Goal: Task Accomplishment & Management: Manage account settings

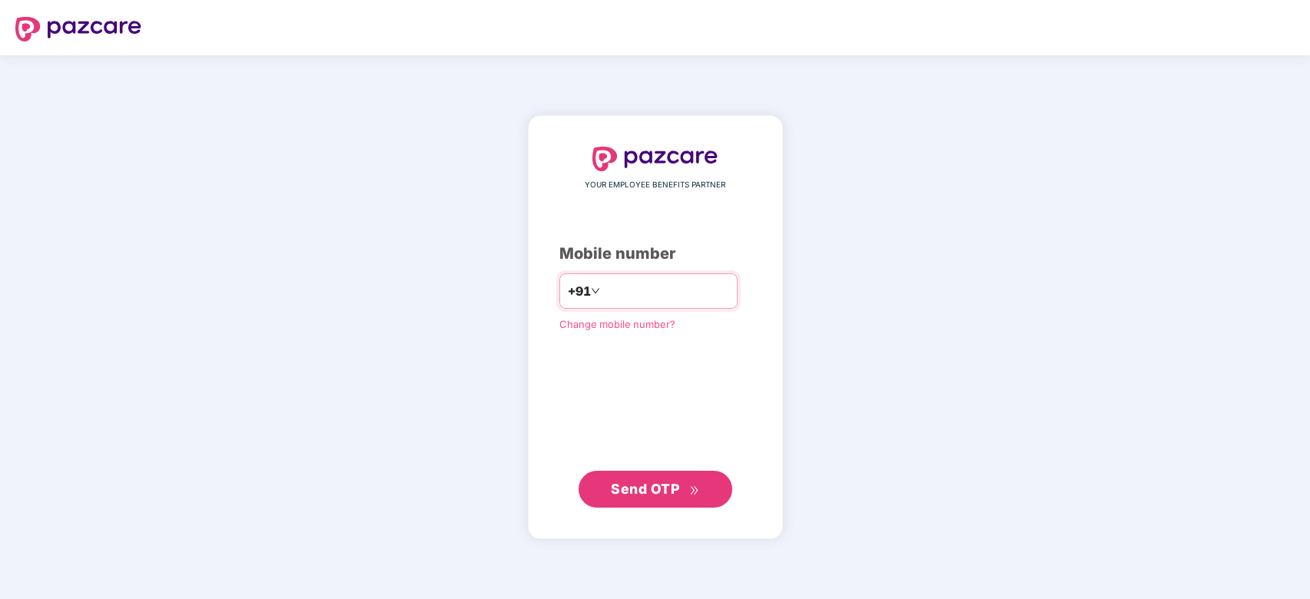
click at [623, 285] on input "number" at bounding box center [666, 291] width 126 height 25
type input "**********"
click at [651, 488] on span "Send OTP" at bounding box center [645, 488] width 68 height 16
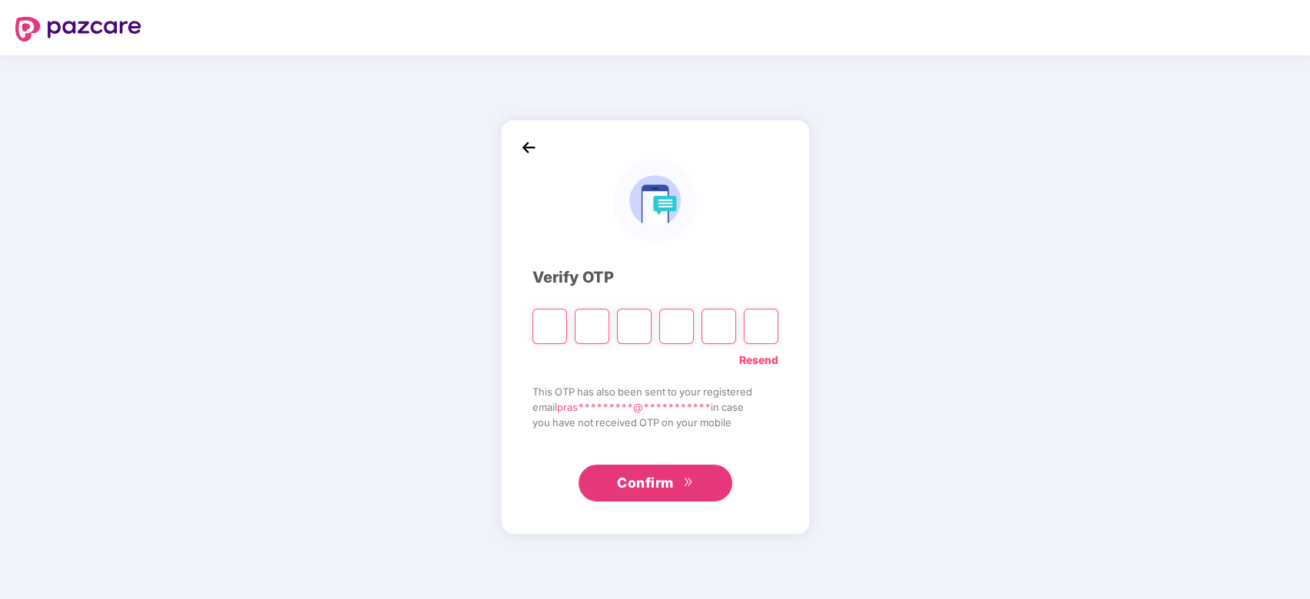
paste input "*"
type input "*"
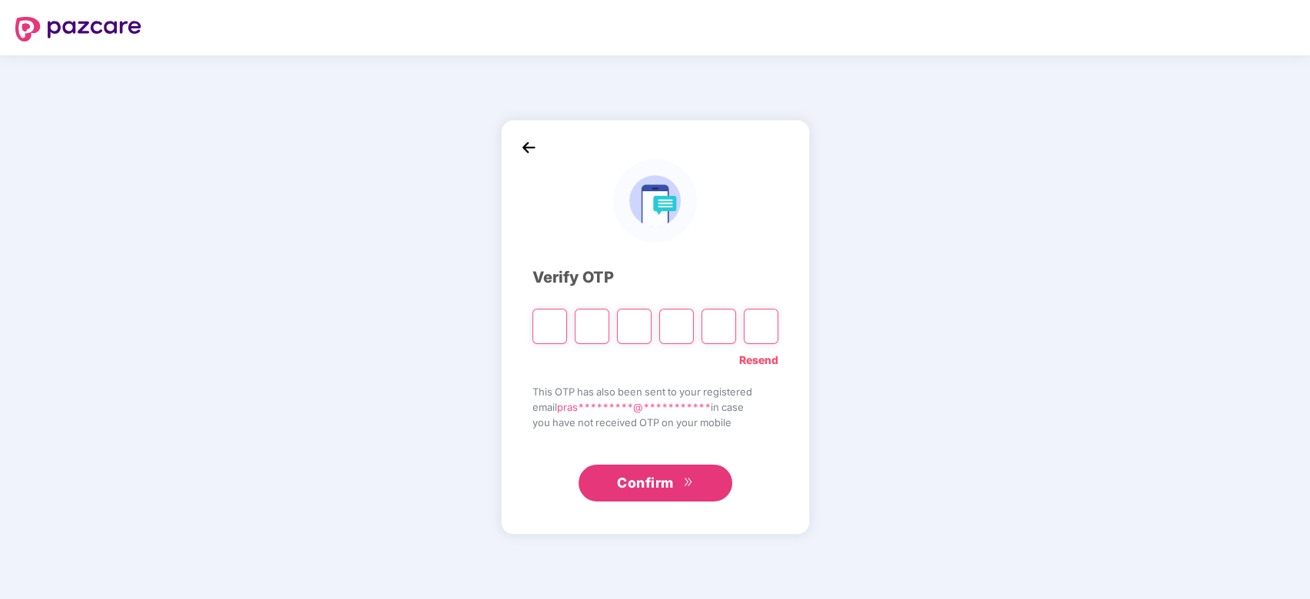
type input "*"
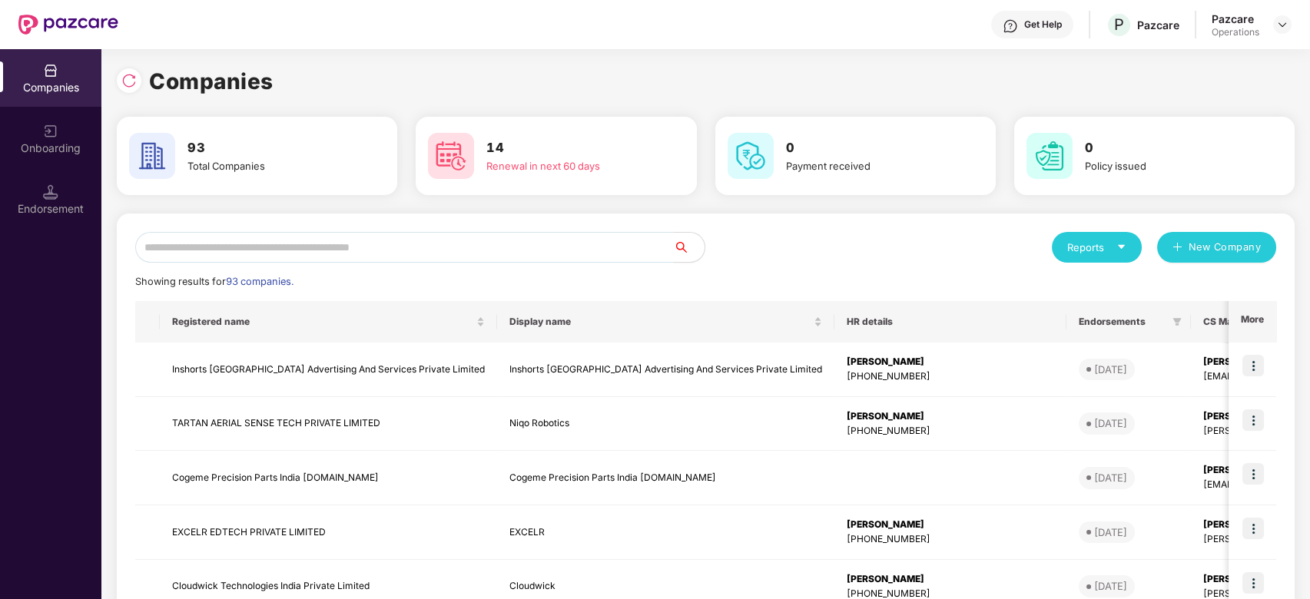
click at [374, 252] on input "text" at bounding box center [404, 247] width 538 height 31
click at [437, 247] on input "text" at bounding box center [404, 247] width 538 height 31
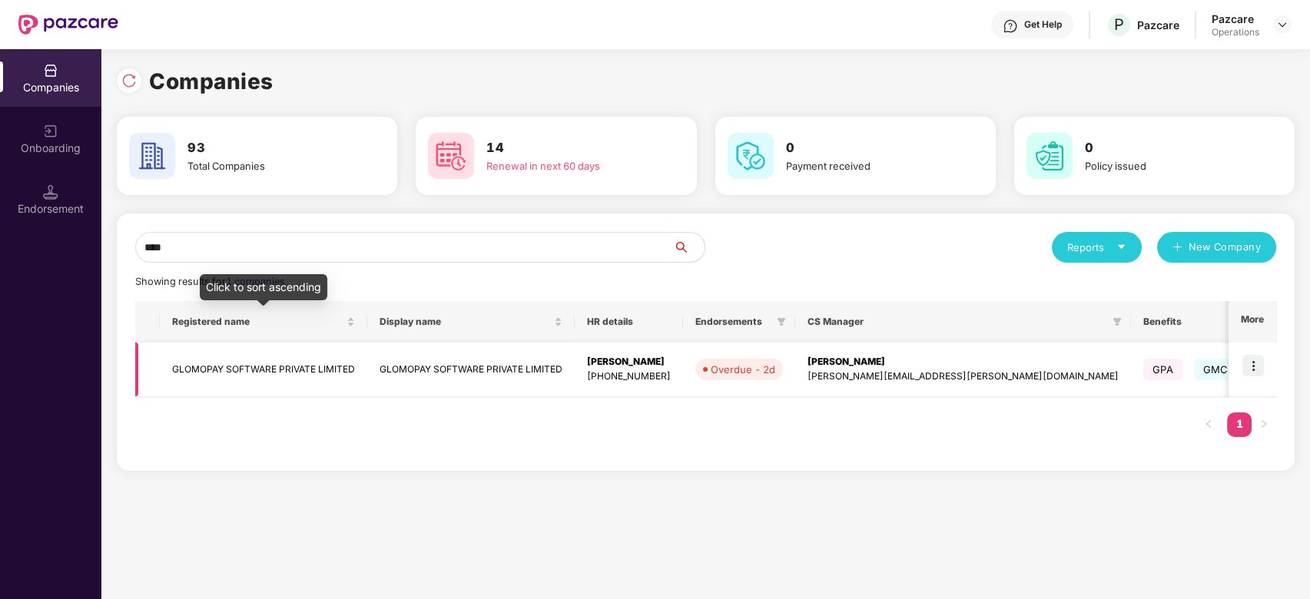
type input "****"
click at [309, 360] on td "GLOMOPAY SOFTWARE PRIVATE LIMITED" at bounding box center [263, 370] width 207 height 55
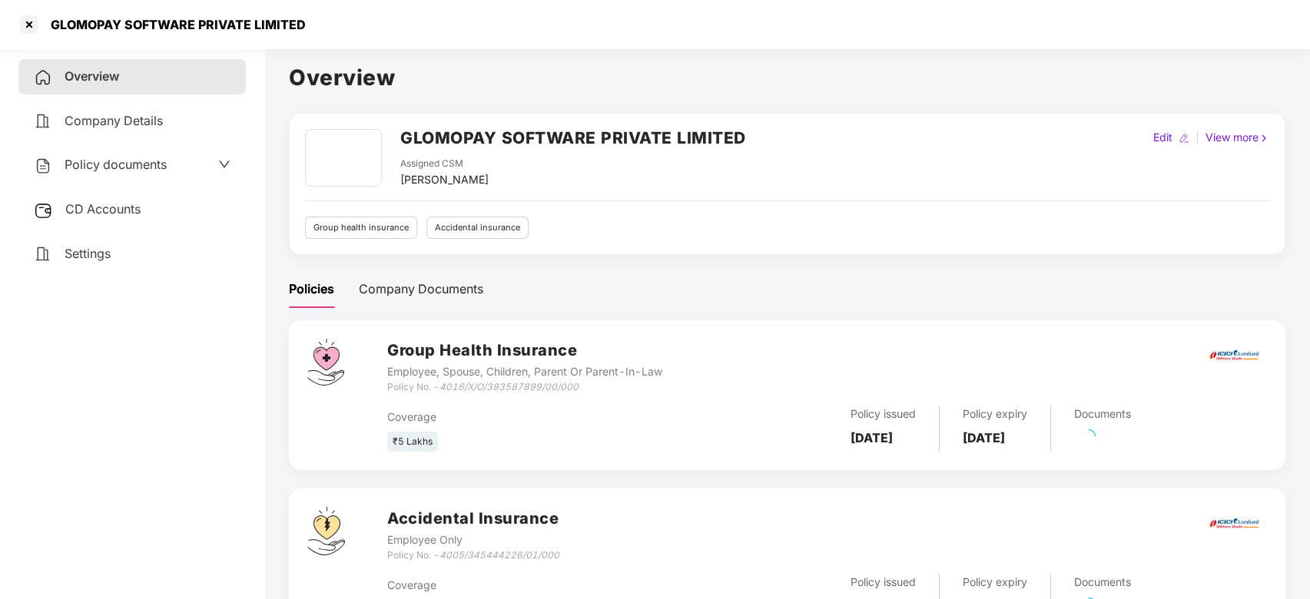
click at [109, 174] on div "Policy documents" at bounding box center [100, 165] width 133 height 20
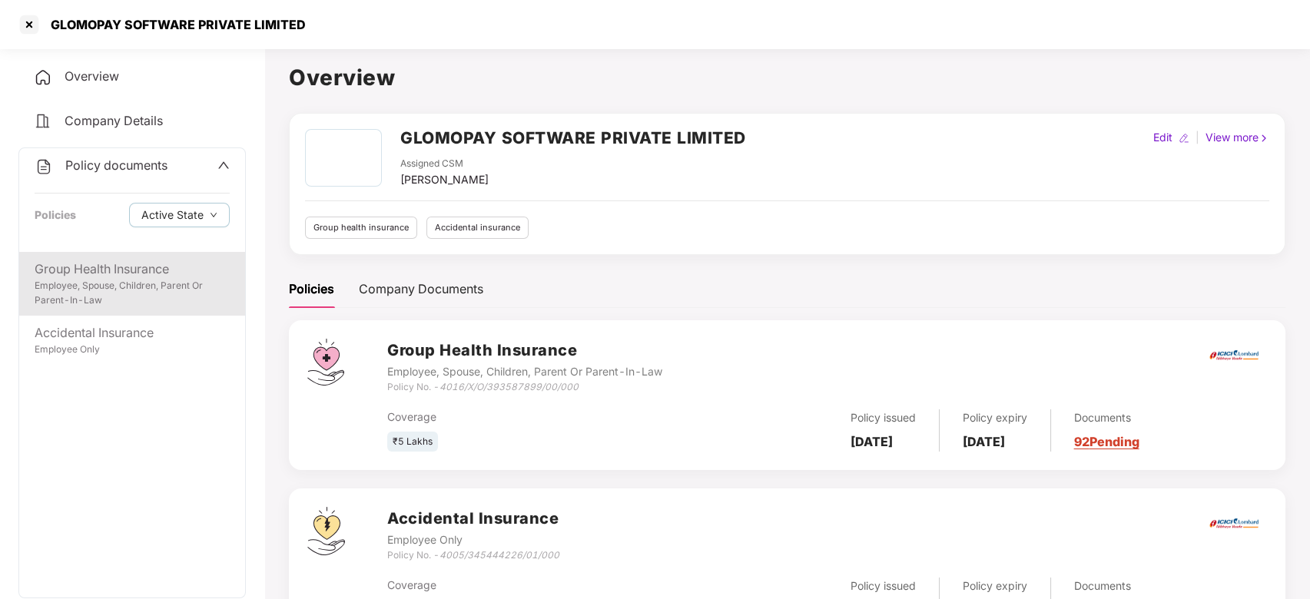
click at [113, 290] on div "Employee, Spouse, Children, Parent Or Parent-In-Law" at bounding box center [132, 293] width 195 height 29
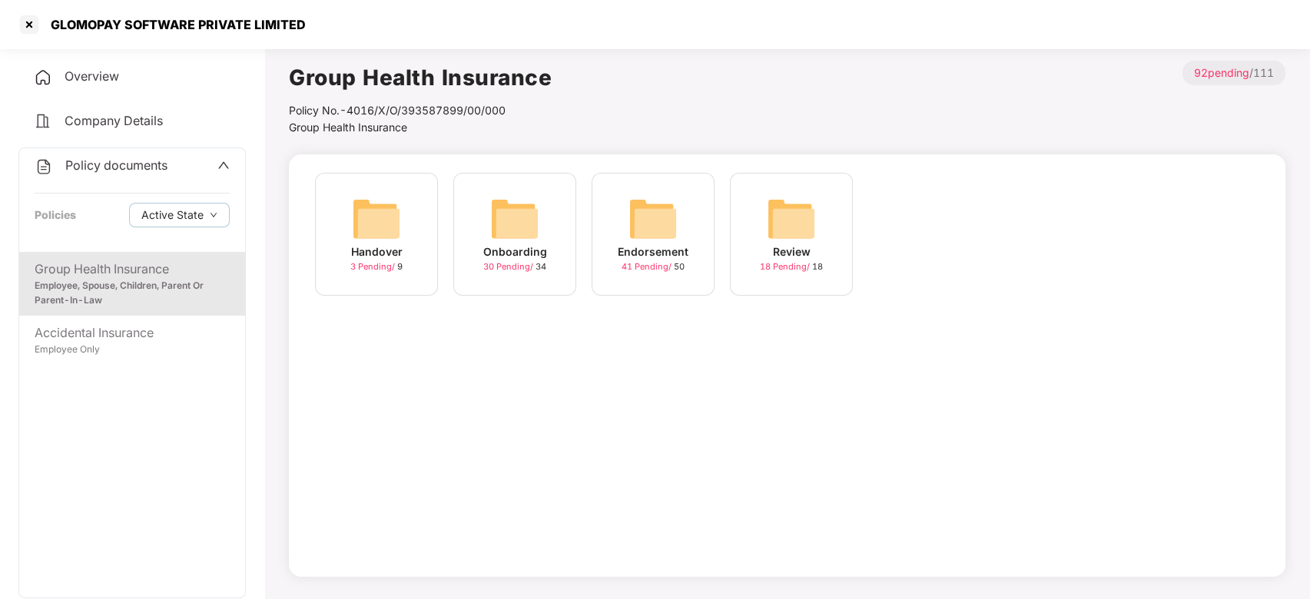
click at [623, 243] on div "Endorsement" at bounding box center [653, 251] width 71 height 17
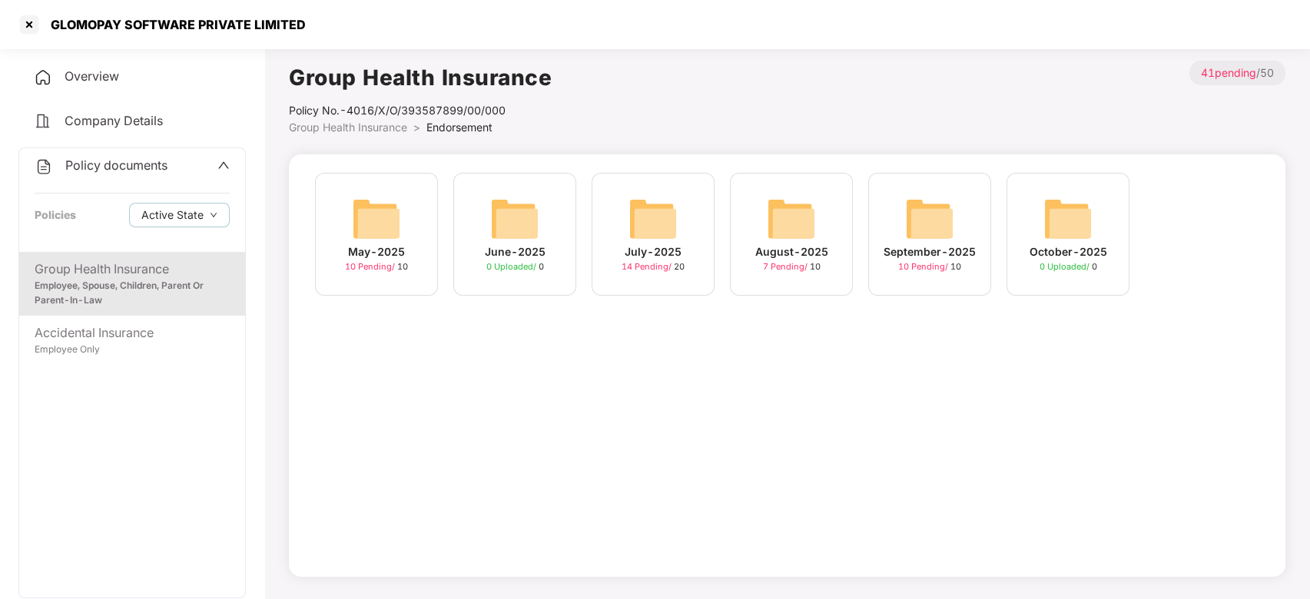
click at [903, 204] on div "September-2025 10 Pending / 10" at bounding box center [929, 234] width 123 height 123
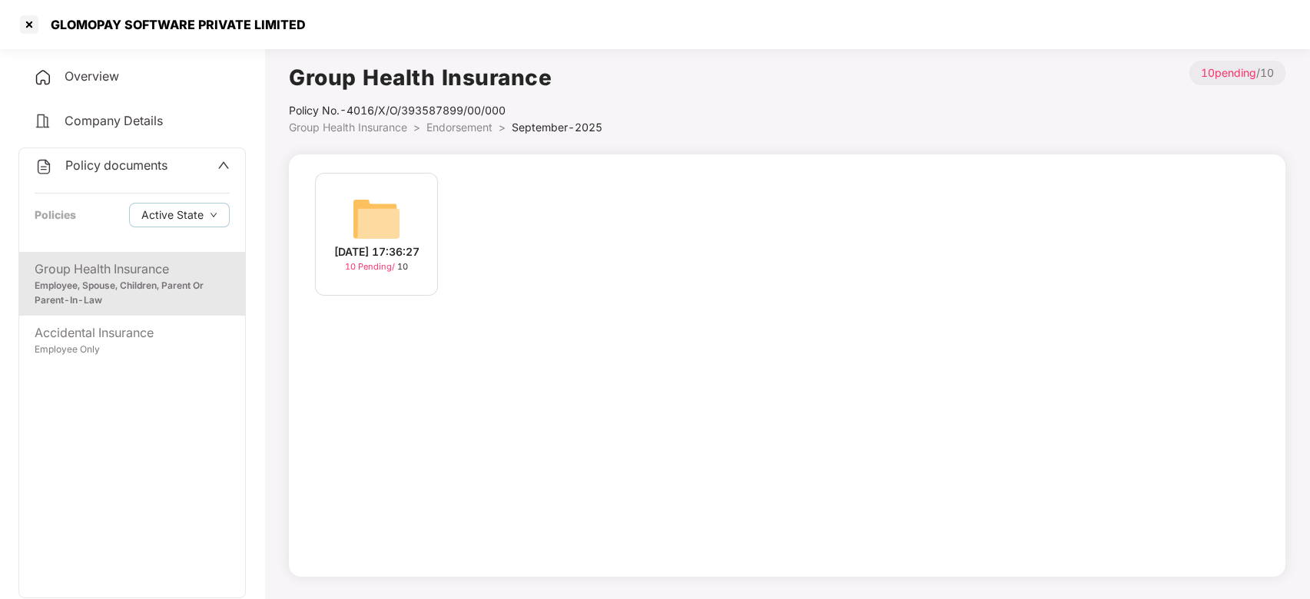
click at [394, 206] on img at bounding box center [376, 218] width 49 height 49
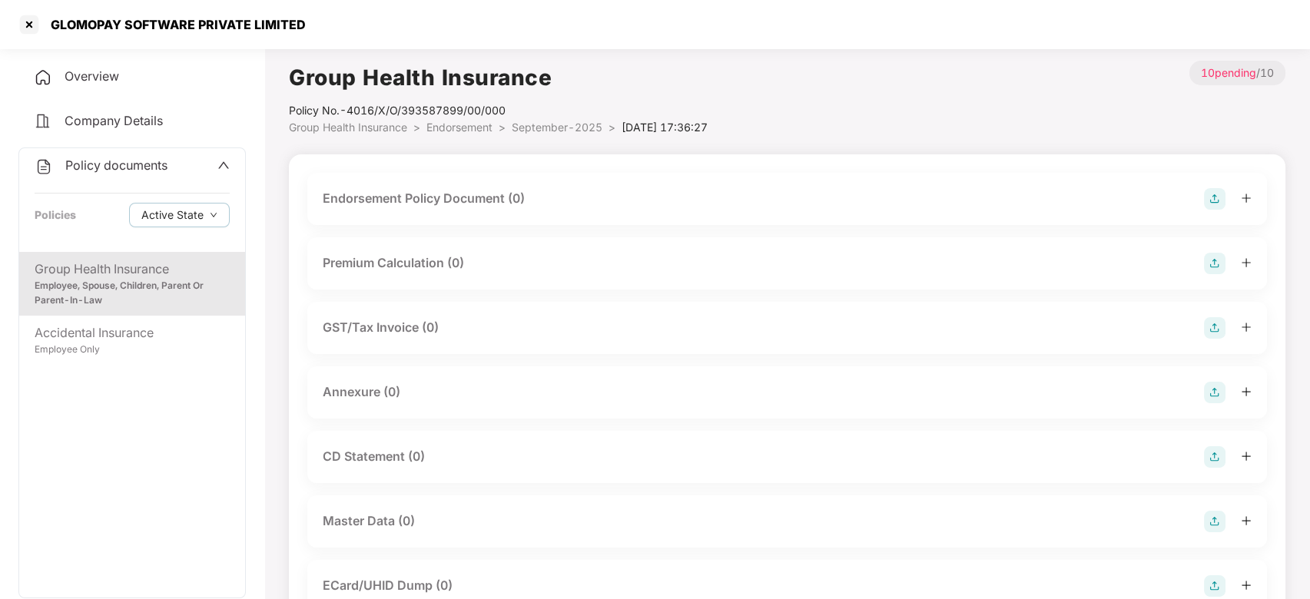
click at [1212, 197] on img at bounding box center [1215, 199] width 22 height 22
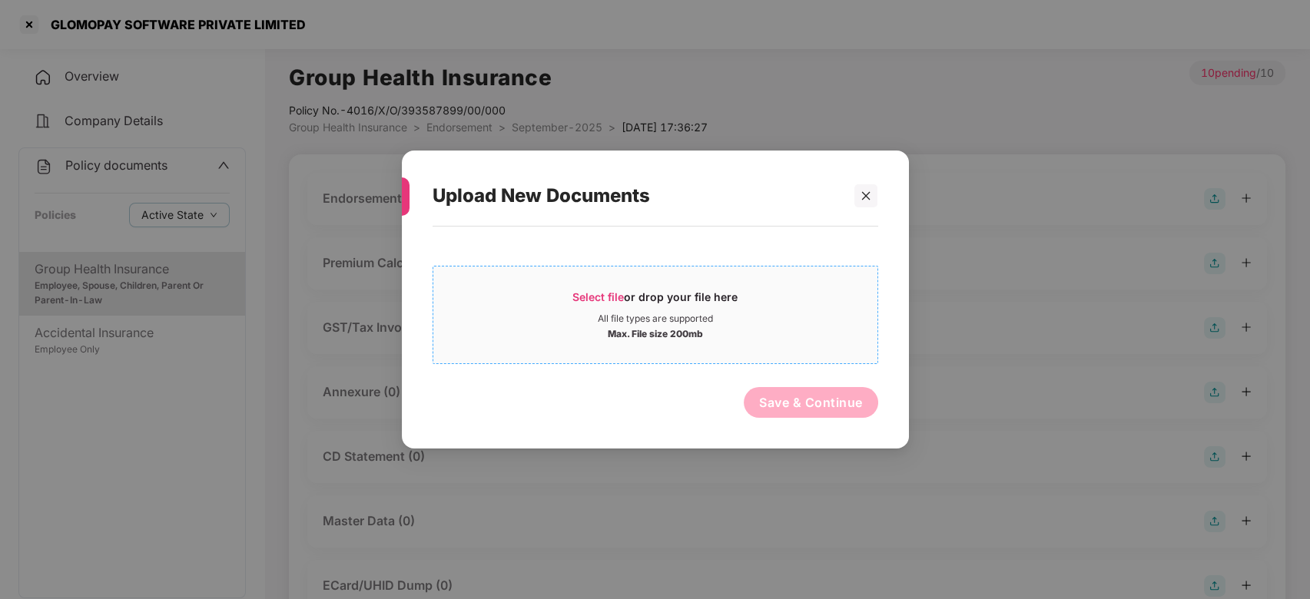
click at [747, 310] on div "Select file or drop your file here" at bounding box center [655, 301] width 444 height 23
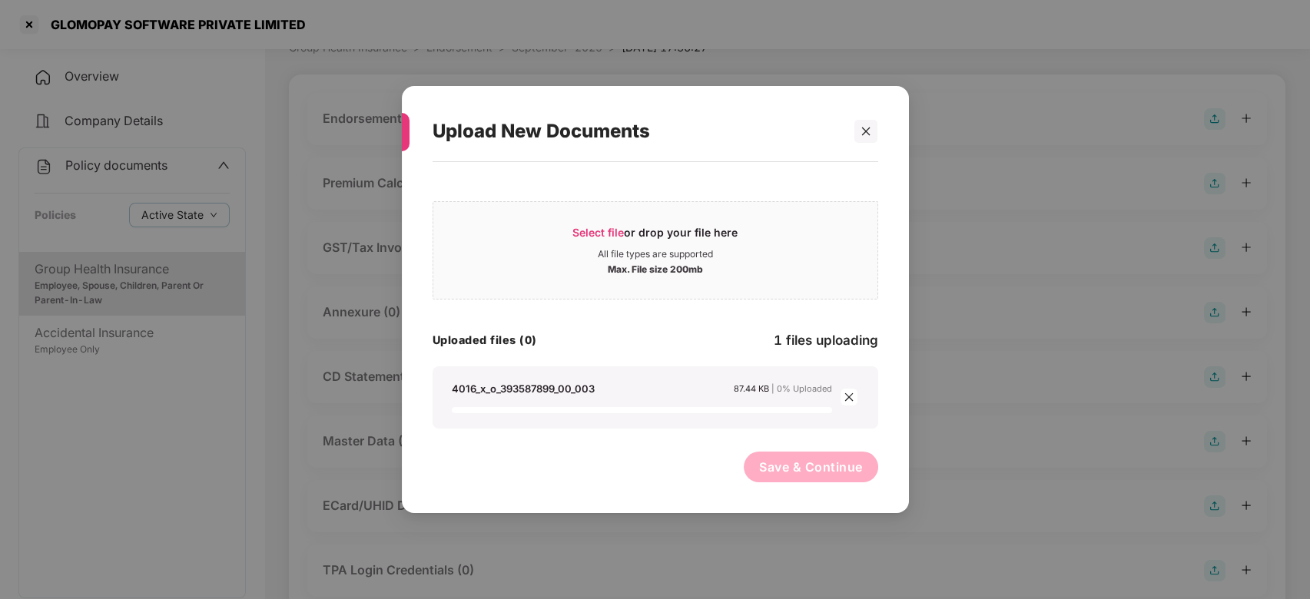
scroll to position [81, 0]
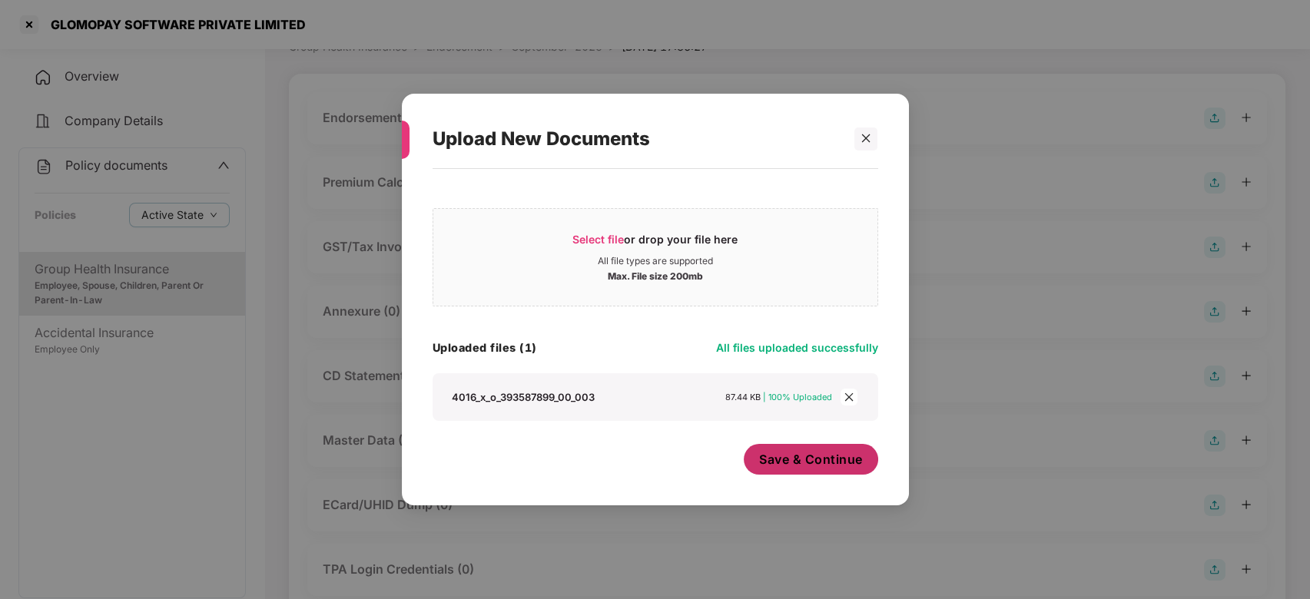
click at [784, 462] on span "Save & Continue" at bounding box center [811, 459] width 104 height 17
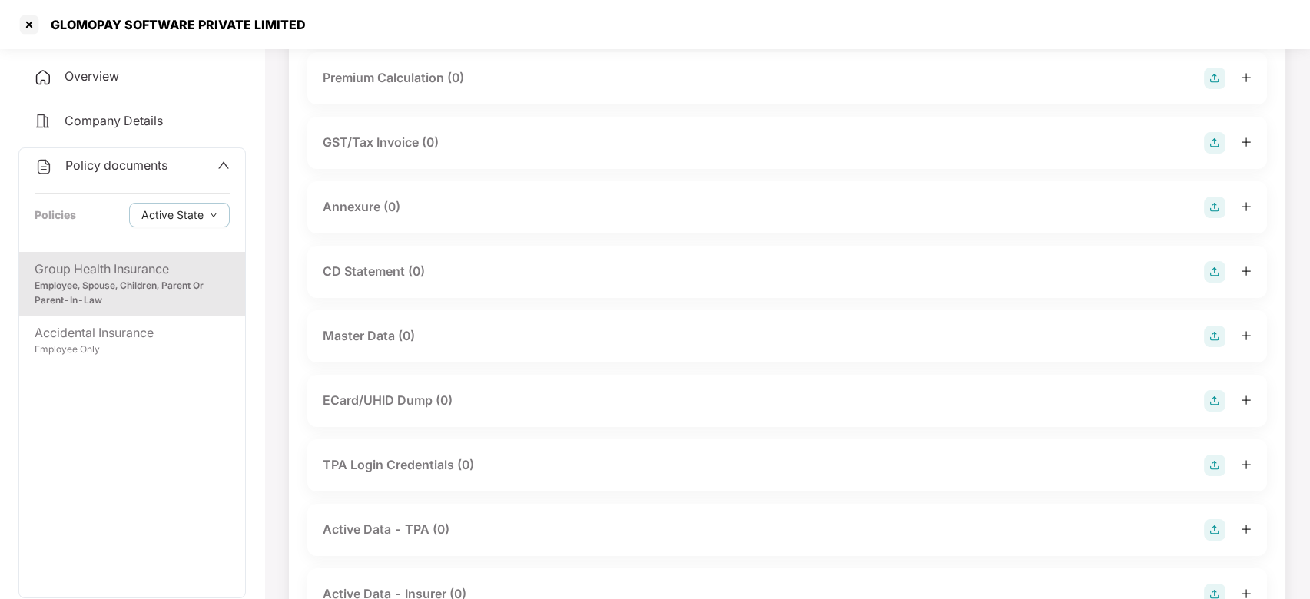
scroll to position [300, 0]
click at [1210, 201] on img at bounding box center [1215, 203] width 22 height 22
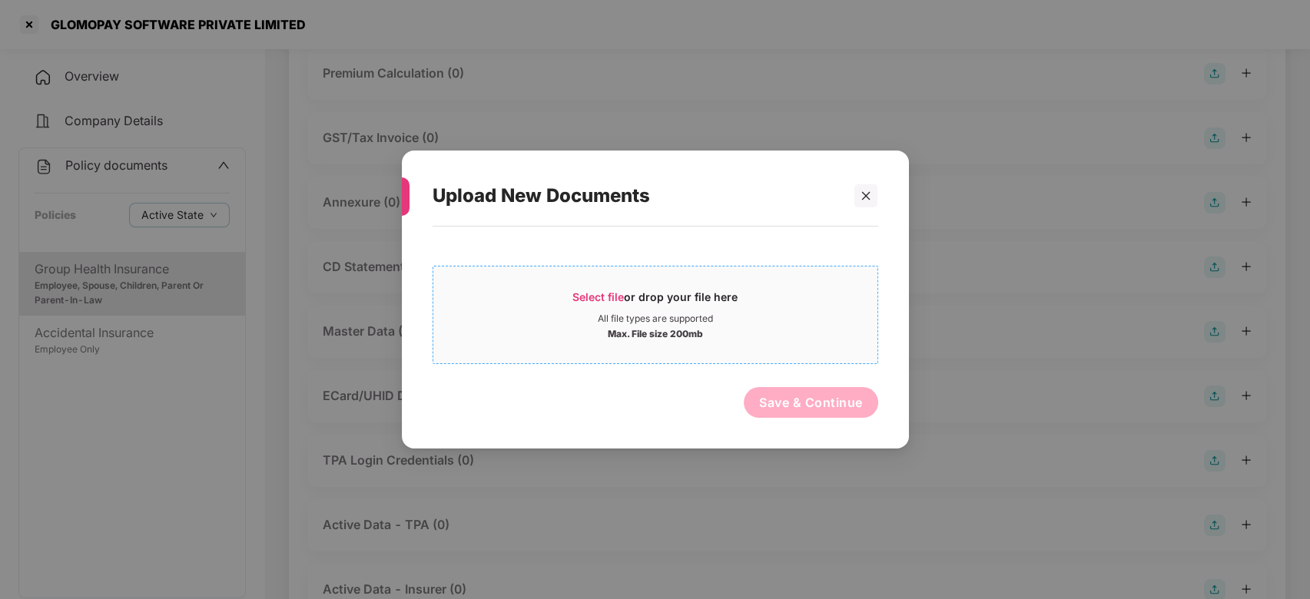
click at [787, 316] on div "All file types are supported" at bounding box center [655, 319] width 444 height 12
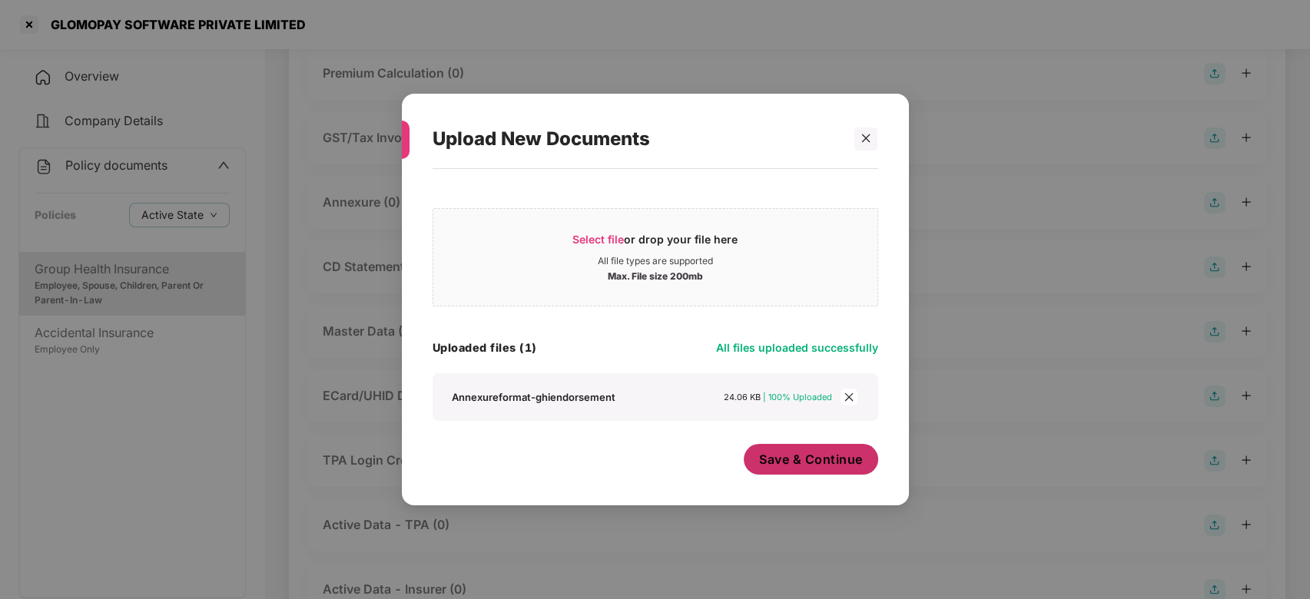
click at [787, 462] on span "Save & Continue" at bounding box center [811, 459] width 104 height 17
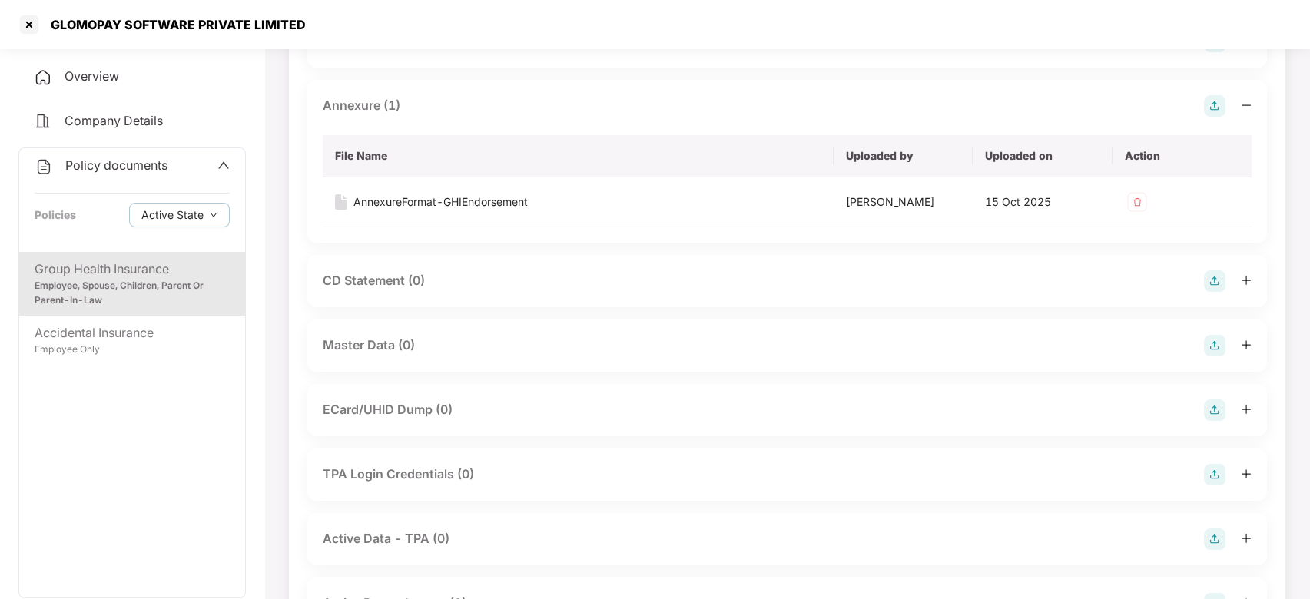
scroll to position [476, 0]
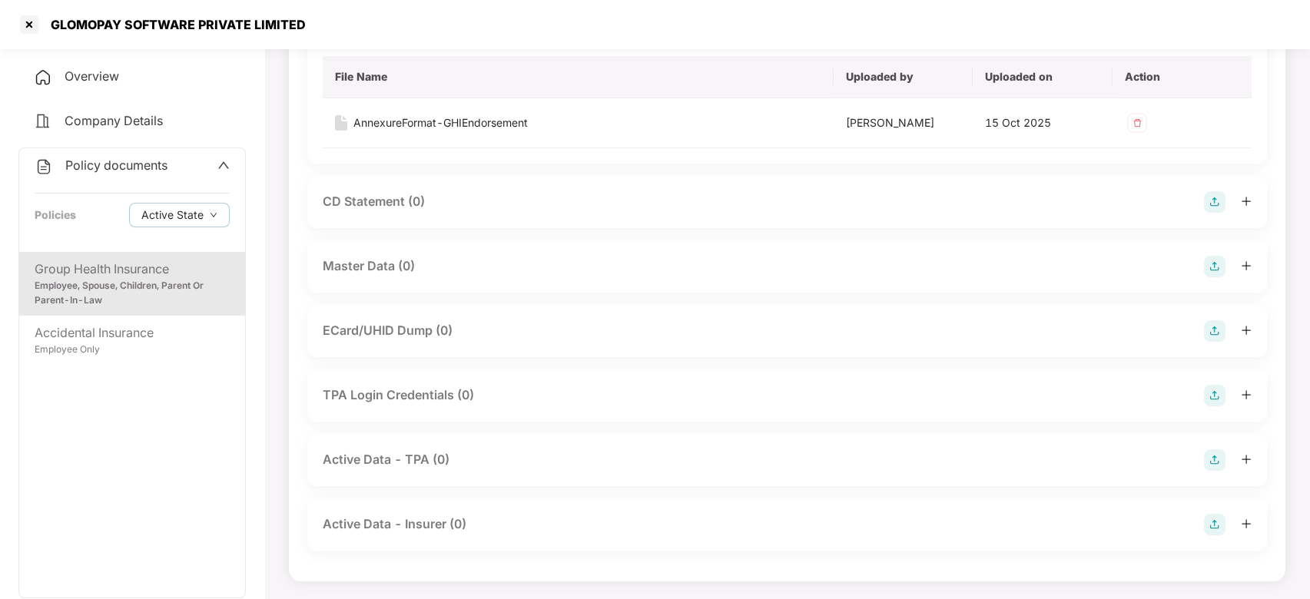
click at [1209, 257] on img at bounding box center [1215, 267] width 22 height 22
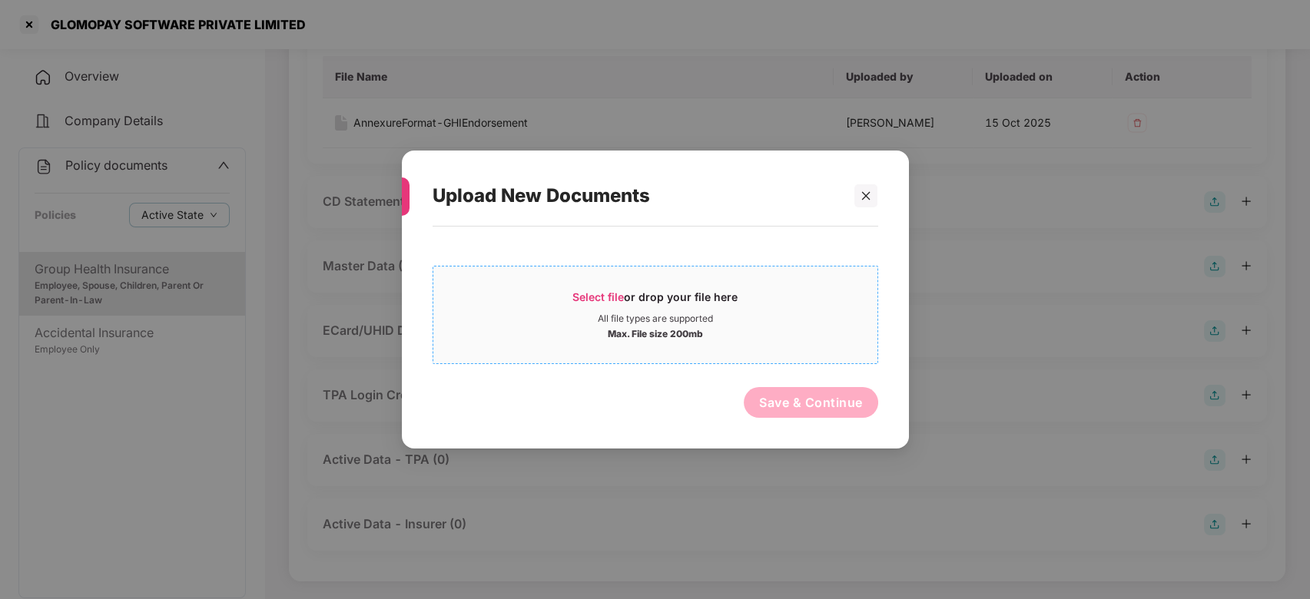
click at [719, 309] on div "Select file or drop your file here" at bounding box center [654, 301] width 165 height 23
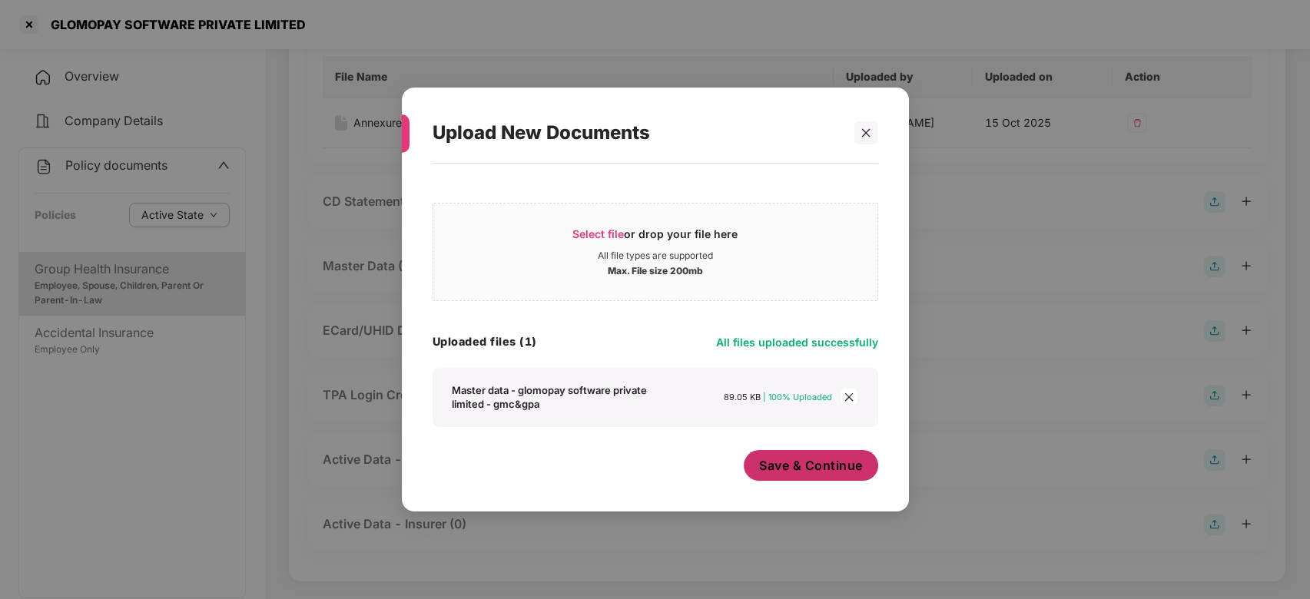
click at [793, 472] on span "Save & Continue" at bounding box center [811, 465] width 104 height 17
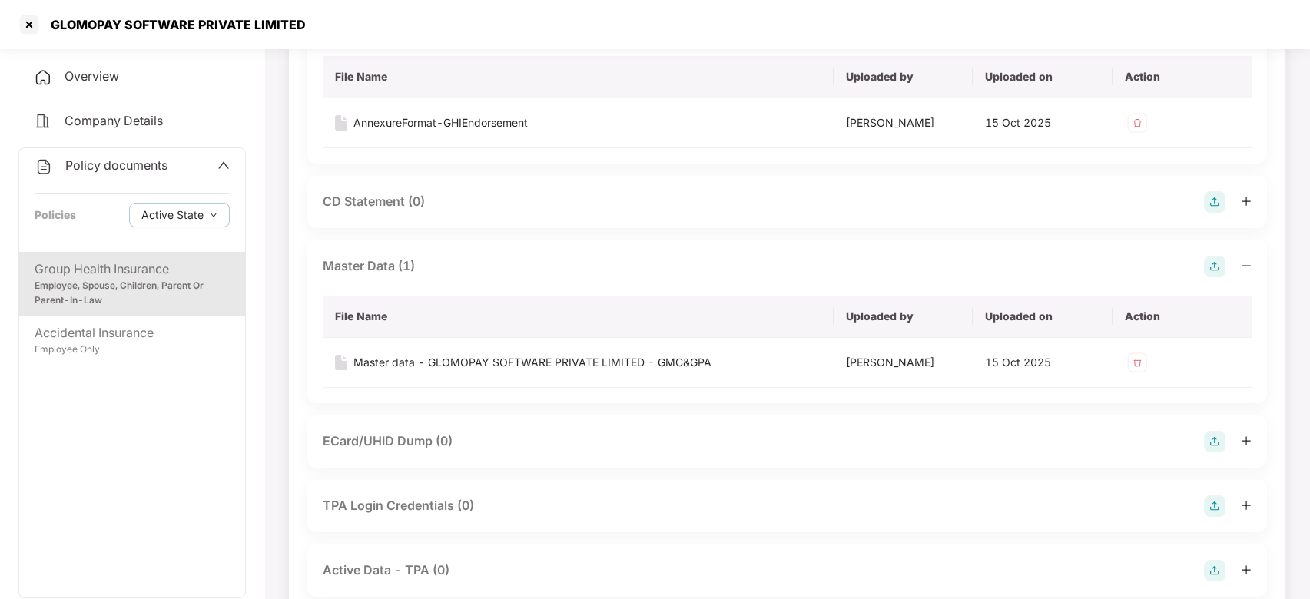
scroll to position [0, 0]
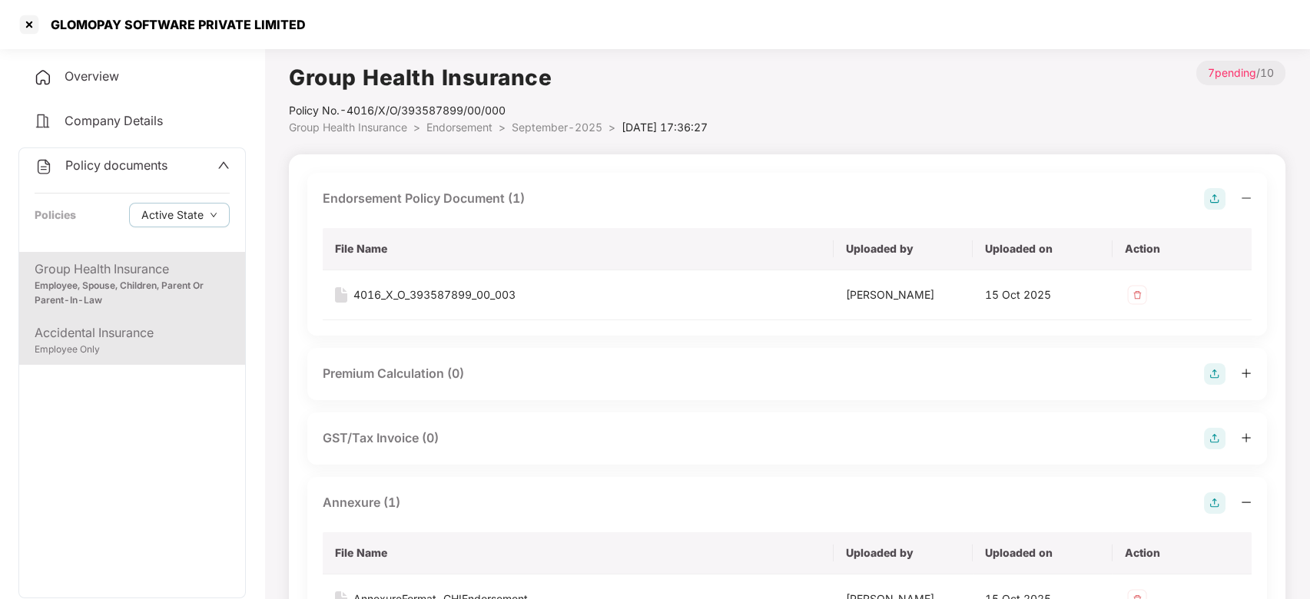
click at [168, 337] on div "Accidental Insurance" at bounding box center [132, 332] width 195 height 19
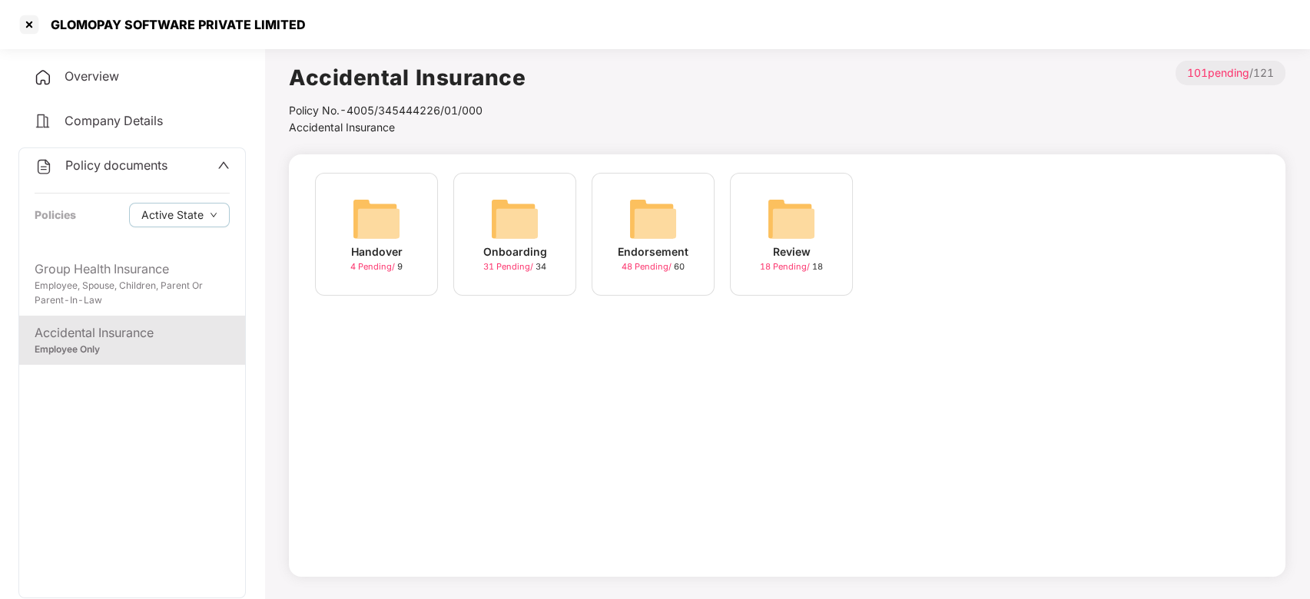
click at [642, 233] on img at bounding box center [652, 218] width 49 height 49
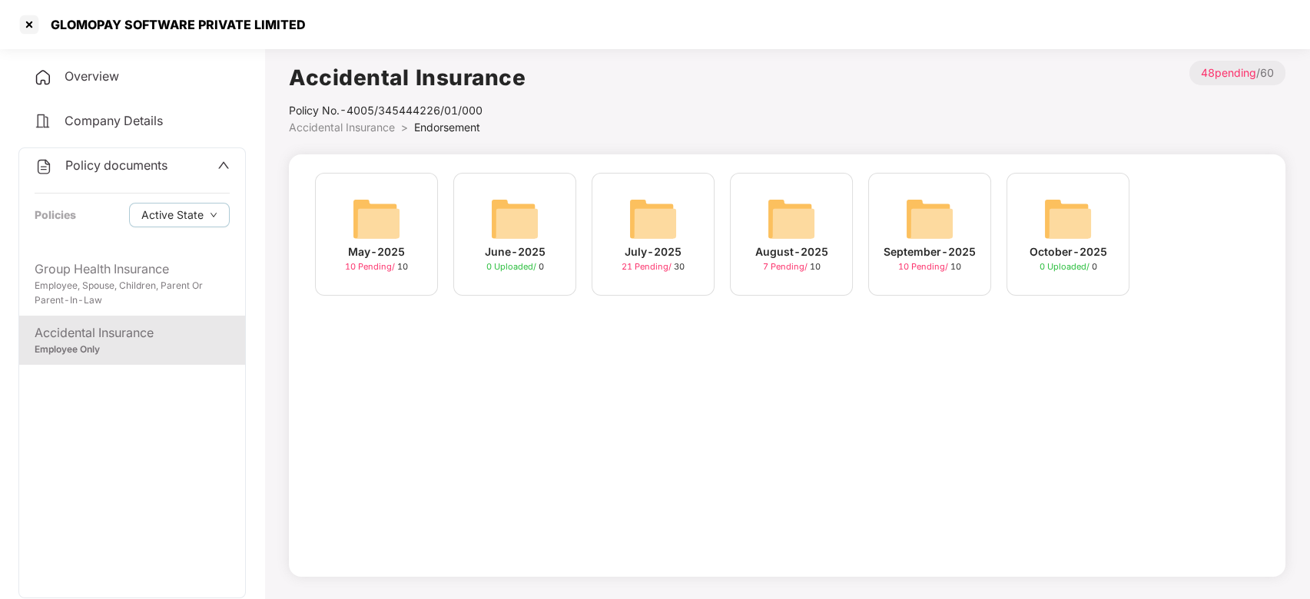
click at [913, 224] on img at bounding box center [929, 218] width 49 height 49
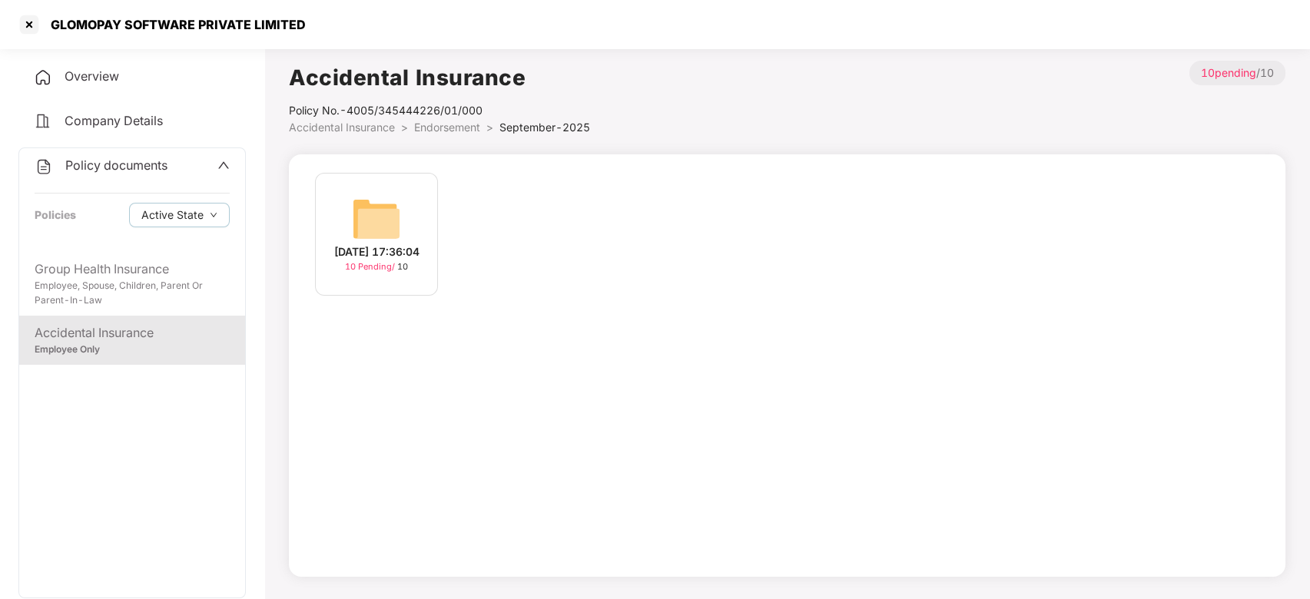
click at [369, 194] on img at bounding box center [376, 218] width 49 height 49
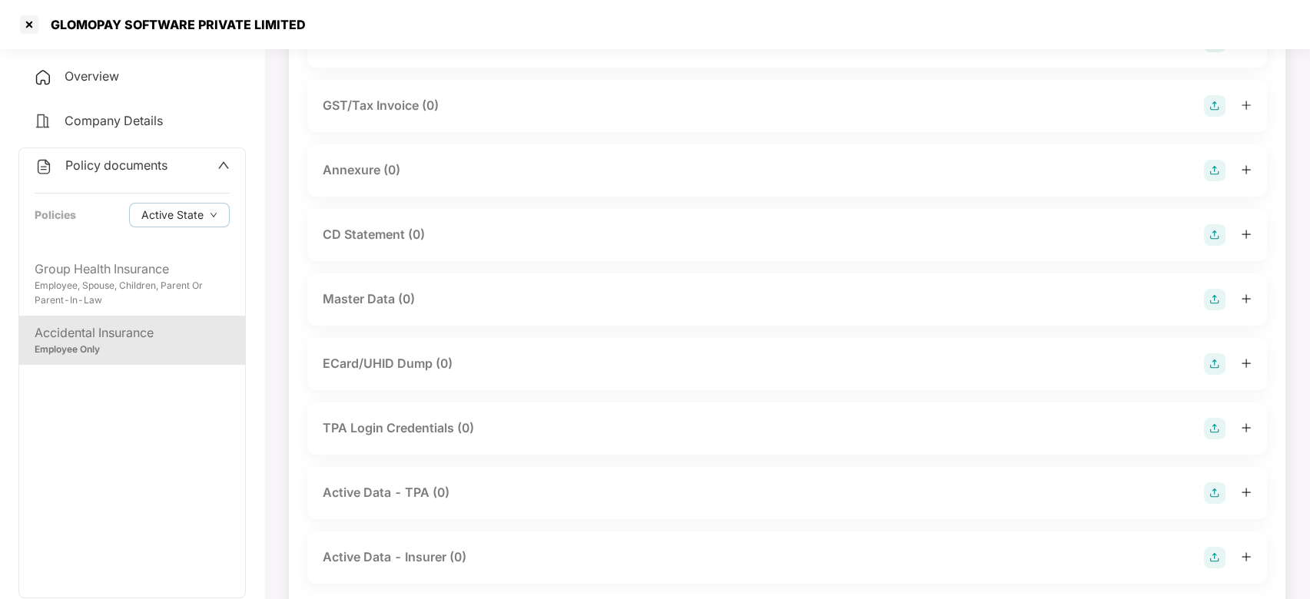
scroll to position [255, 0]
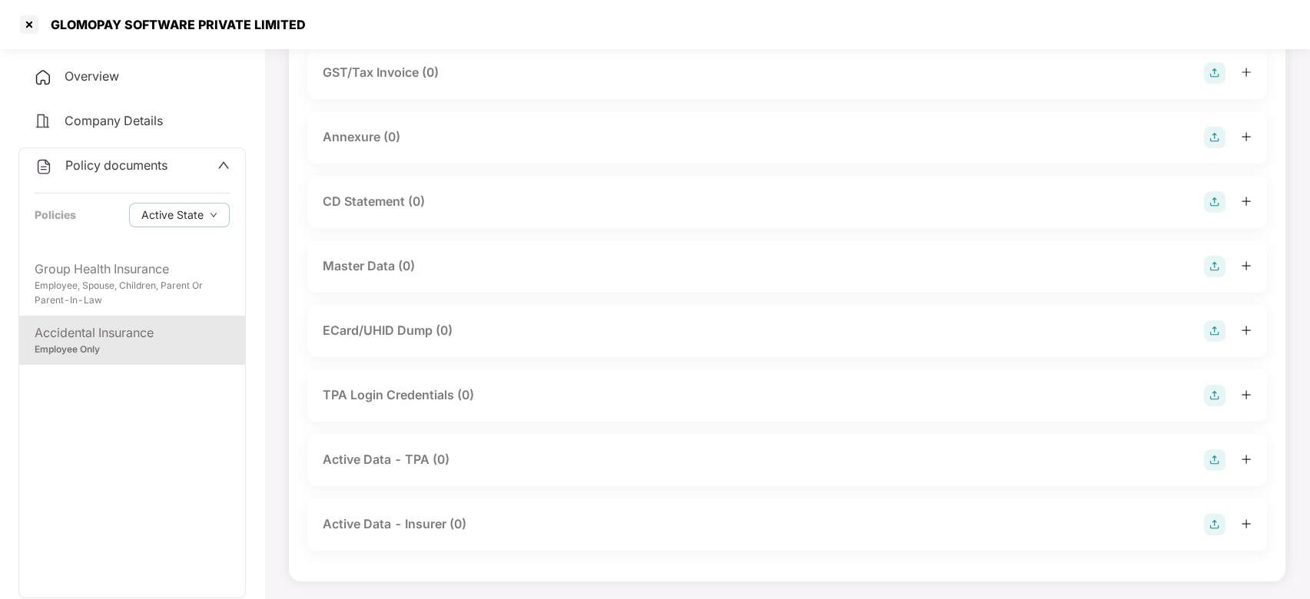
click at [1214, 262] on img at bounding box center [1215, 267] width 22 height 22
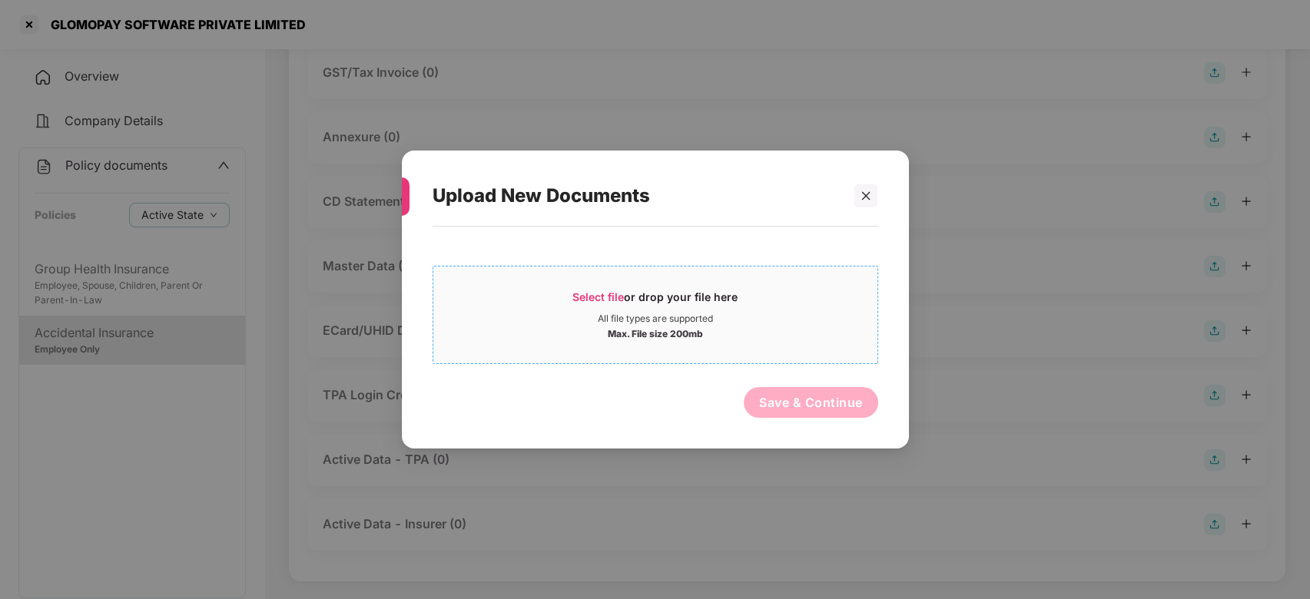
click at [661, 318] on div "All file types are supported" at bounding box center [655, 319] width 115 height 12
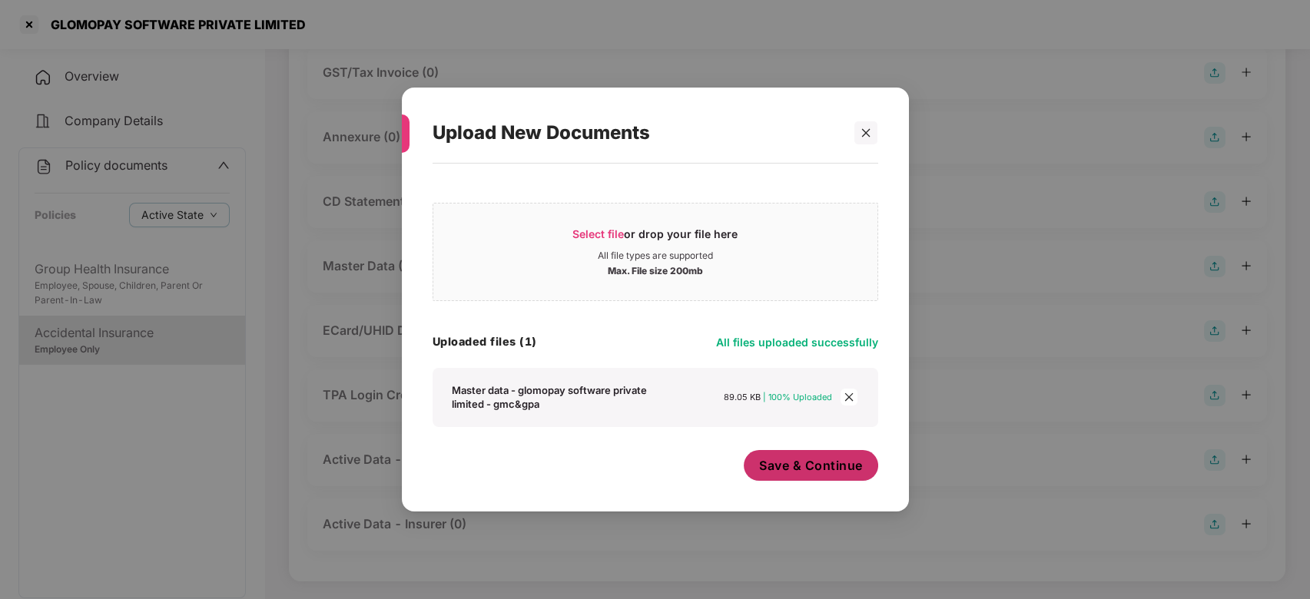
click at [784, 472] on span "Save & Continue" at bounding box center [811, 465] width 104 height 17
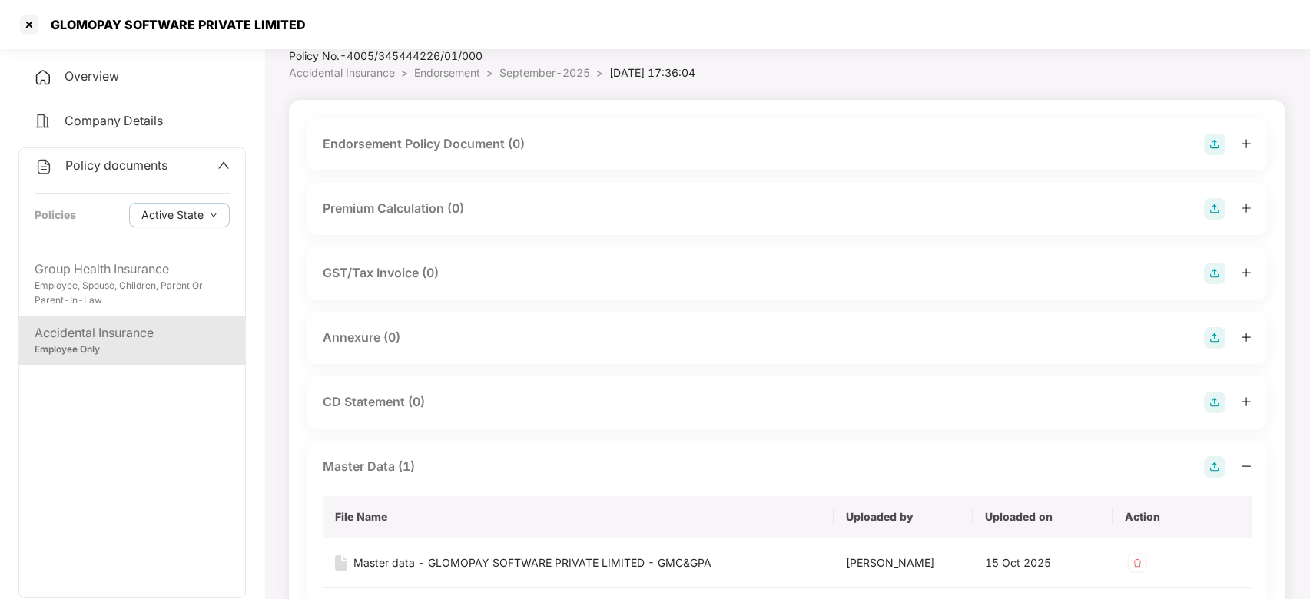
scroll to position [0, 0]
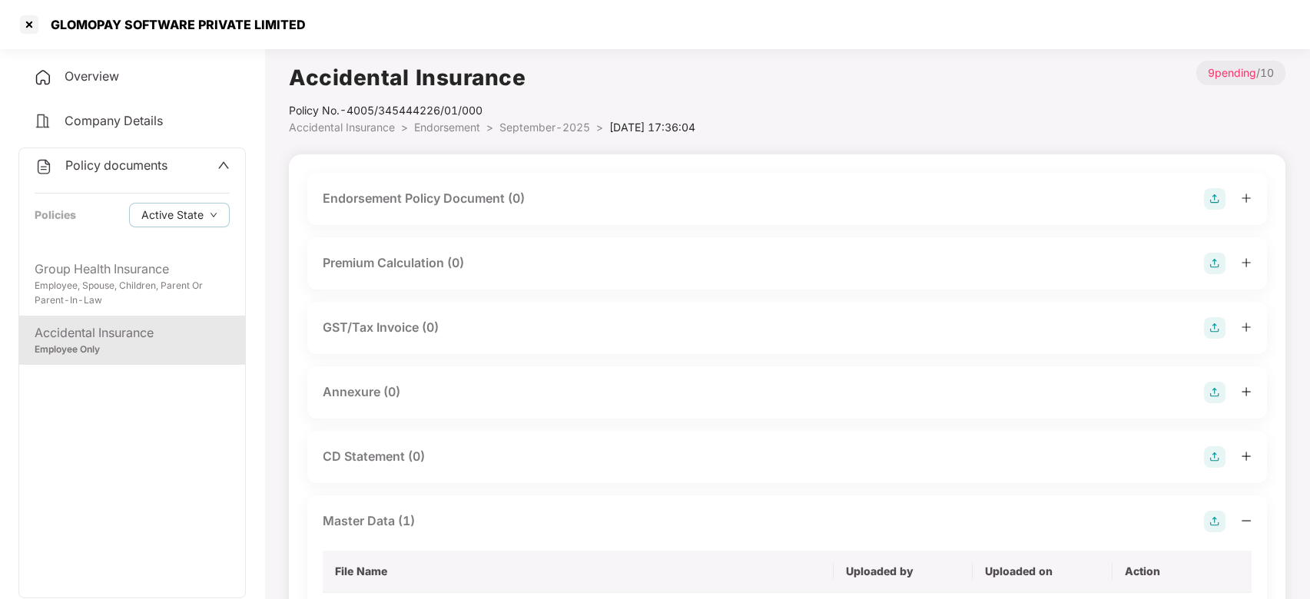
click at [1215, 201] on img at bounding box center [1215, 199] width 22 height 22
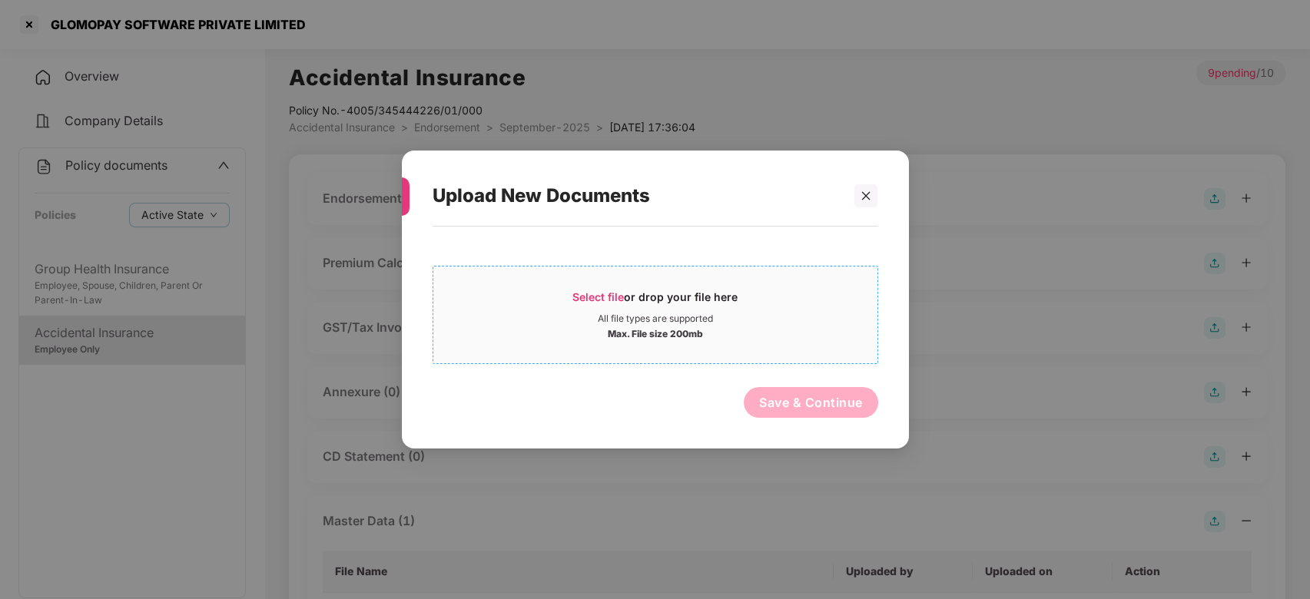
click at [757, 313] on div "All file types are supported" at bounding box center [655, 319] width 444 height 12
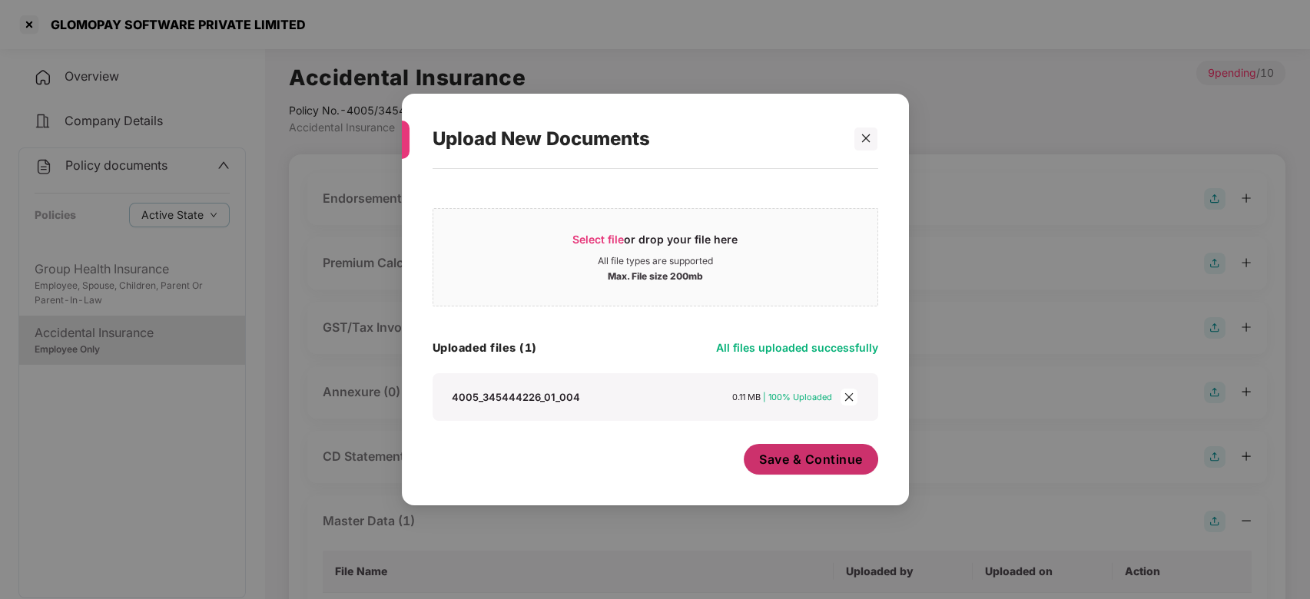
click at [783, 472] on button "Save & Continue" at bounding box center [811, 459] width 134 height 31
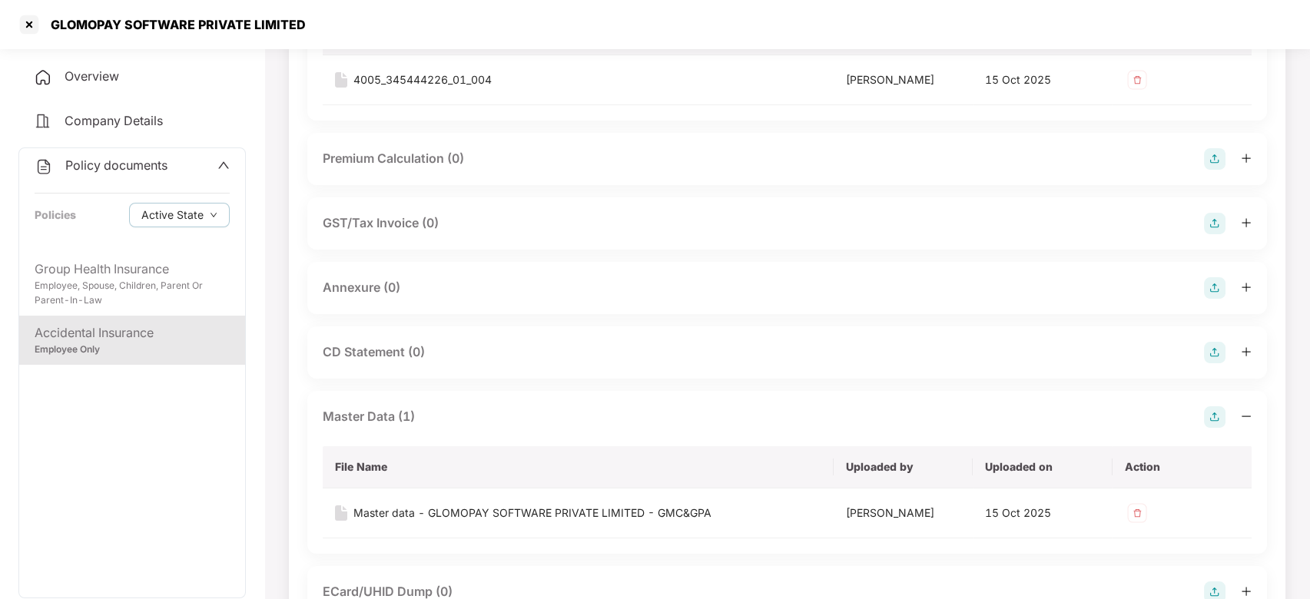
scroll to position [231, 0]
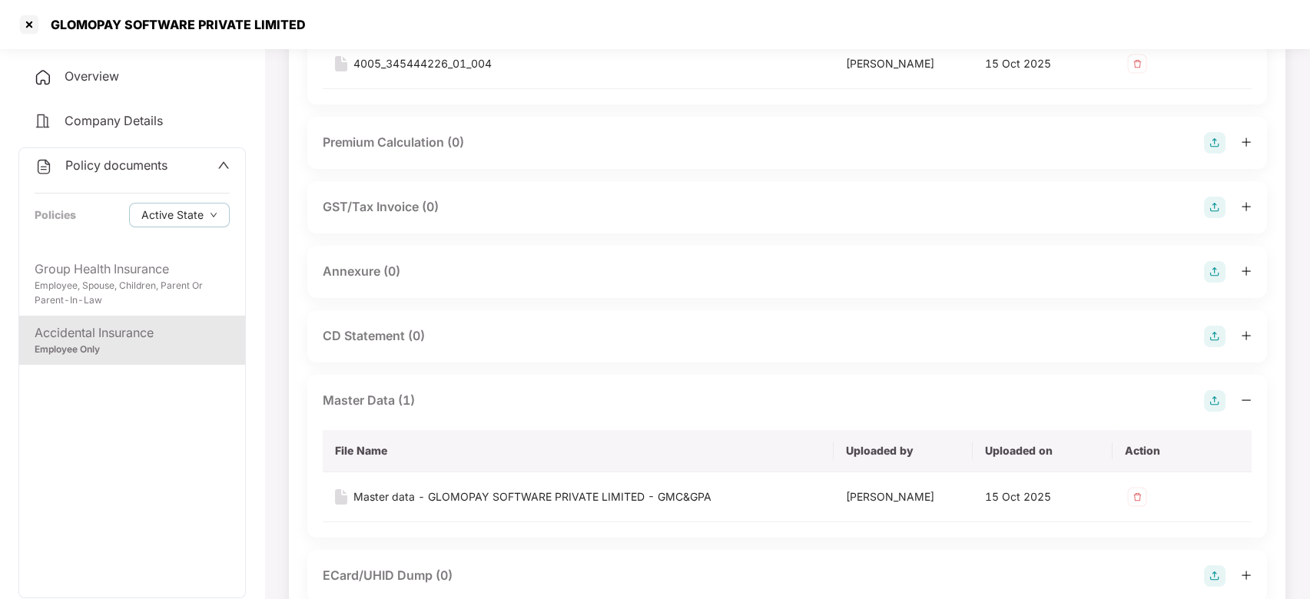
click at [1207, 277] on img at bounding box center [1215, 272] width 22 height 22
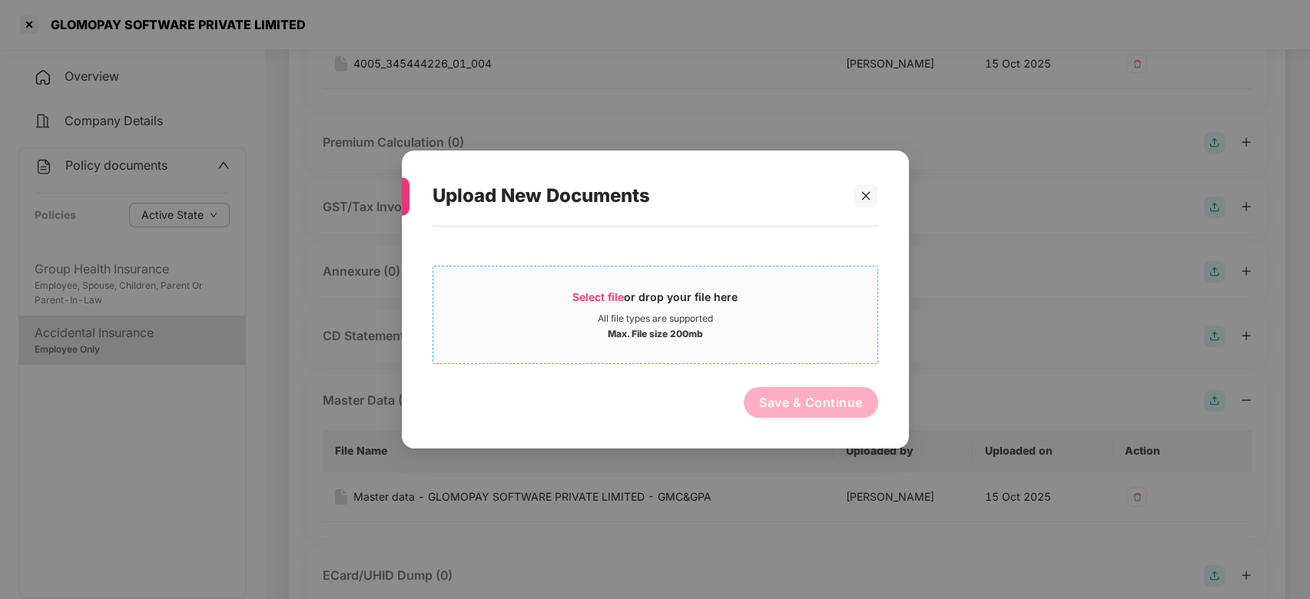
click at [824, 321] on div "All file types are supported" at bounding box center [655, 319] width 444 height 12
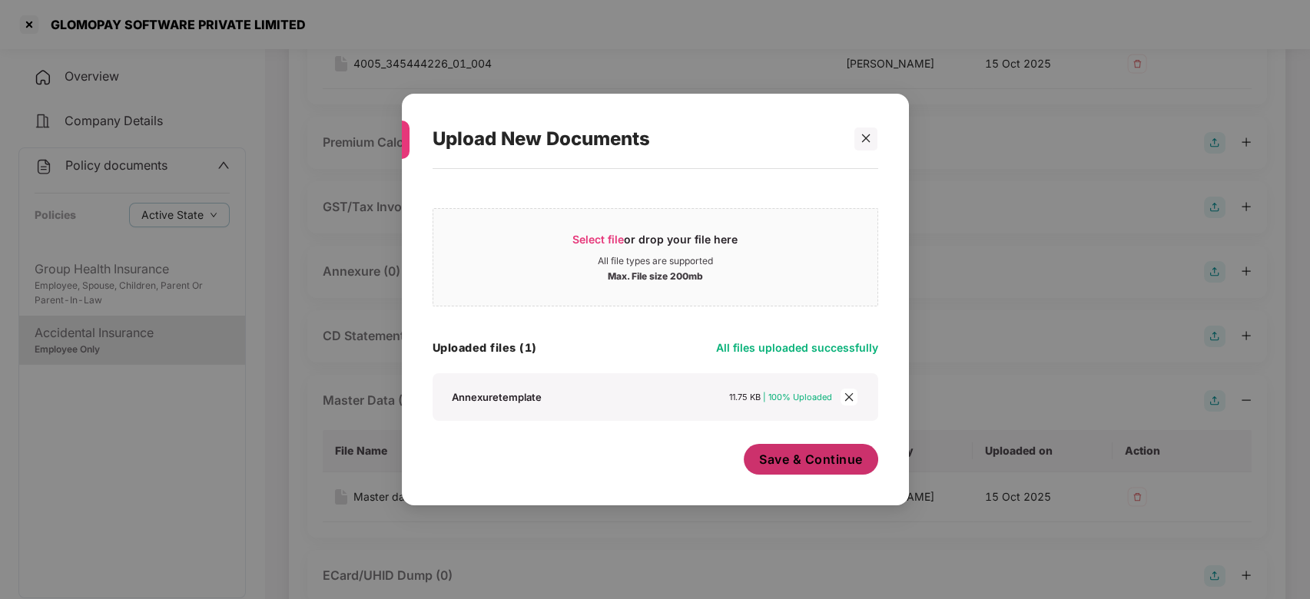
click at [771, 462] on span "Save & Continue" at bounding box center [811, 459] width 104 height 17
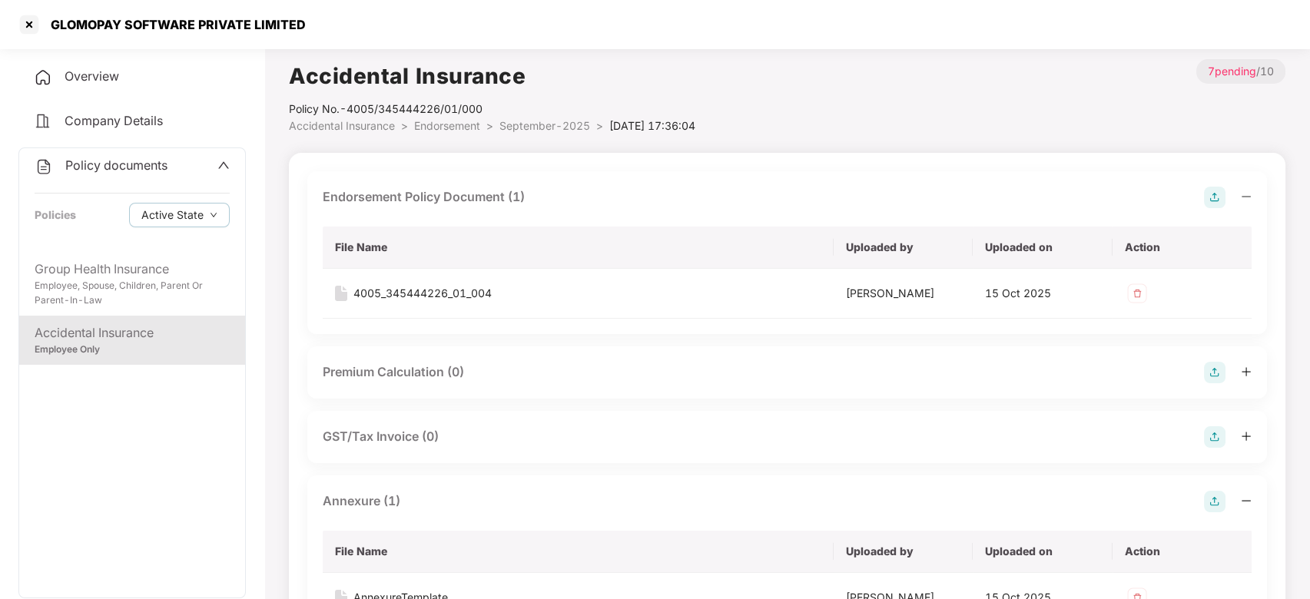
scroll to position [0, 0]
click at [549, 132] on span "September-2025" at bounding box center [544, 127] width 91 height 13
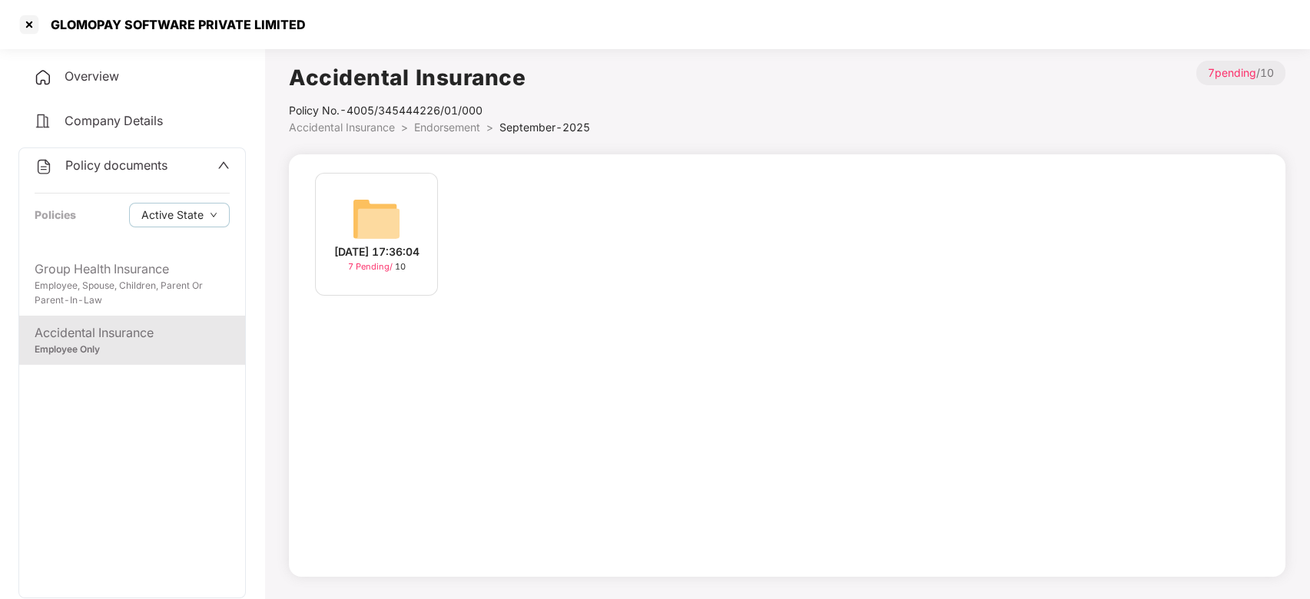
click at [119, 165] on span "Policy documents" at bounding box center [116, 164] width 102 height 15
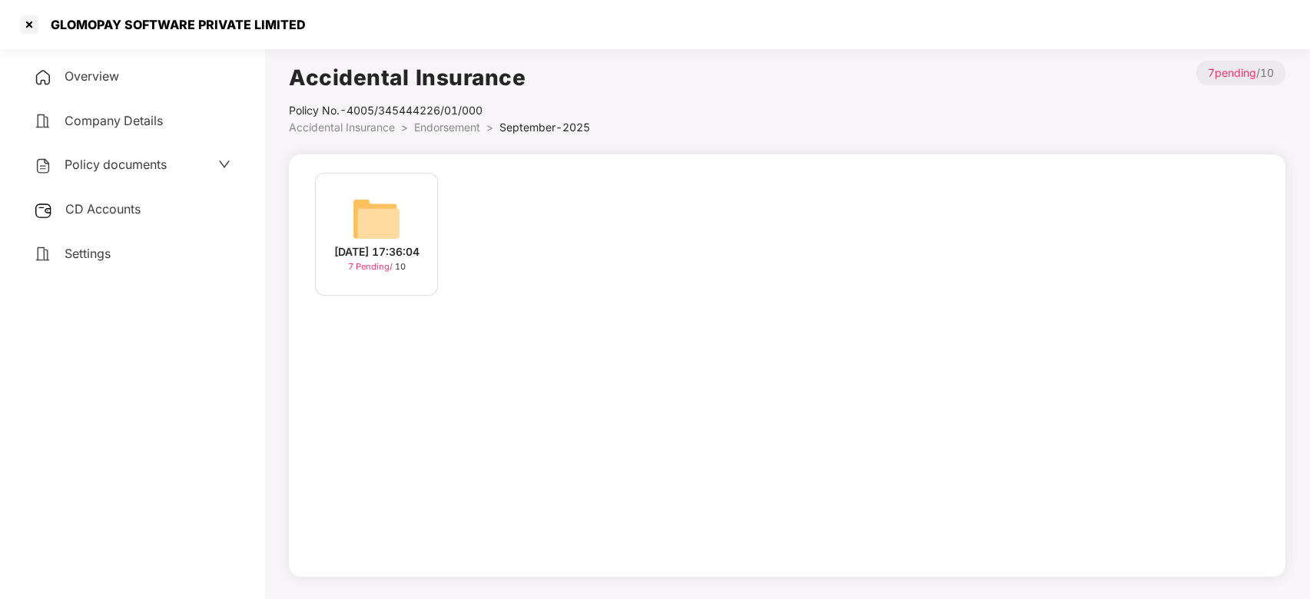
click at [108, 210] on span "CD Accounts" at bounding box center [102, 208] width 75 height 15
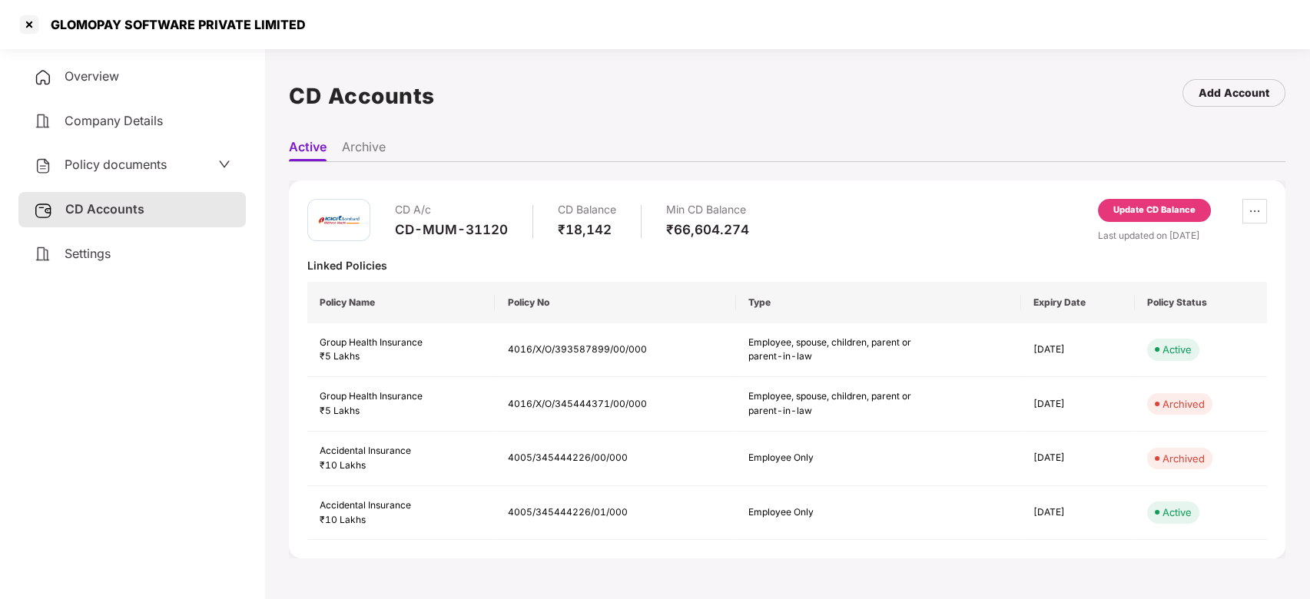
click at [111, 165] on span "Policy documents" at bounding box center [116, 164] width 102 height 15
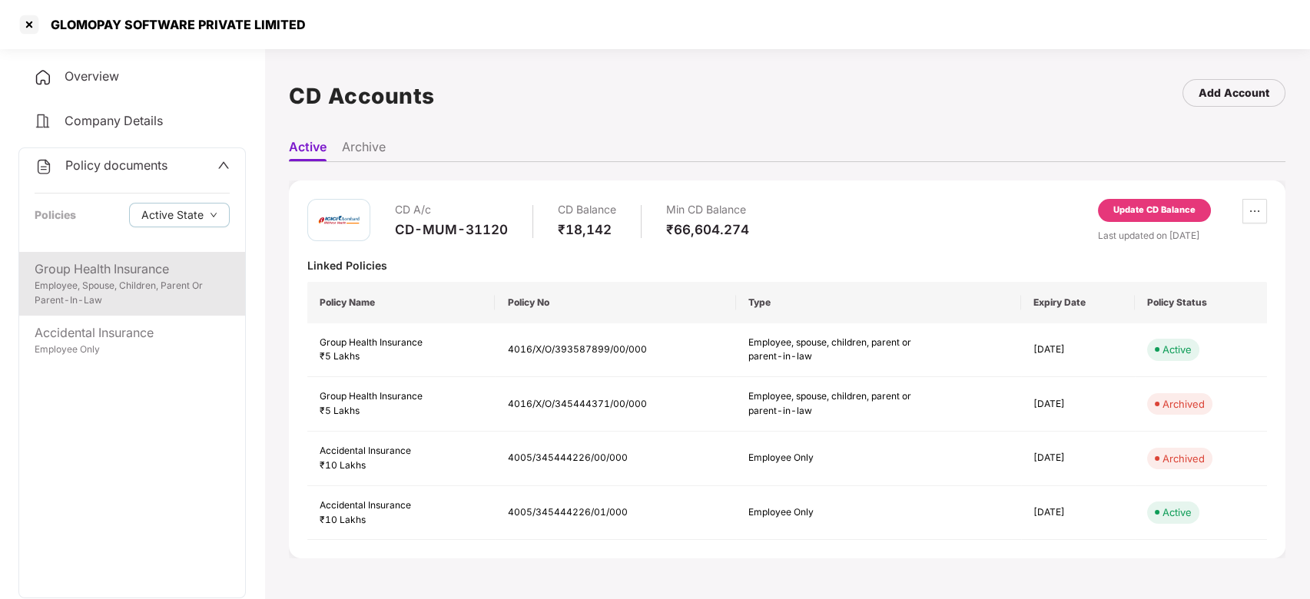
click at [123, 279] on div "Employee, Spouse, Children, Parent Or Parent-In-Law" at bounding box center [132, 293] width 195 height 29
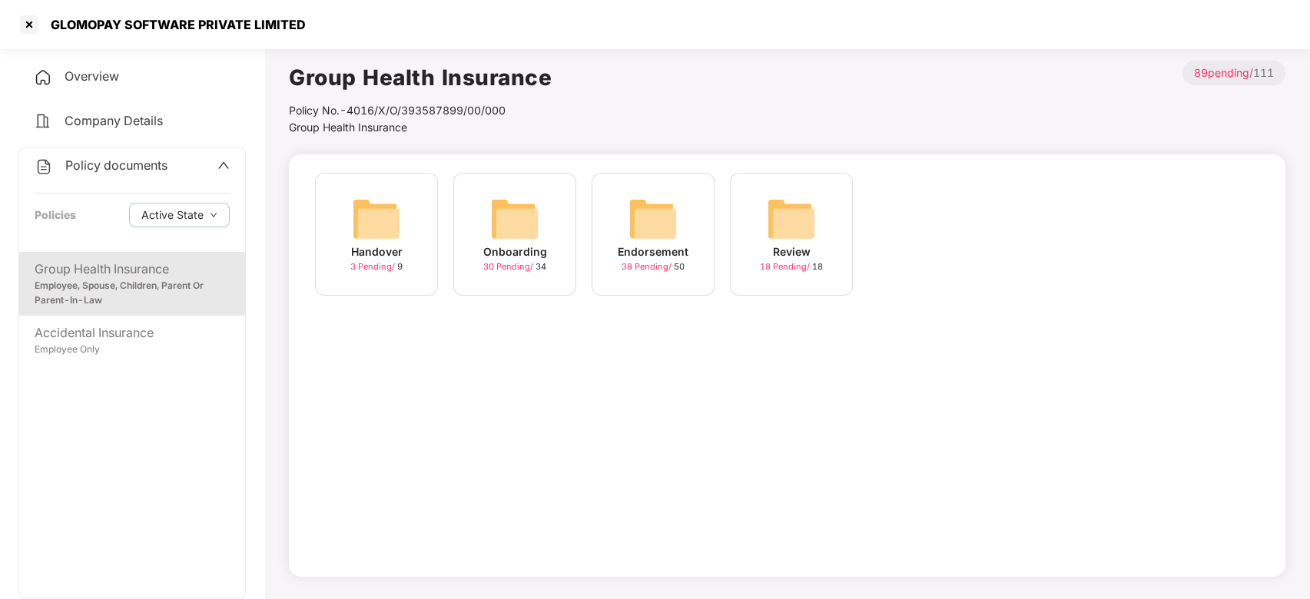
click at [662, 206] on img at bounding box center [652, 218] width 49 height 49
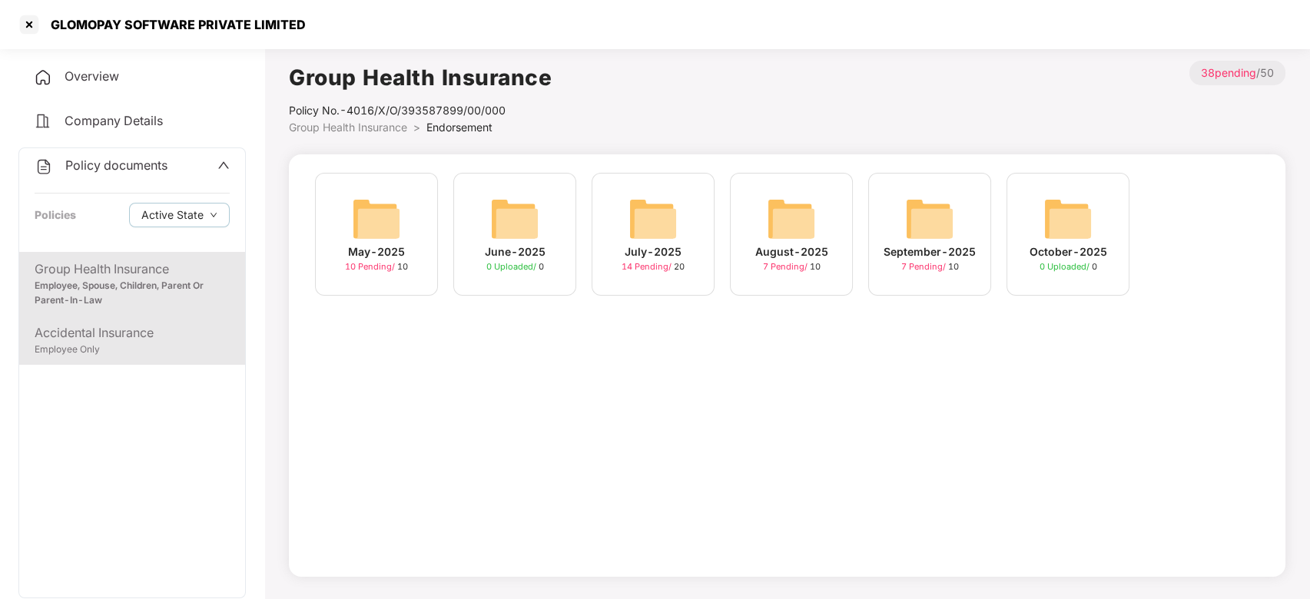
click at [151, 333] on div "Accidental Insurance" at bounding box center [132, 332] width 195 height 19
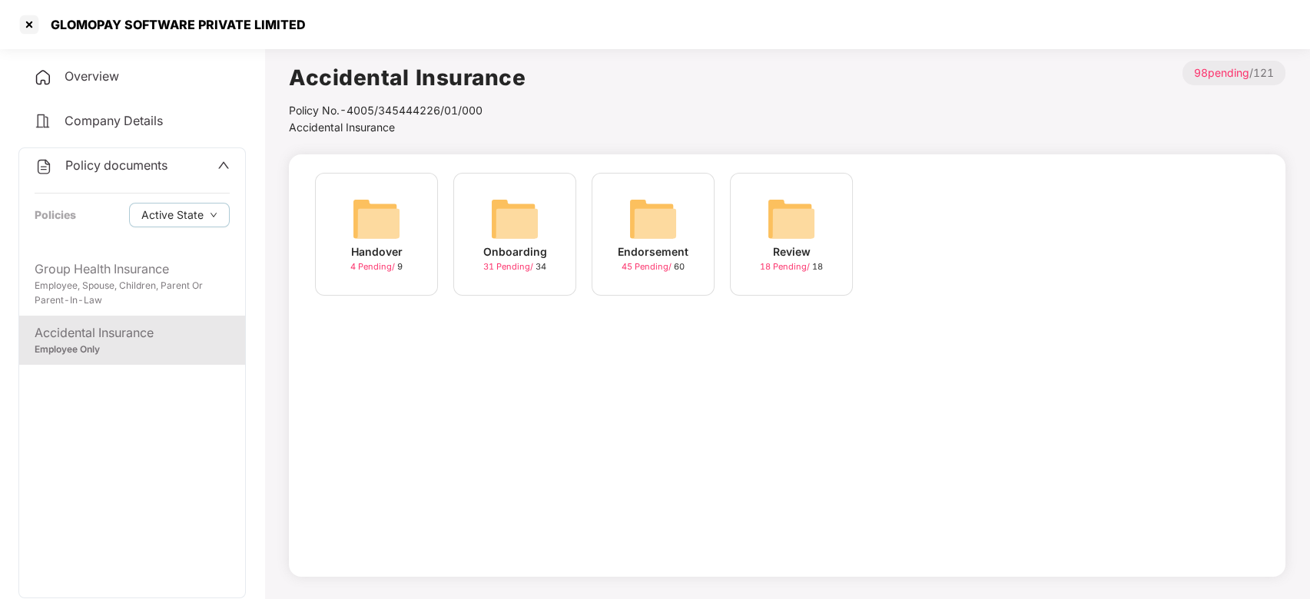
click at [653, 214] on img at bounding box center [652, 218] width 49 height 49
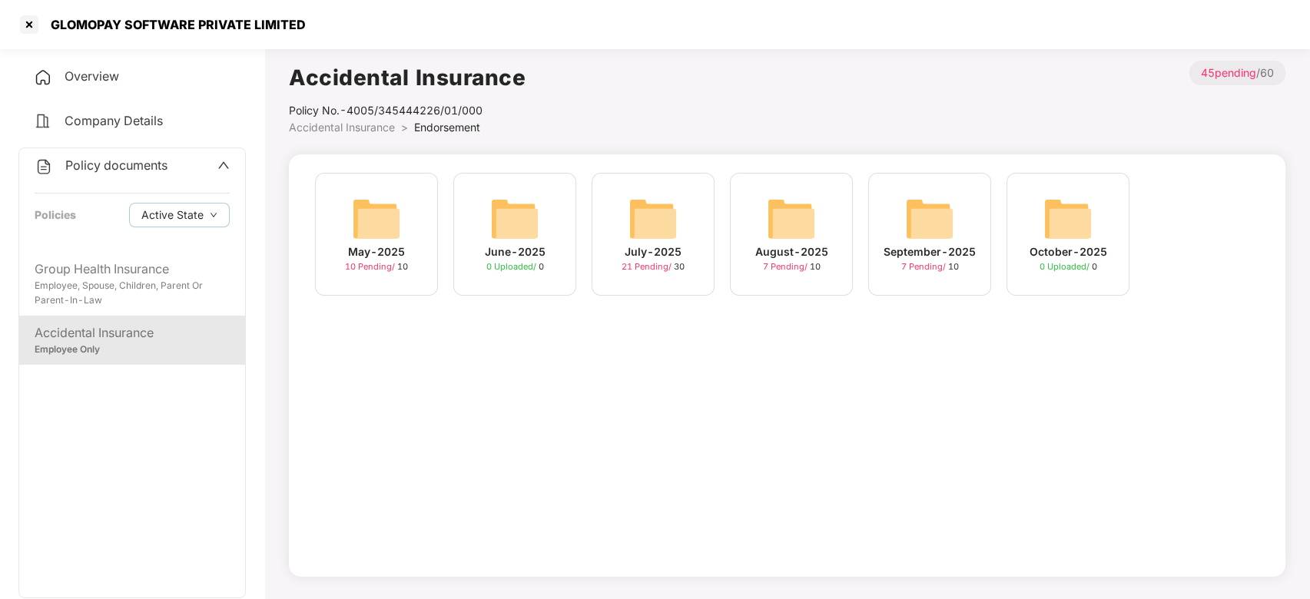
click at [81, 154] on div "Policy documents Policies Active State" at bounding box center [132, 200] width 226 height 104
click at [29, 31] on div at bounding box center [29, 24] width 25 height 25
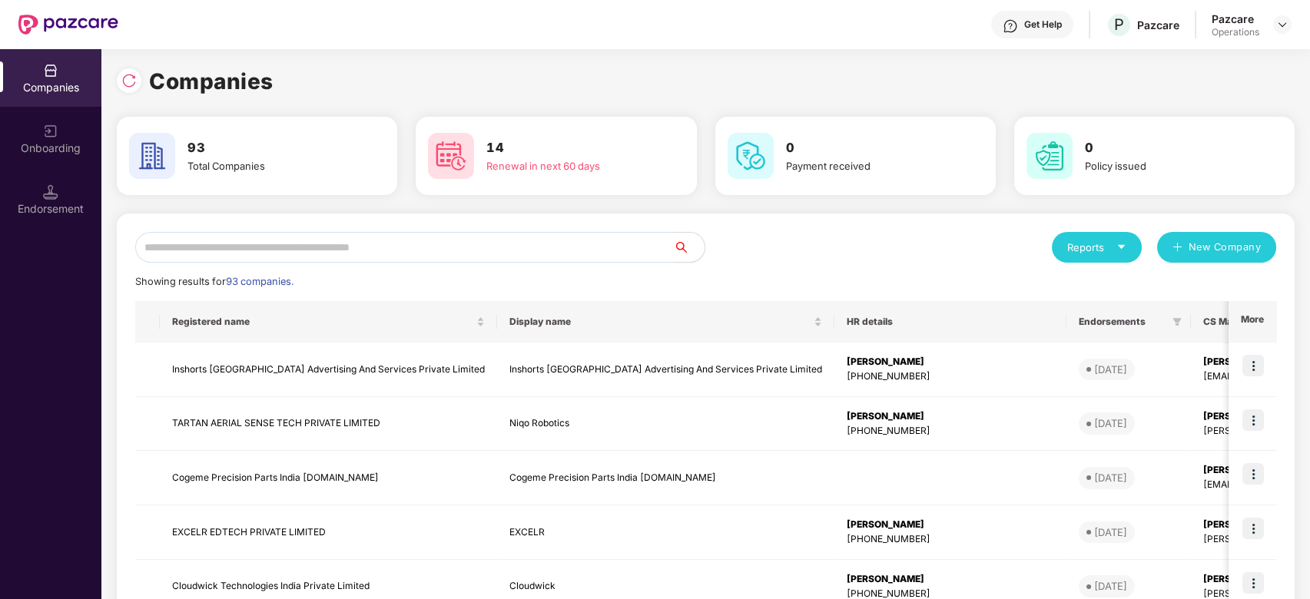
click at [338, 242] on input "text" at bounding box center [404, 247] width 538 height 31
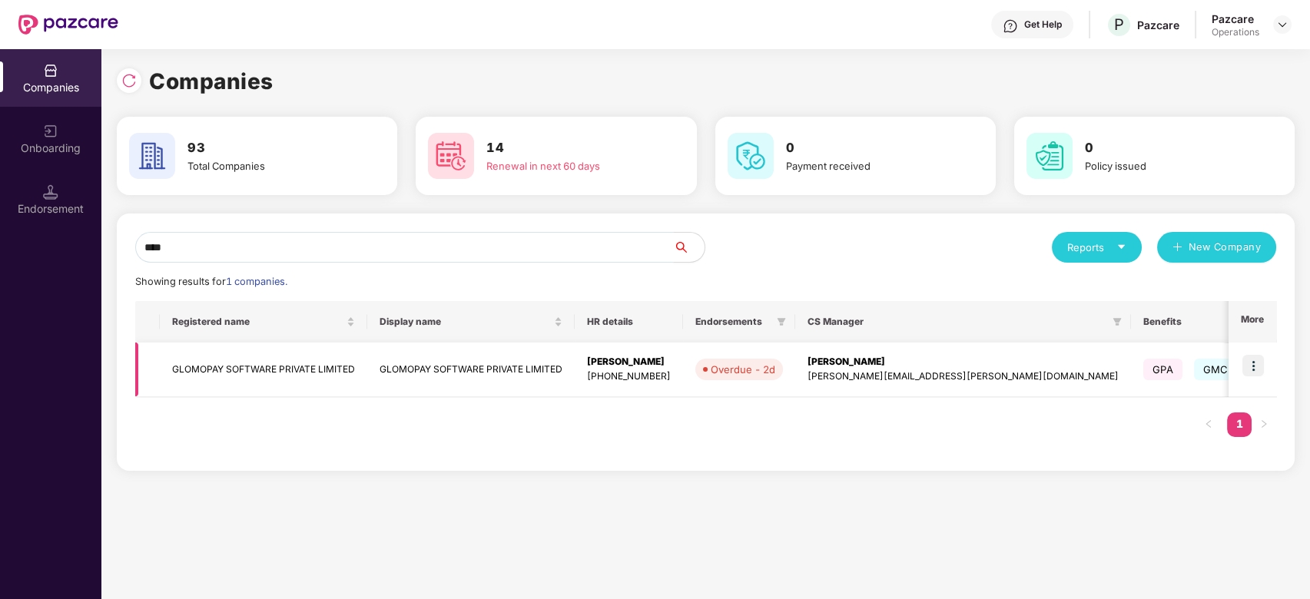
type input "****"
click at [1250, 366] on img at bounding box center [1253, 366] width 22 height 22
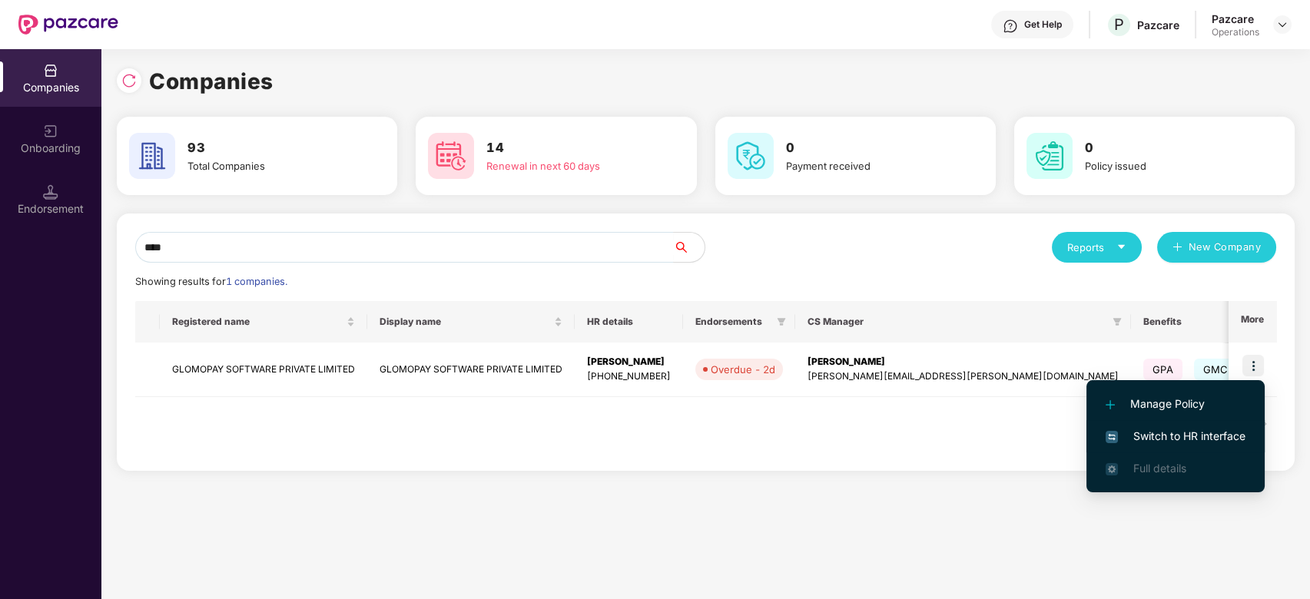
click at [1149, 432] on span "Switch to HR interface" at bounding box center [1175, 436] width 140 height 17
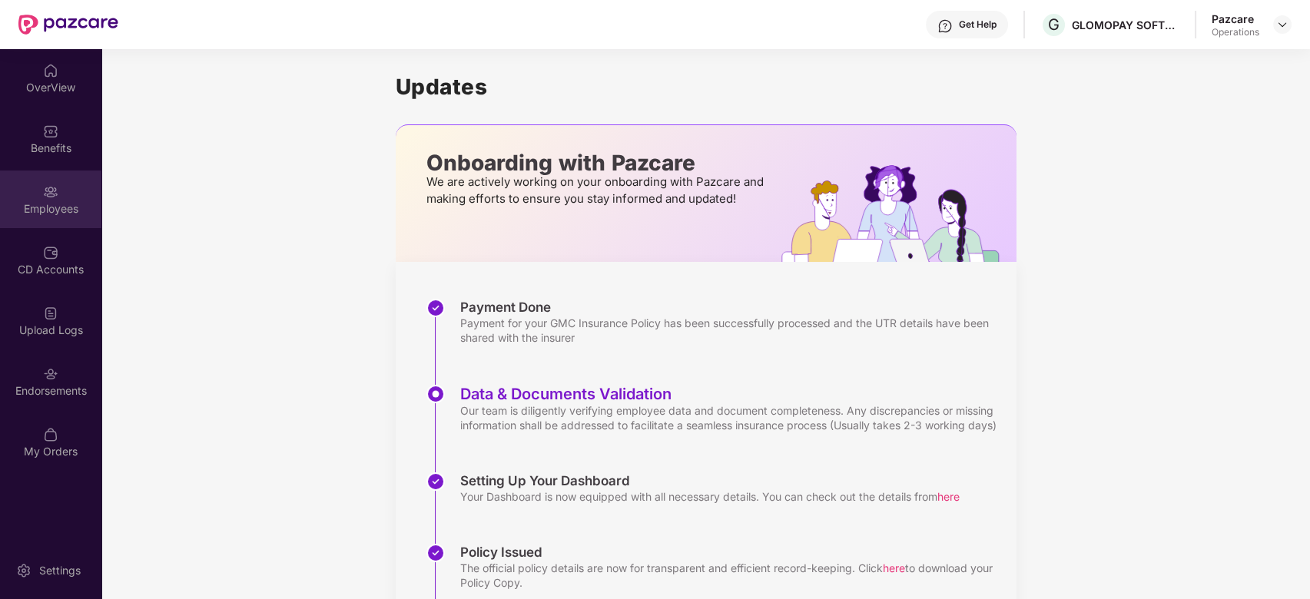
click at [39, 204] on div "Employees" at bounding box center [50, 208] width 101 height 15
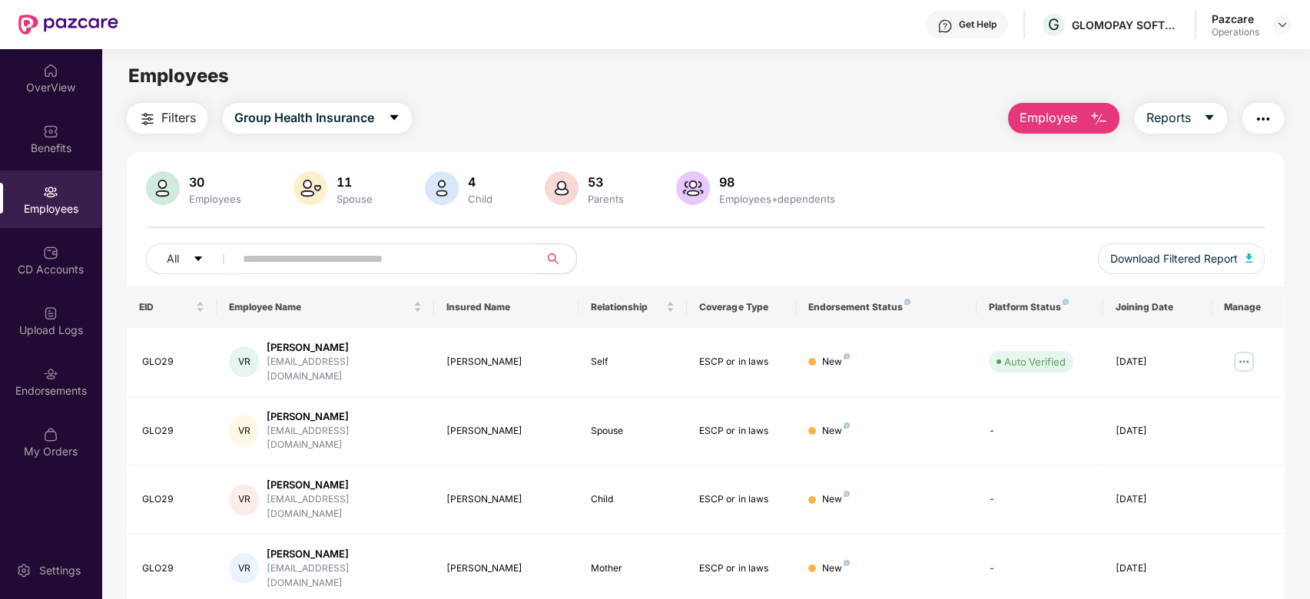
click at [170, 120] on span "Filters" at bounding box center [178, 117] width 35 height 19
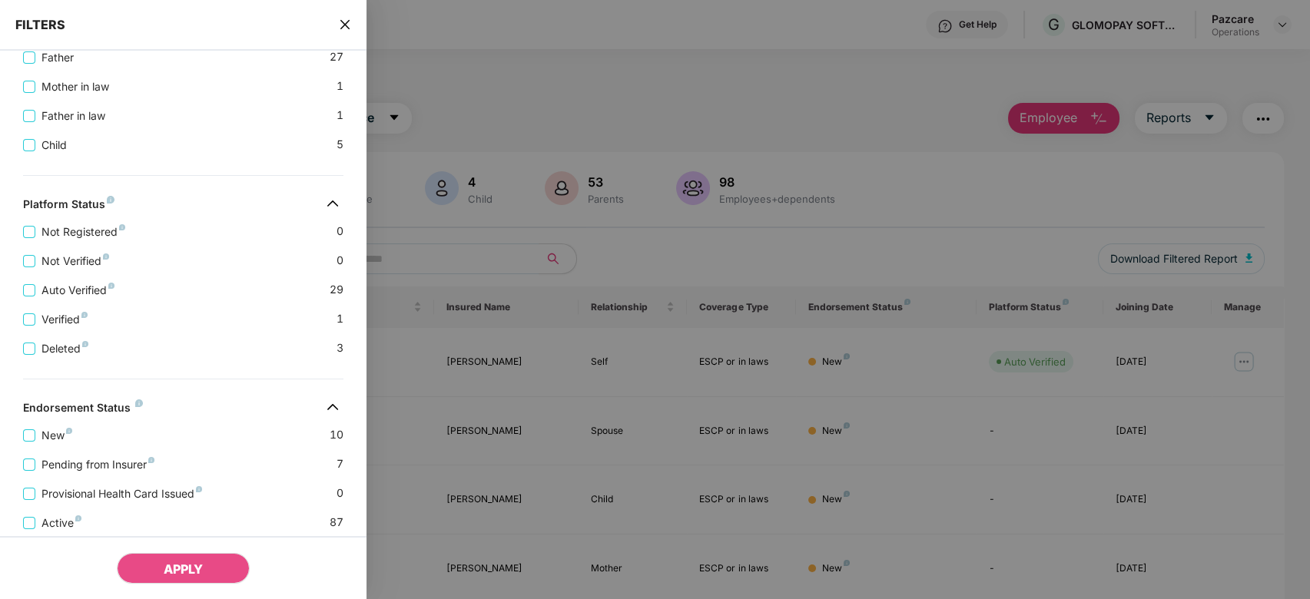
scroll to position [525, 0]
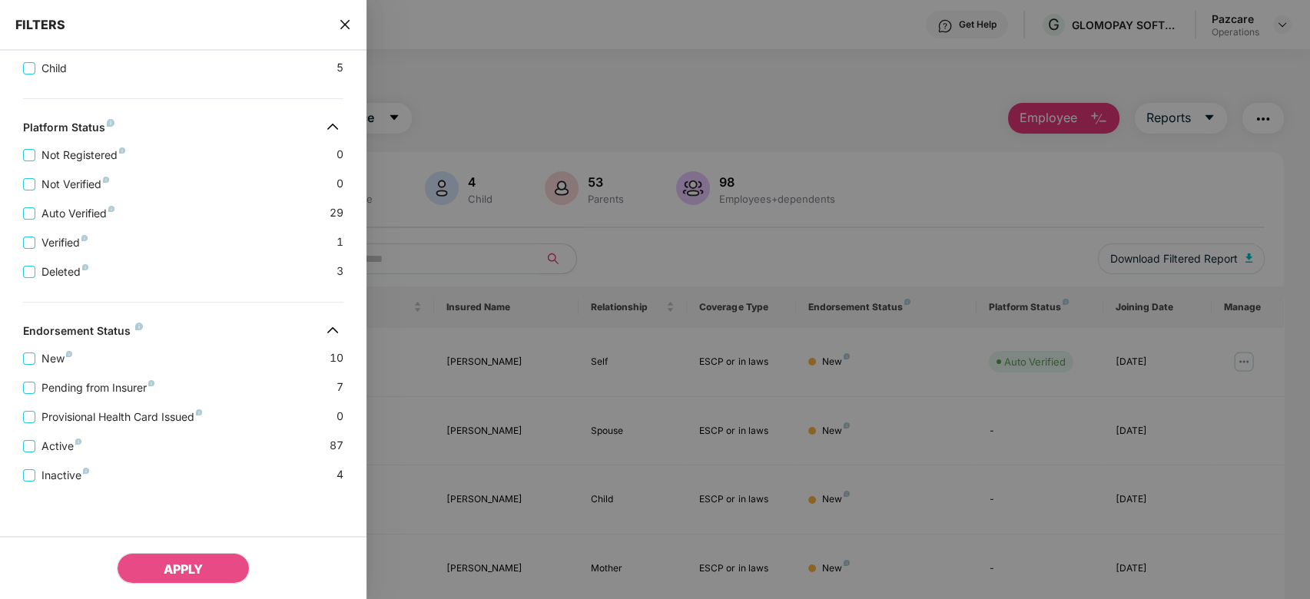
click at [343, 26] on icon "close" at bounding box center [344, 24] width 9 height 9
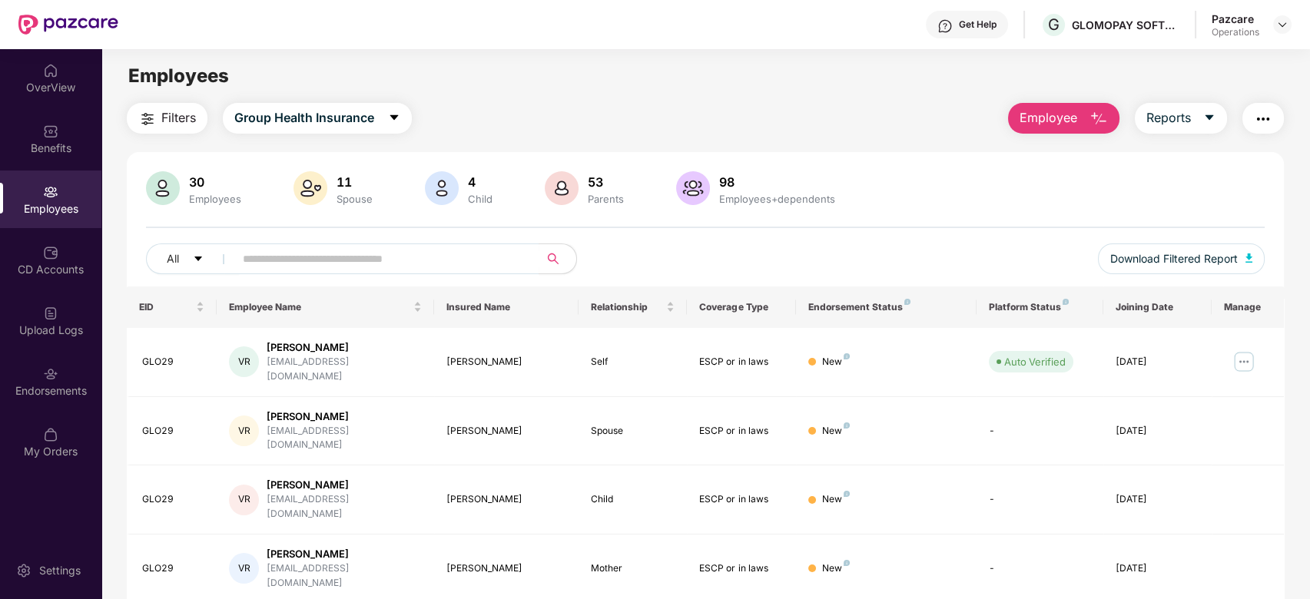
click at [1264, 122] on img "button" at bounding box center [1263, 119] width 18 height 18
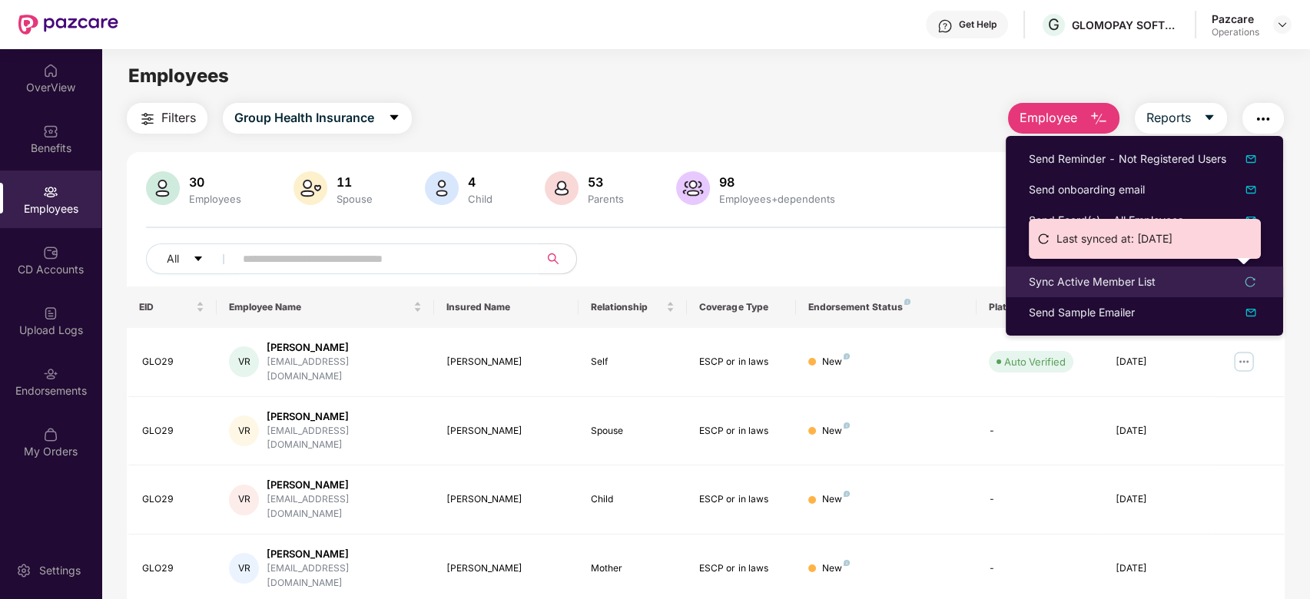
click at [1069, 285] on div "Sync Active Member List" at bounding box center [1091, 281] width 127 height 17
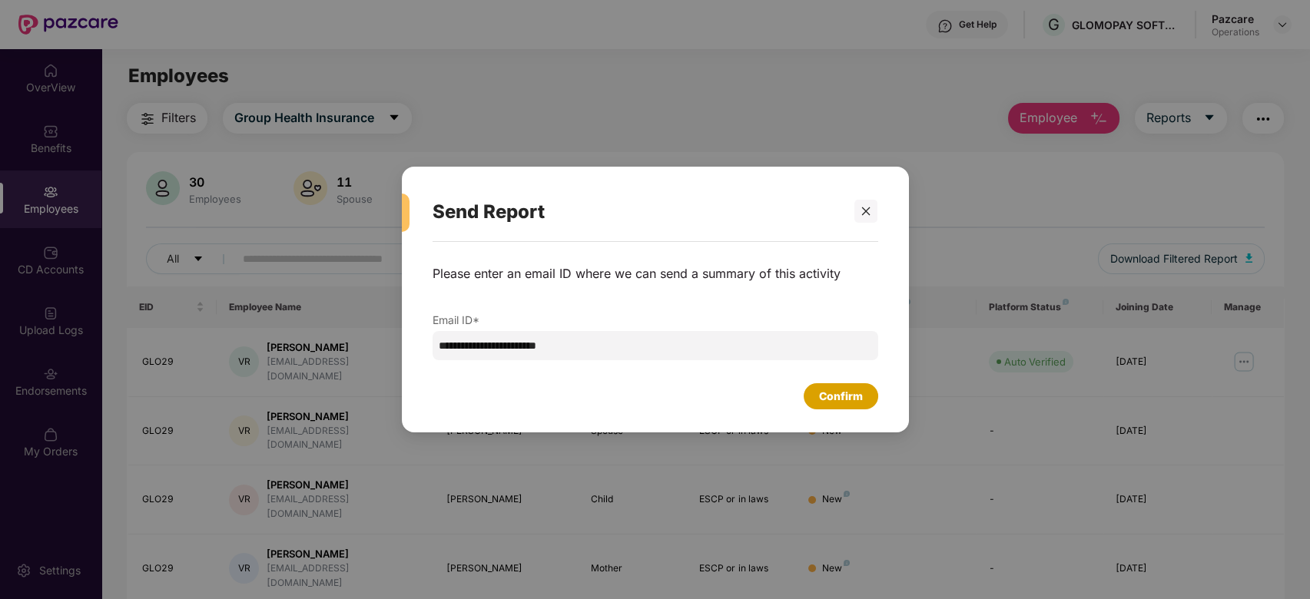
click at [830, 397] on div "Confirm" at bounding box center [841, 396] width 44 height 17
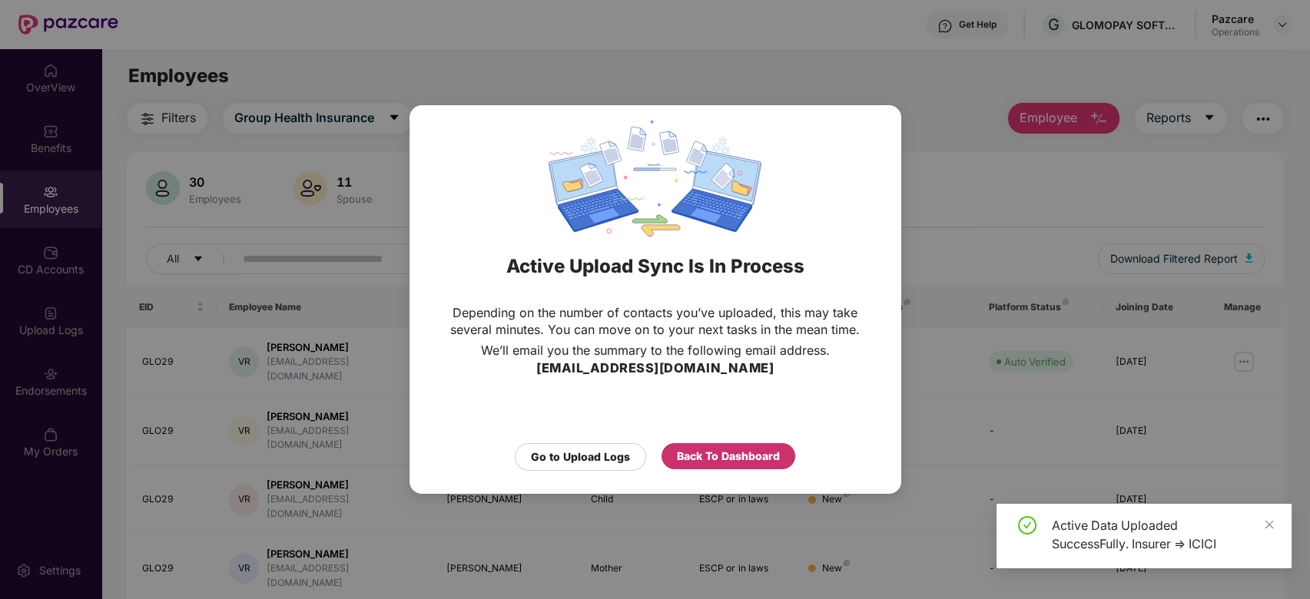
click at [724, 456] on div "Back To Dashboard" at bounding box center [728, 456] width 103 height 17
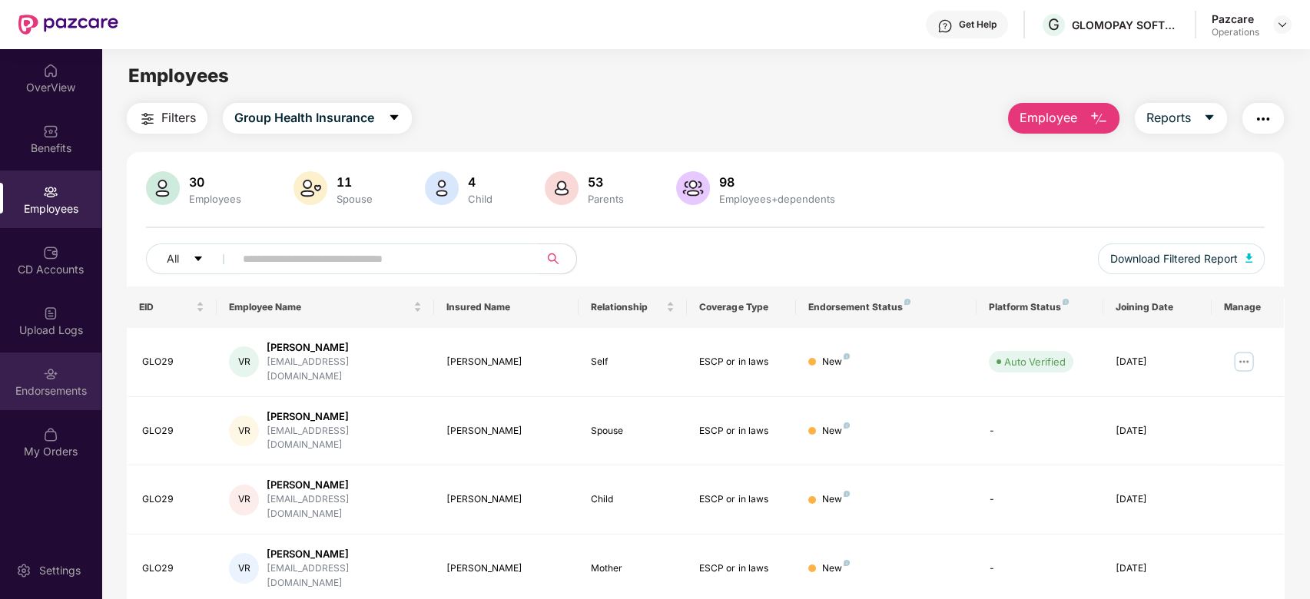
click at [48, 382] on div "Endorsements" at bounding box center [50, 382] width 101 height 58
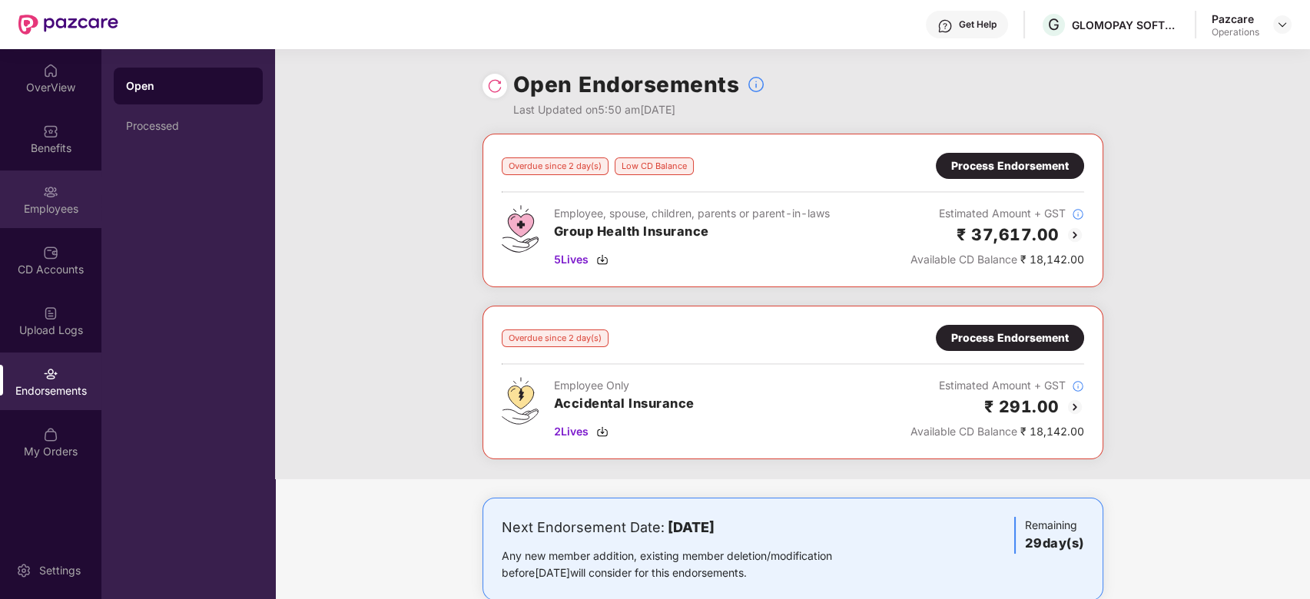
click at [39, 180] on div "Employees" at bounding box center [50, 200] width 101 height 58
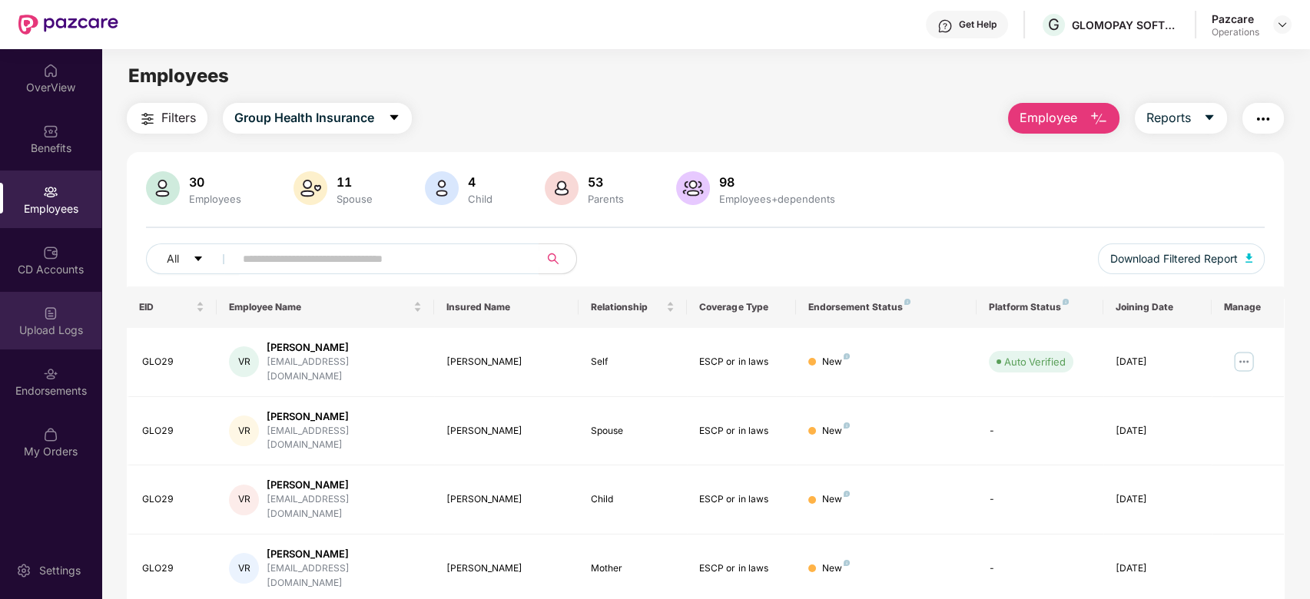
click at [36, 316] on div "Upload Logs" at bounding box center [50, 321] width 101 height 58
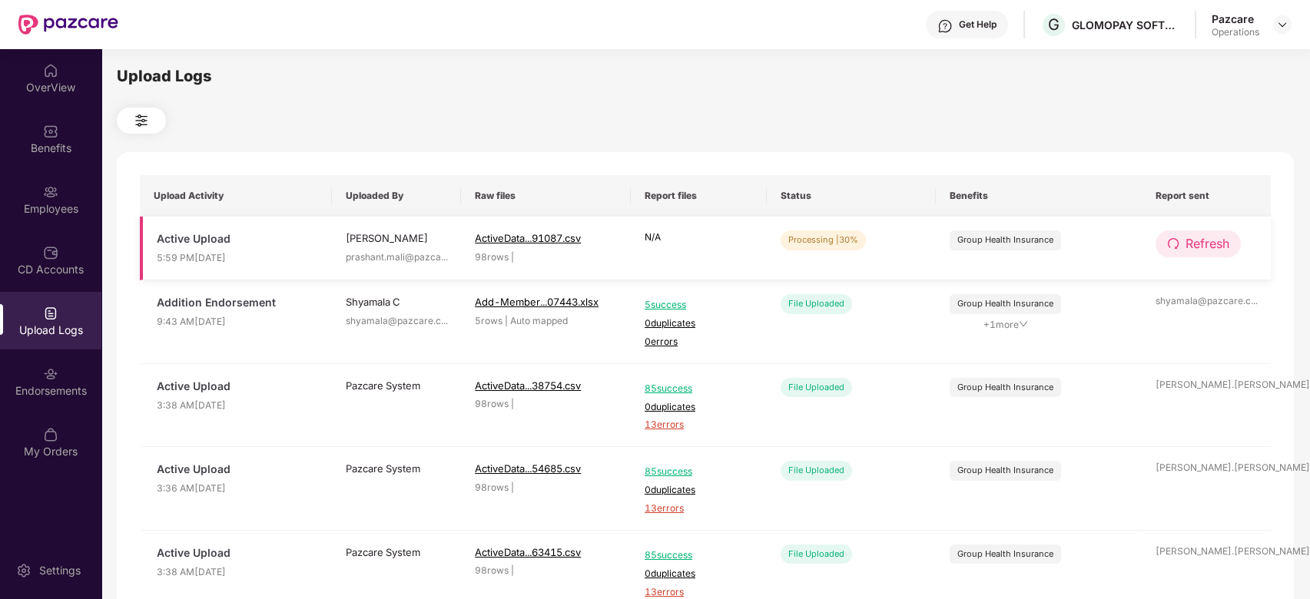
click at [1217, 248] on span "Refresh" at bounding box center [1207, 243] width 44 height 19
click at [1217, 248] on span "Refresh" at bounding box center [1208, 243] width 44 height 19
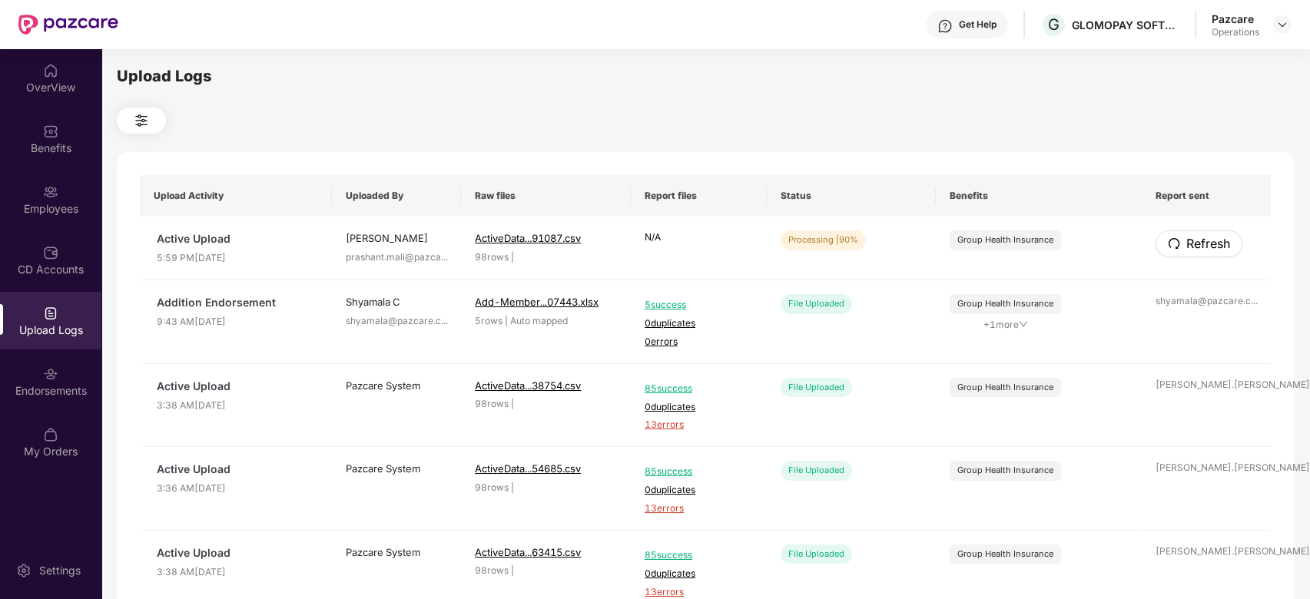
click at [1217, 248] on span "Refresh" at bounding box center [1208, 243] width 44 height 19
click at [1201, 249] on span "Refresh" at bounding box center [1207, 243] width 44 height 19
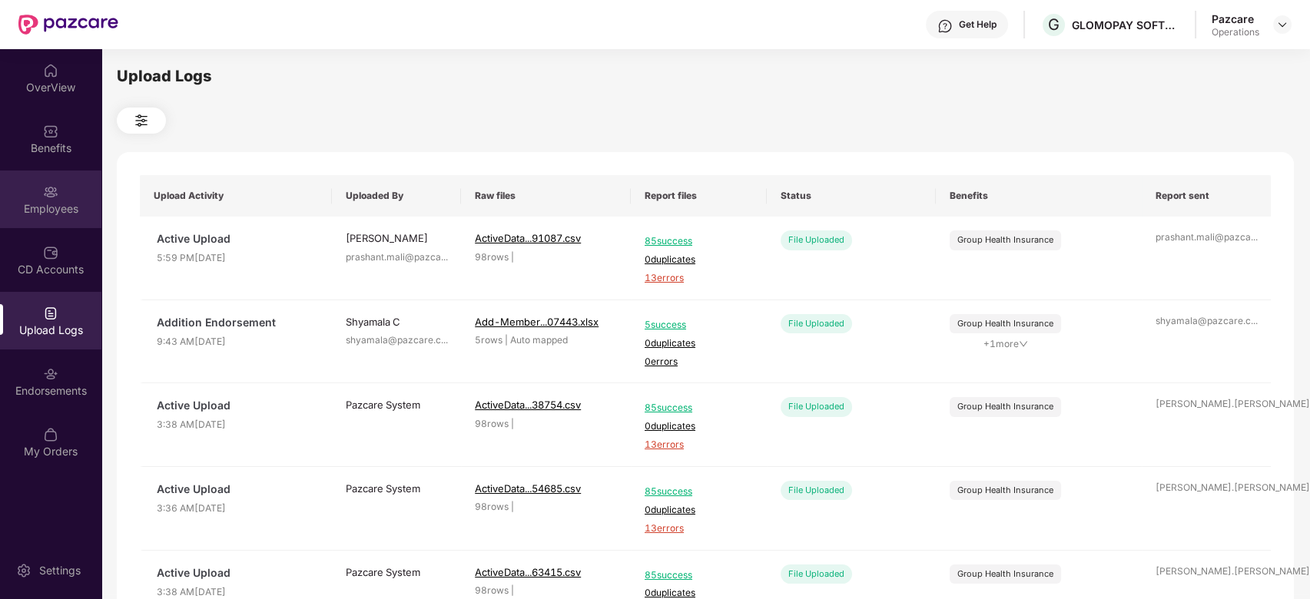
click at [53, 187] on img at bounding box center [50, 191] width 15 height 15
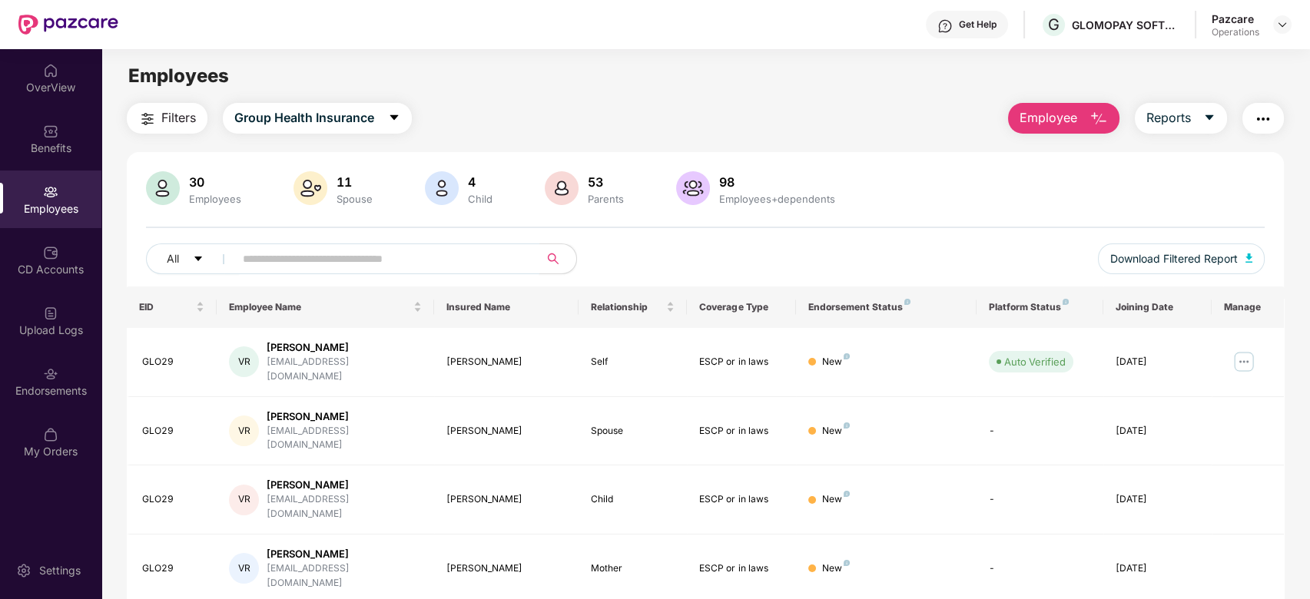
click at [449, 262] on input "text" at bounding box center [381, 258] width 276 height 23
paste input "*****"
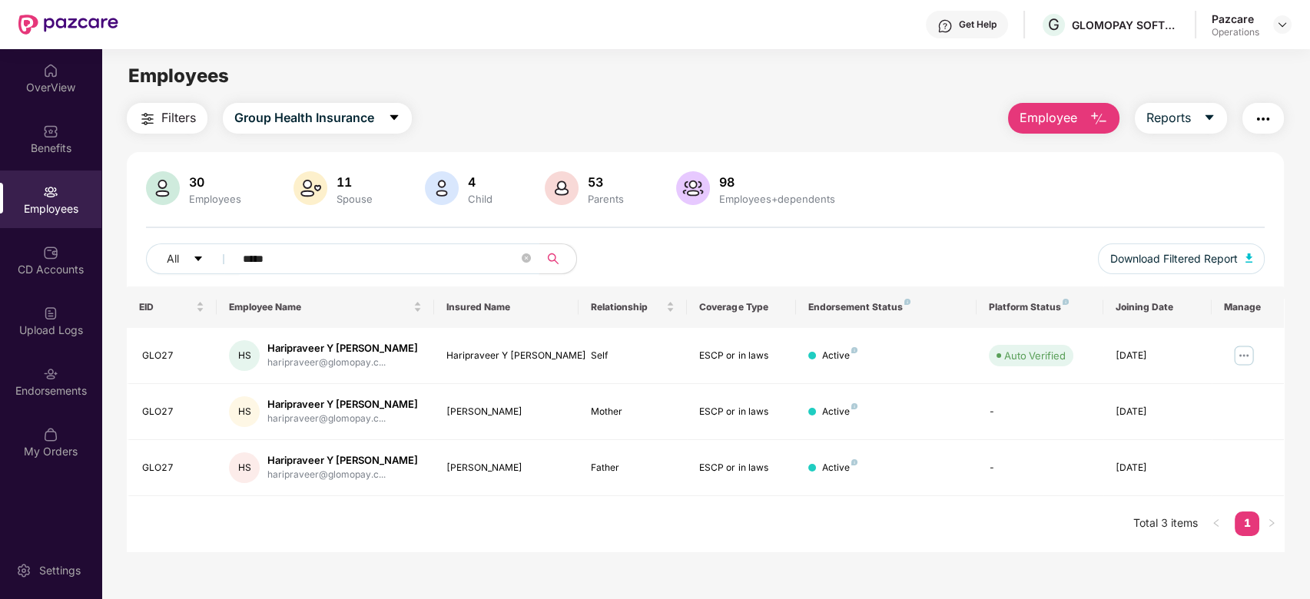
click at [282, 257] on input "*****" at bounding box center [381, 258] width 276 height 23
paste input "text"
type input "*****"
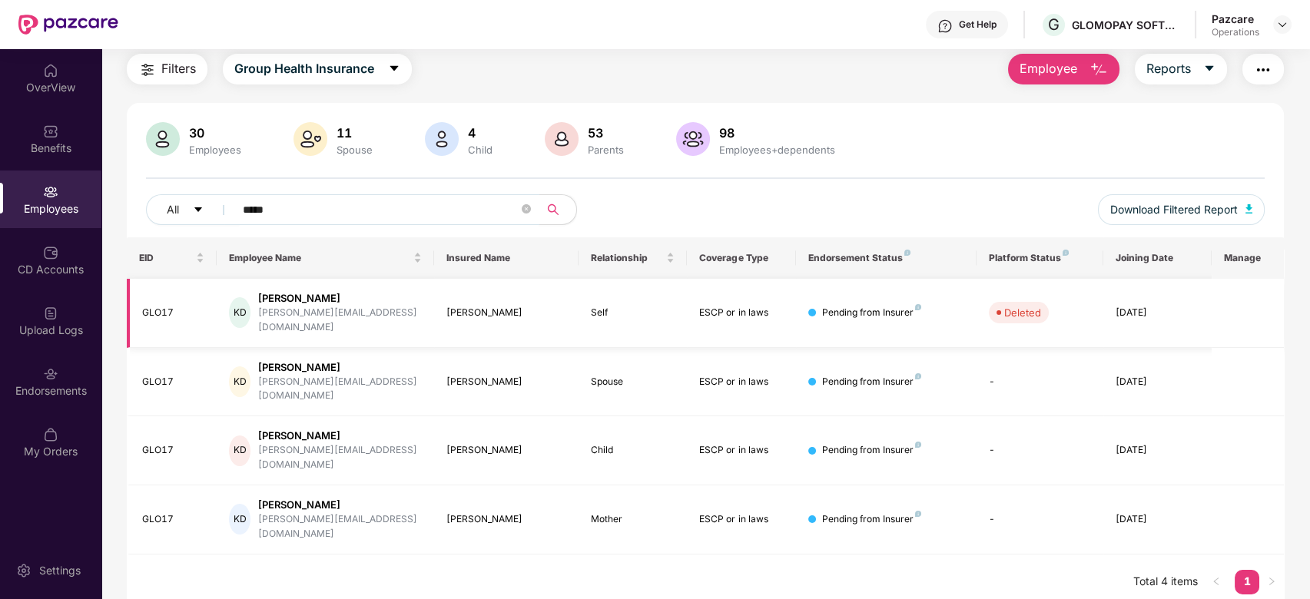
scroll to position [0, 0]
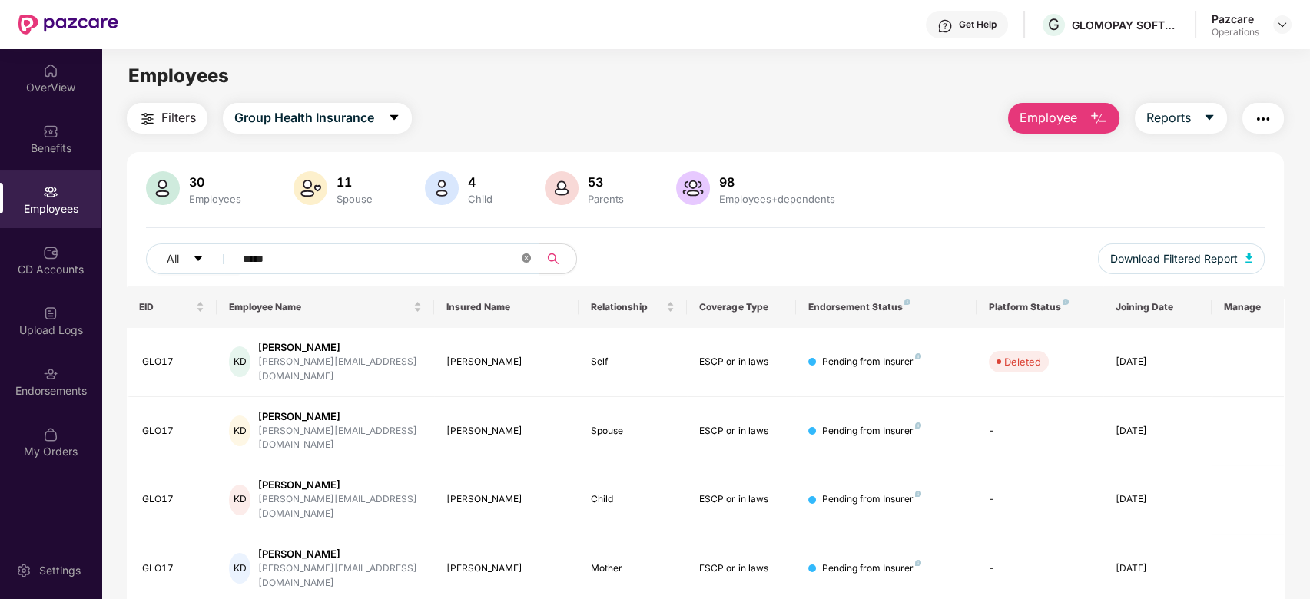
click at [526, 252] on span at bounding box center [526, 259] width 9 height 15
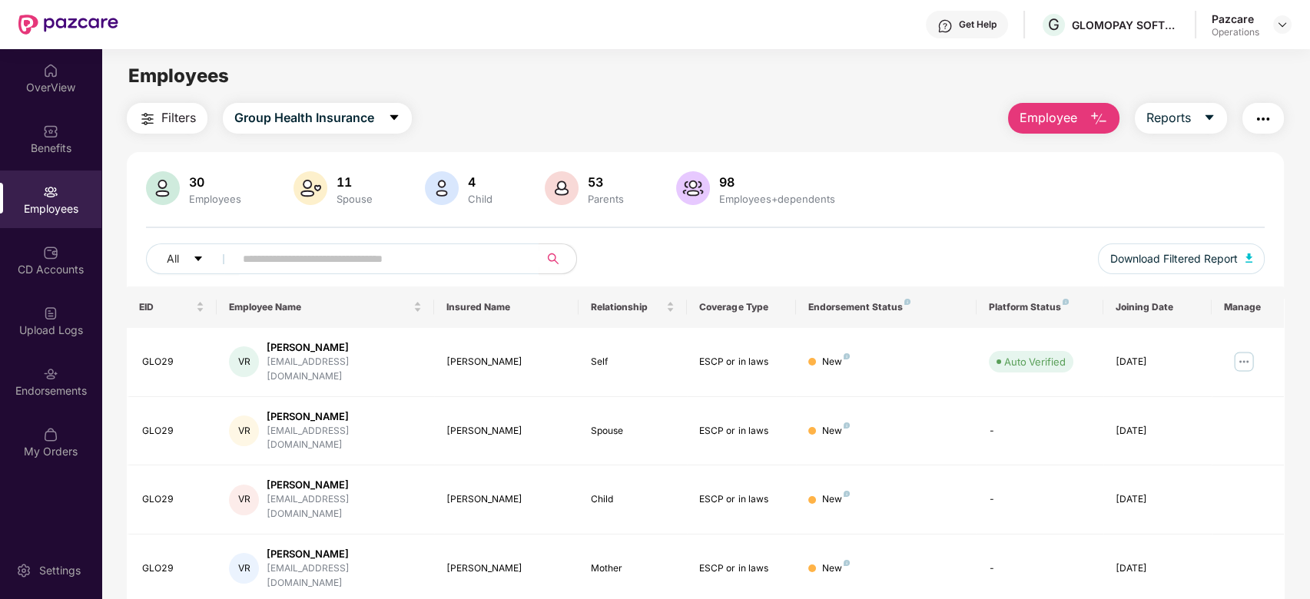
click at [632, 264] on div "All" at bounding box center [472, 258] width 653 height 31
click at [608, 252] on div "All" at bounding box center [472, 258] width 653 height 31
drag, startPoint x: 437, startPoint y: 260, endPoint x: 242, endPoint y: 257, distance: 195.1
click at [243, 257] on input "text" at bounding box center [381, 258] width 276 height 23
click at [441, 257] on input "text" at bounding box center [381, 258] width 276 height 23
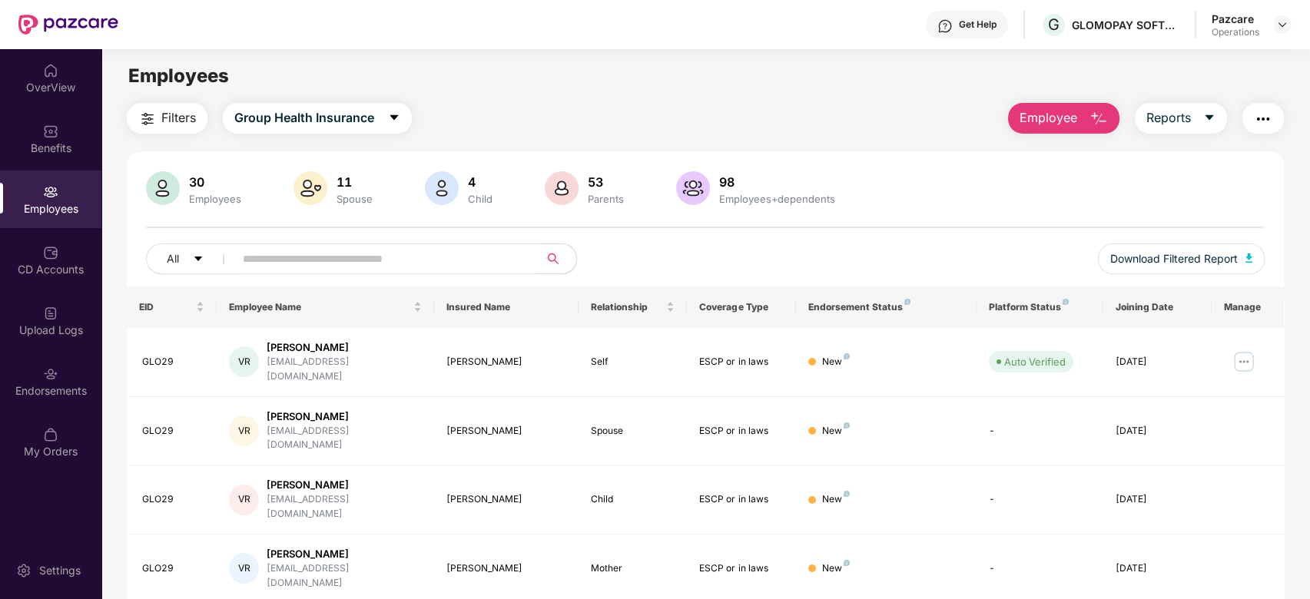
drag, startPoint x: 441, startPoint y: 257, endPoint x: 247, endPoint y: 261, distance: 194.4
click at [247, 261] on input "text" at bounding box center [381, 258] width 276 height 23
click at [658, 246] on div "All" at bounding box center [472, 258] width 653 height 31
click at [376, 118] on button "Group Health Insurance" at bounding box center [317, 118] width 189 height 31
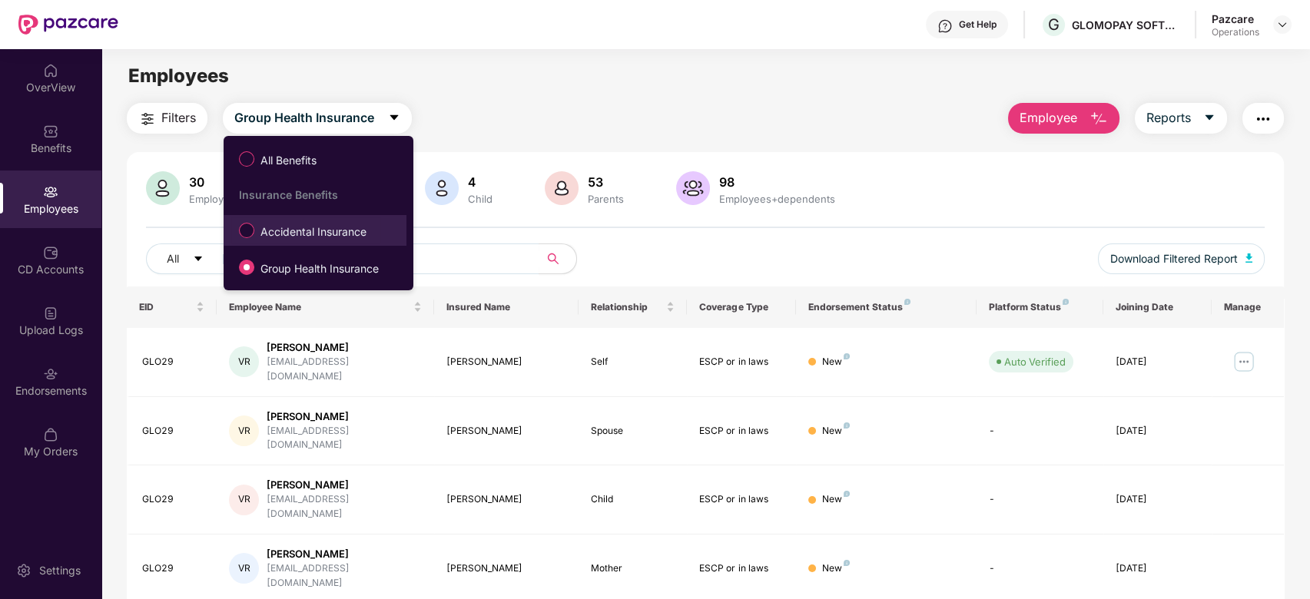
click at [319, 224] on span "Accidental Insurance" at bounding box center [313, 232] width 118 height 17
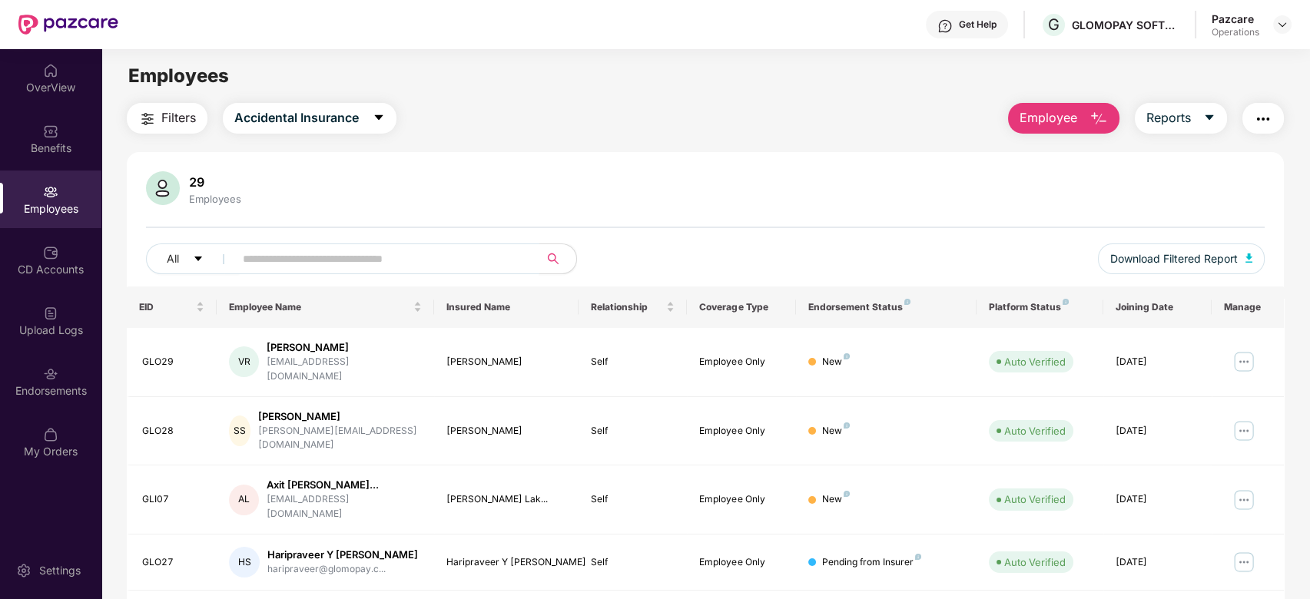
click at [409, 265] on input "text" at bounding box center [381, 258] width 276 height 23
paste input "*****"
type input "*****"
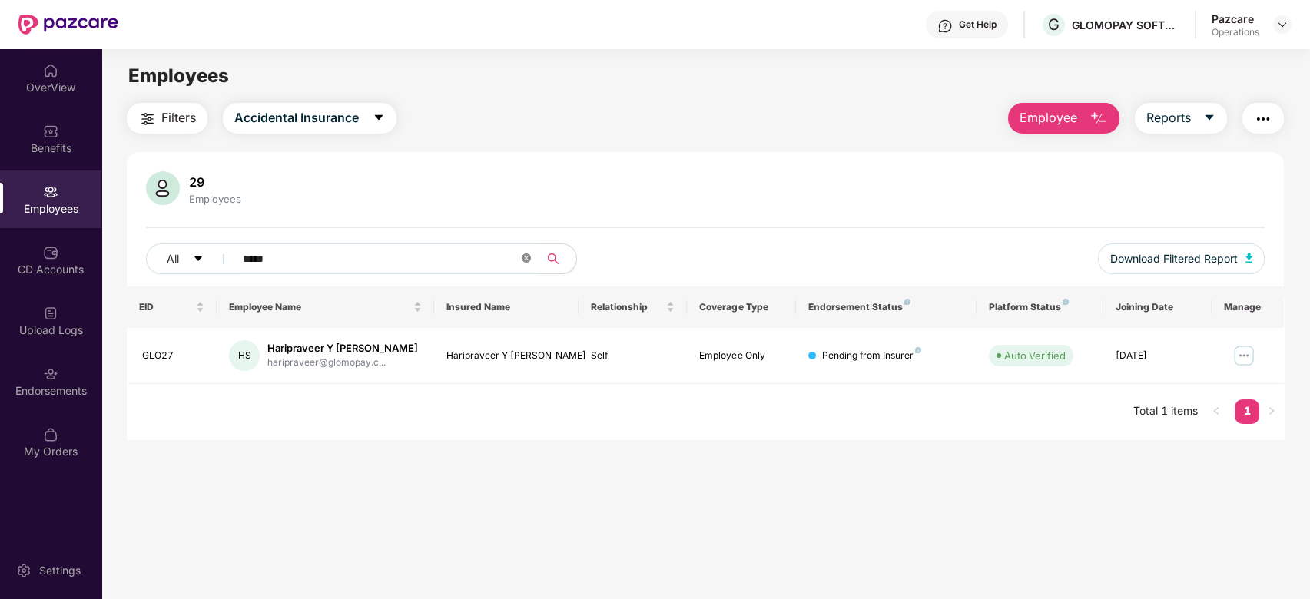
click at [525, 260] on icon "close-circle" at bounding box center [526, 257] width 9 height 9
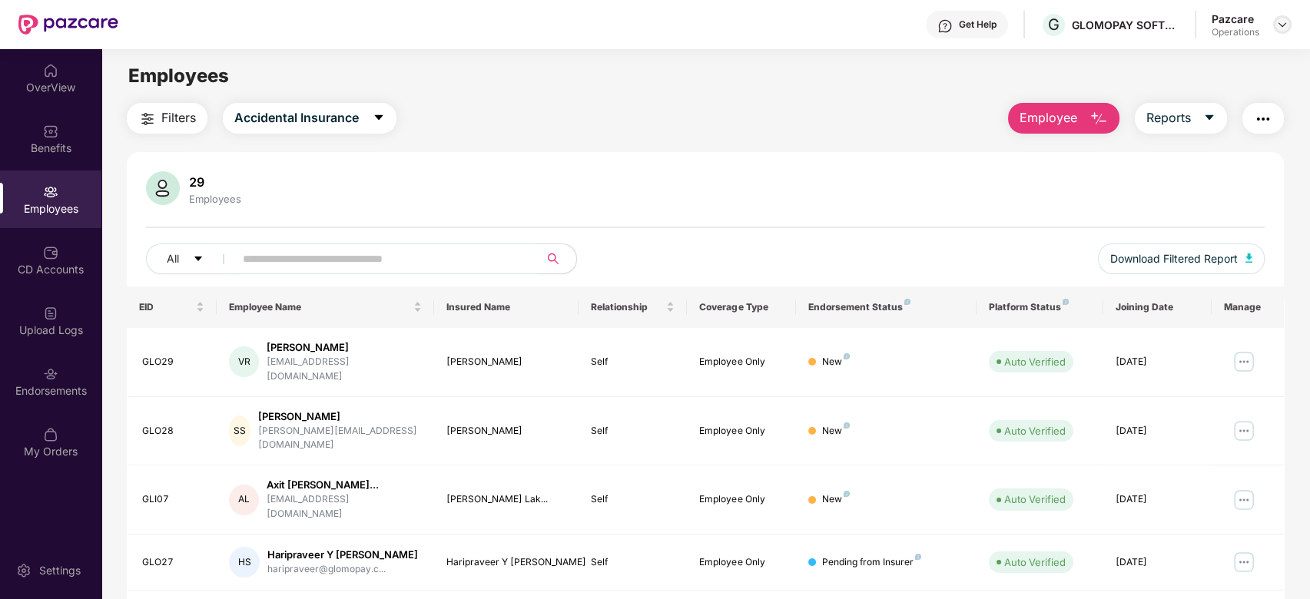
click at [1280, 28] on img at bounding box center [1282, 24] width 12 height 12
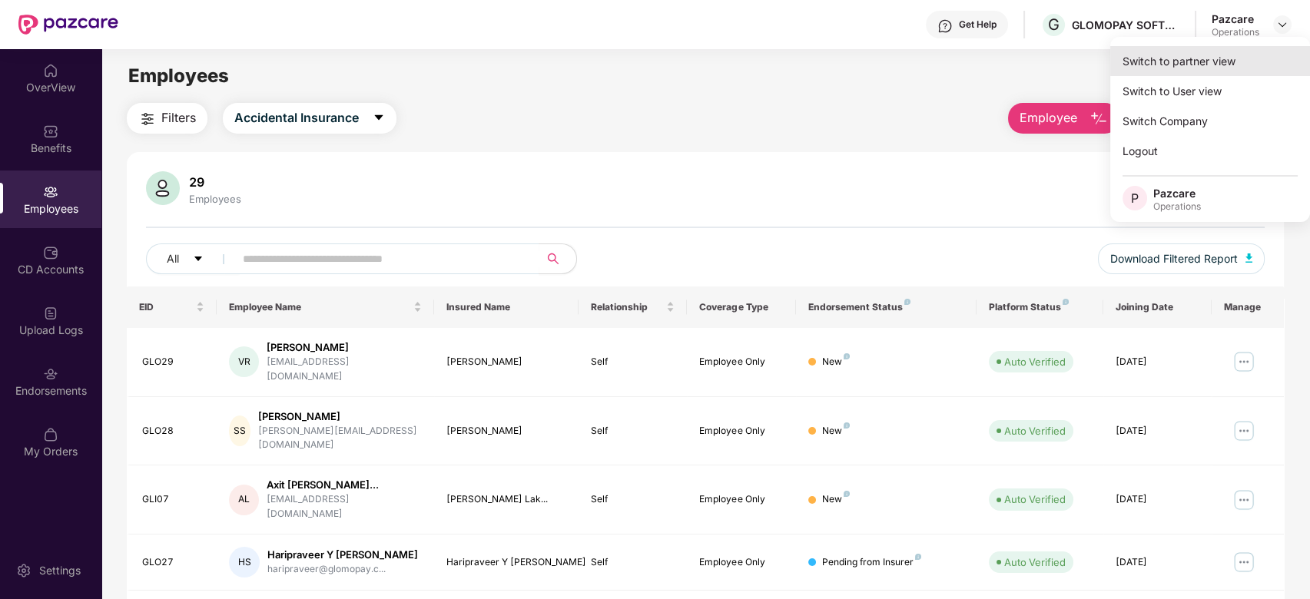
click at [1148, 65] on div "Switch to partner view" at bounding box center [1210, 61] width 200 height 30
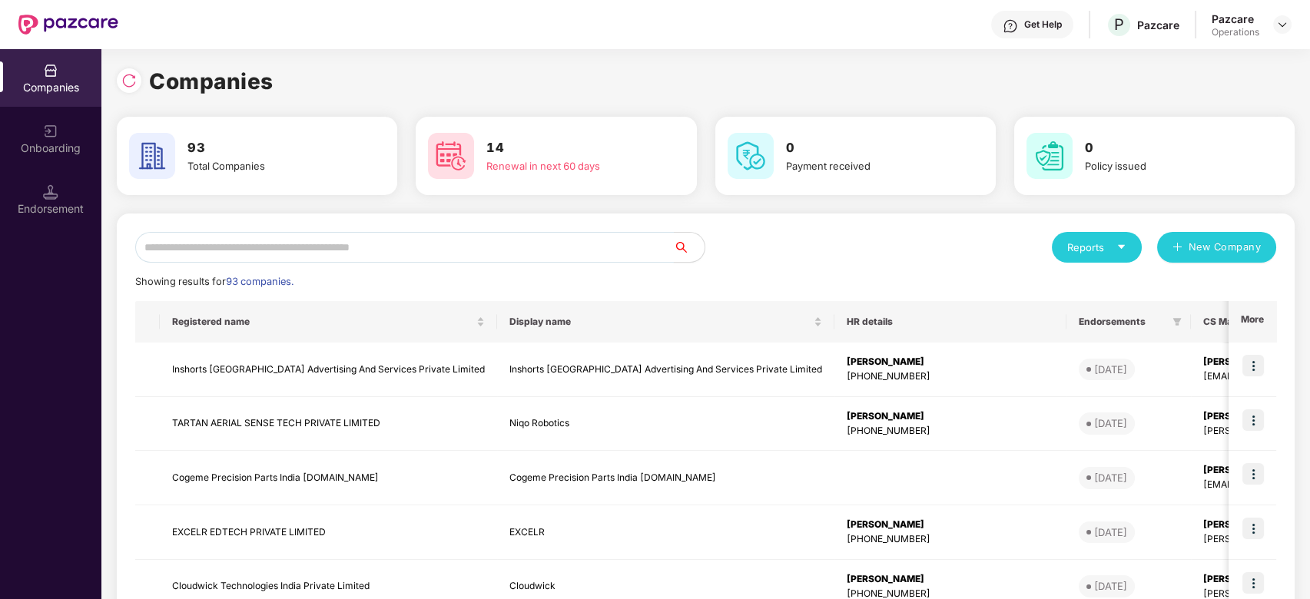
click at [464, 243] on input "text" at bounding box center [404, 247] width 538 height 31
click at [432, 255] on input "text" at bounding box center [404, 247] width 538 height 31
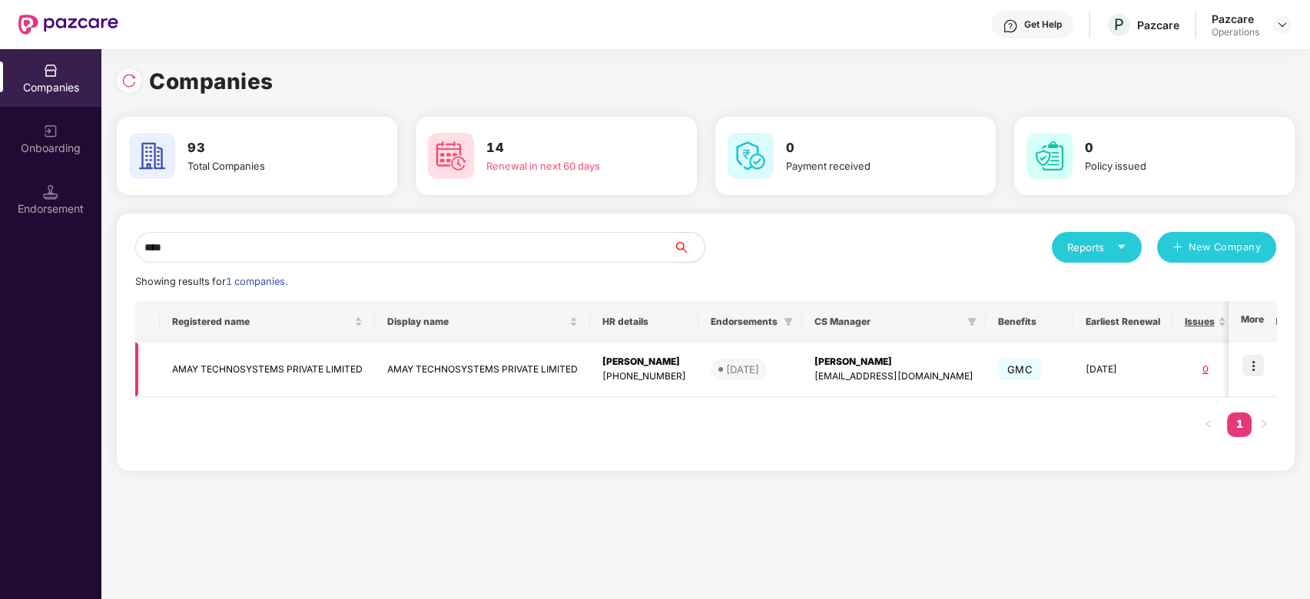
type input "****"
click at [253, 370] on td "AMAY TECHNOSYSTEMS PRIVATE LIMITED" at bounding box center [267, 370] width 215 height 55
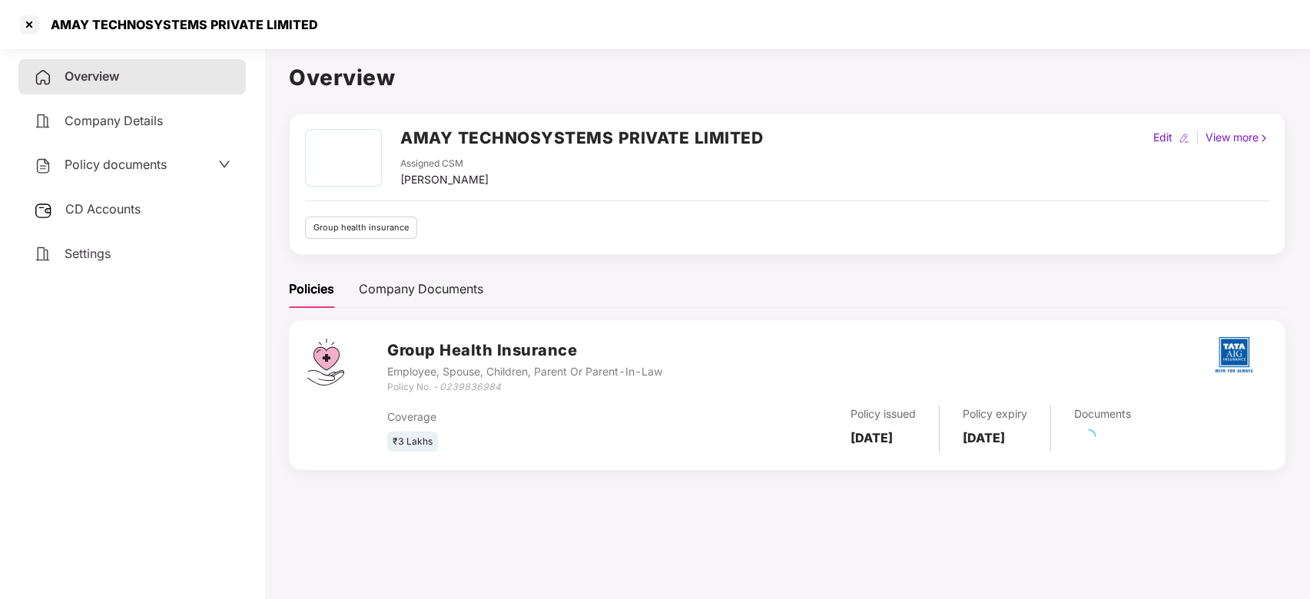
click at [118, 157] on span "Policy documents" at bounding box center [116, 164] width 102 height 15
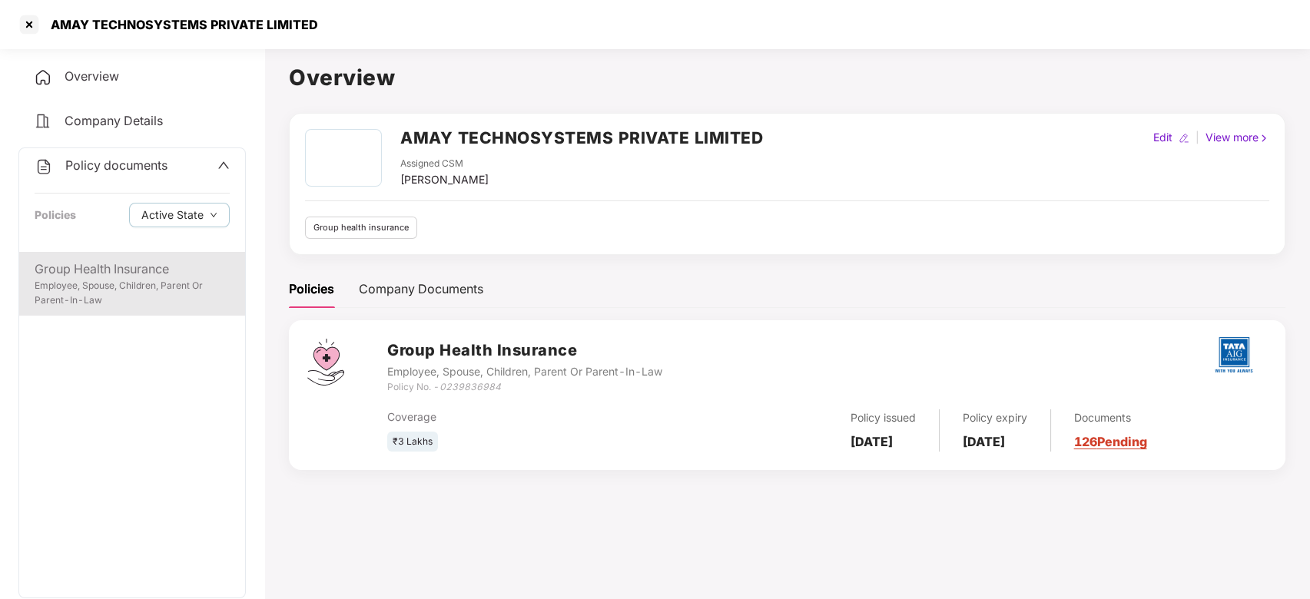
click at [103, 292] on div "Employee, Spouse, Children, Parent Or Parent-In-Law" at bounding box center [132, 293] width 195 height 29
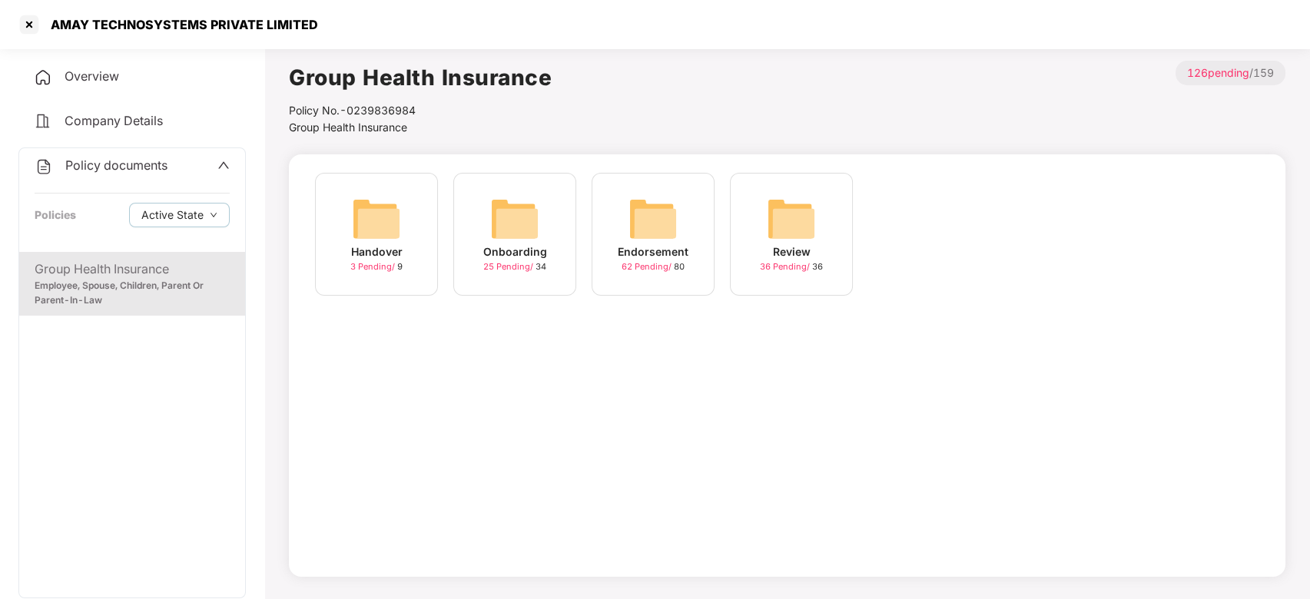
click at [641, 227] on img at bounding box center [652, 218] width 49 height 49
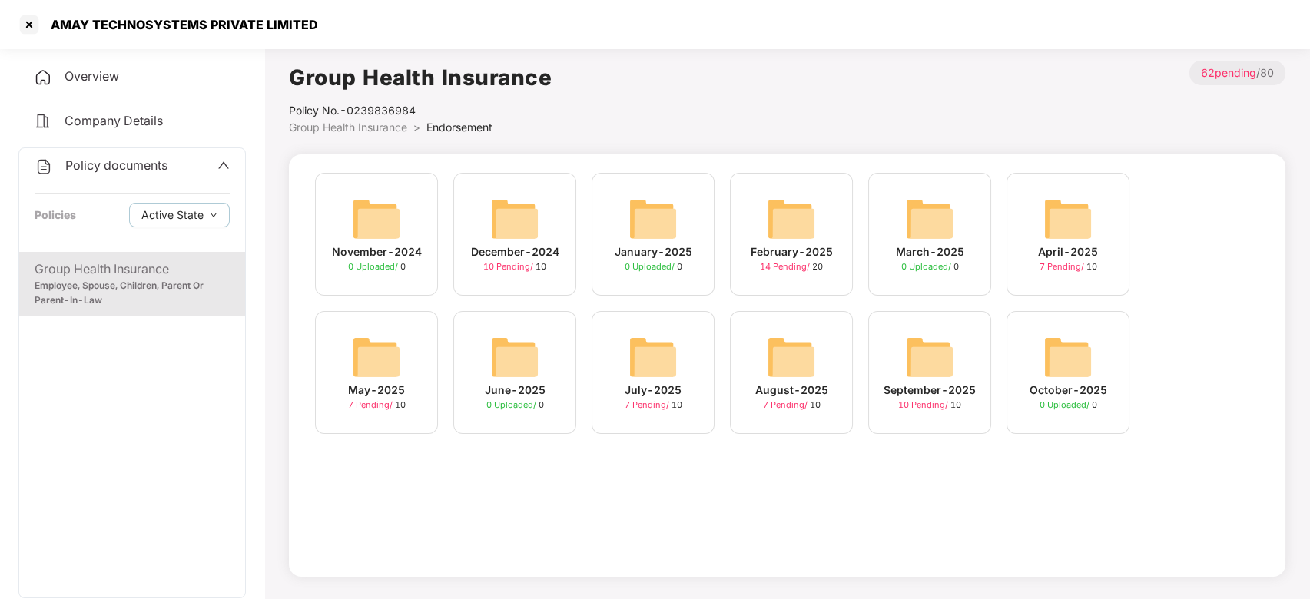
click at [929, 338] on img at bounding box center [929, 357] width 49 height 49
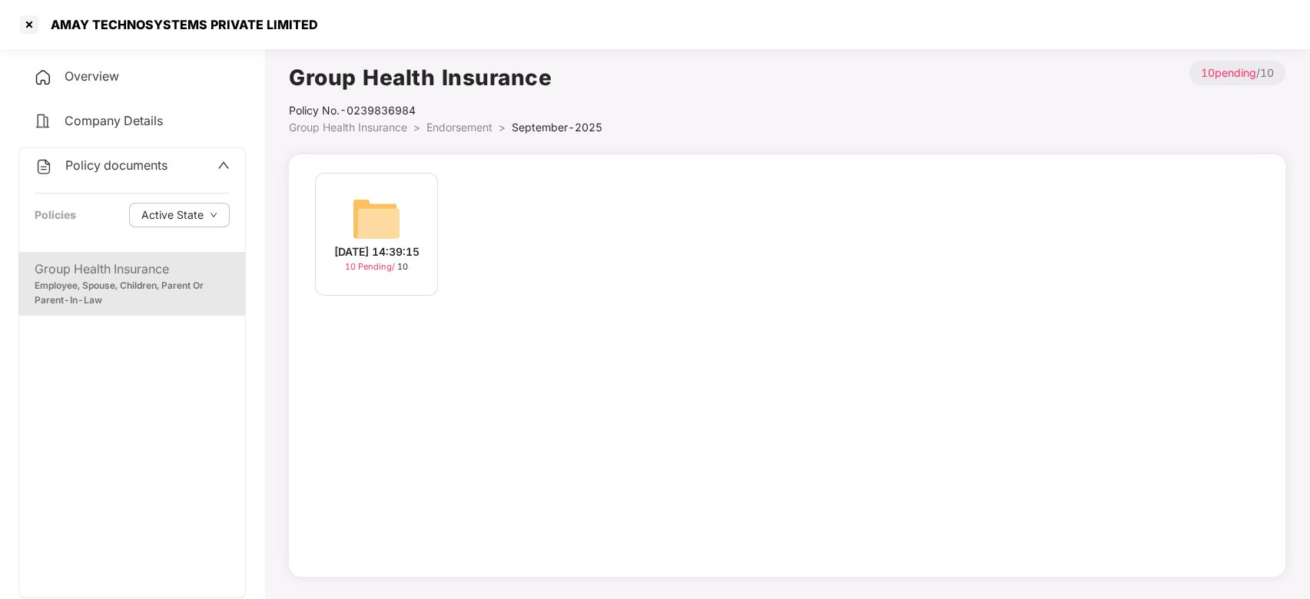
click at [419, 243] on div "18-Sep-2025 14:39:15" at bounding box center [376, 251] width 85 height 17
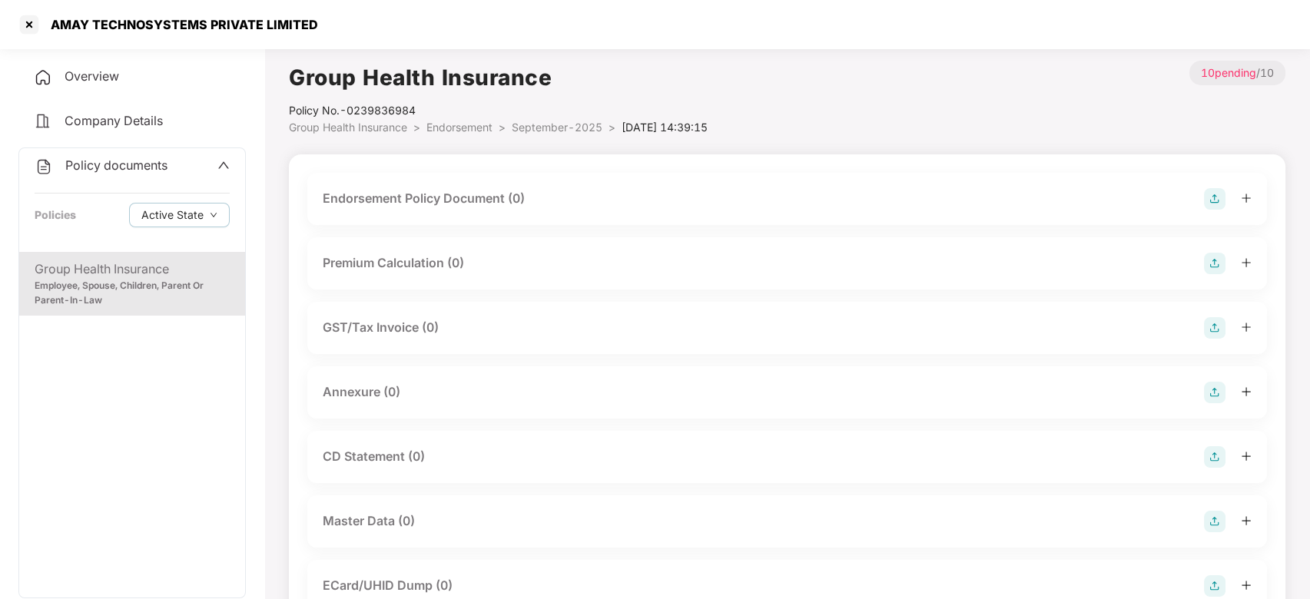
click at [1215, 196] on img at bounding box center [1215, 199] width 22 height 22
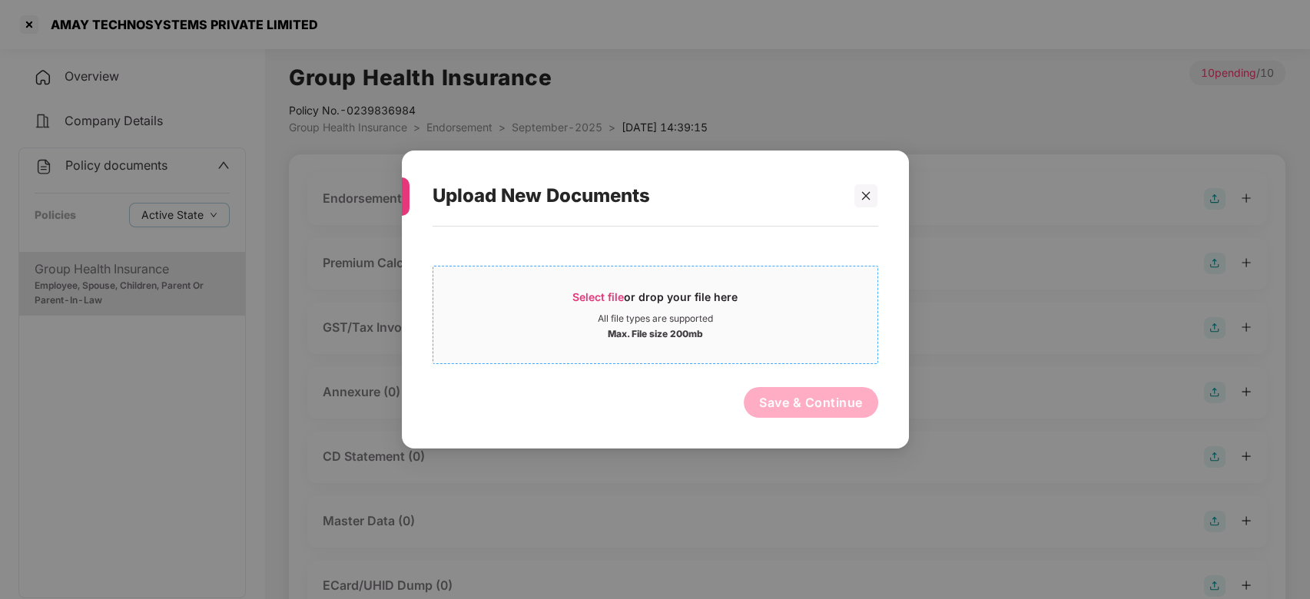
click at [770, 316] on div "All file types are supported" at bounding box center [655, 319] width 444 height 12
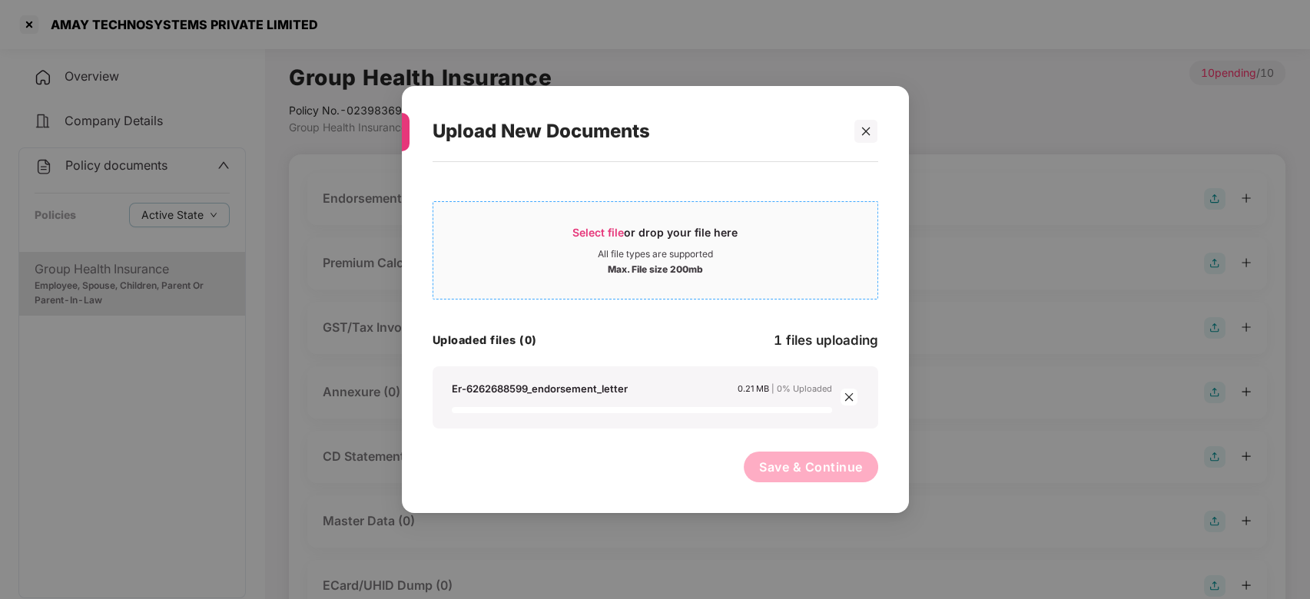
scroll to position [255, 0]
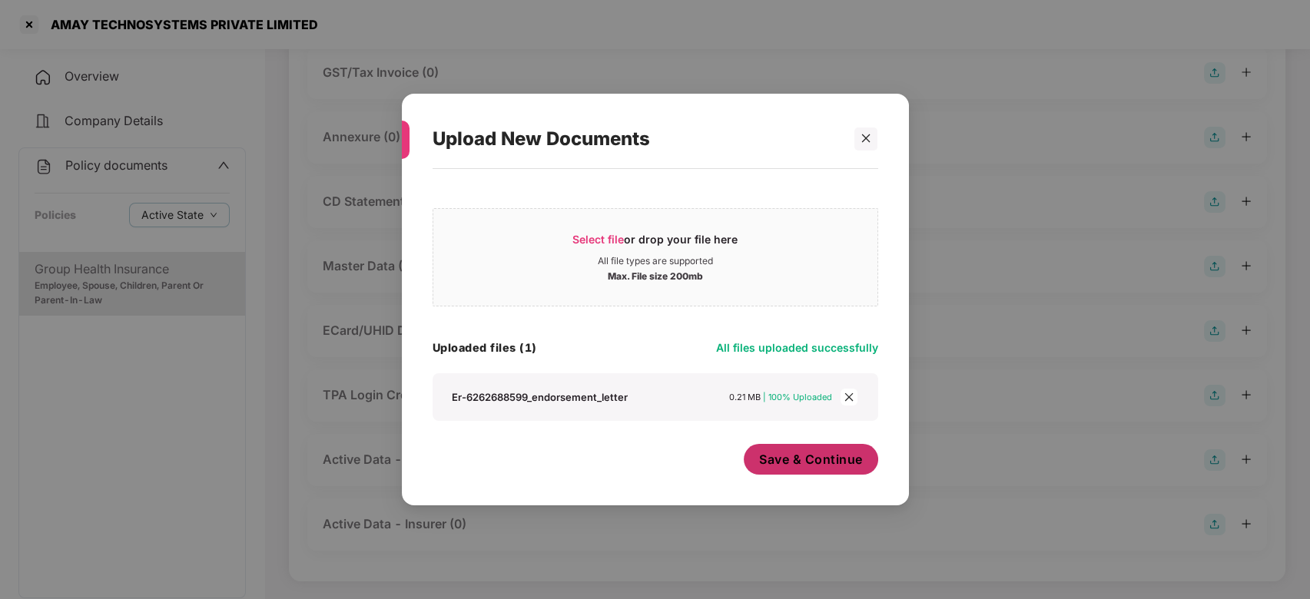
click at [787, 451] on span "Save & Continue" at bounding box center [811, 459] width 104 height 17
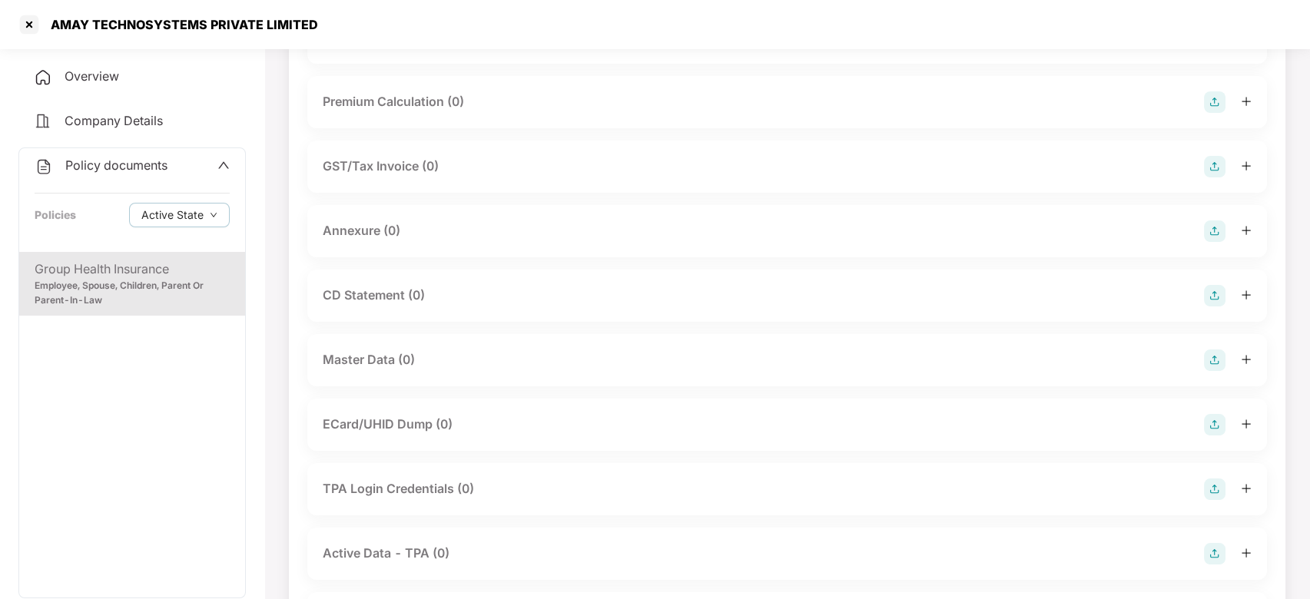
scroll to position [290, 0]
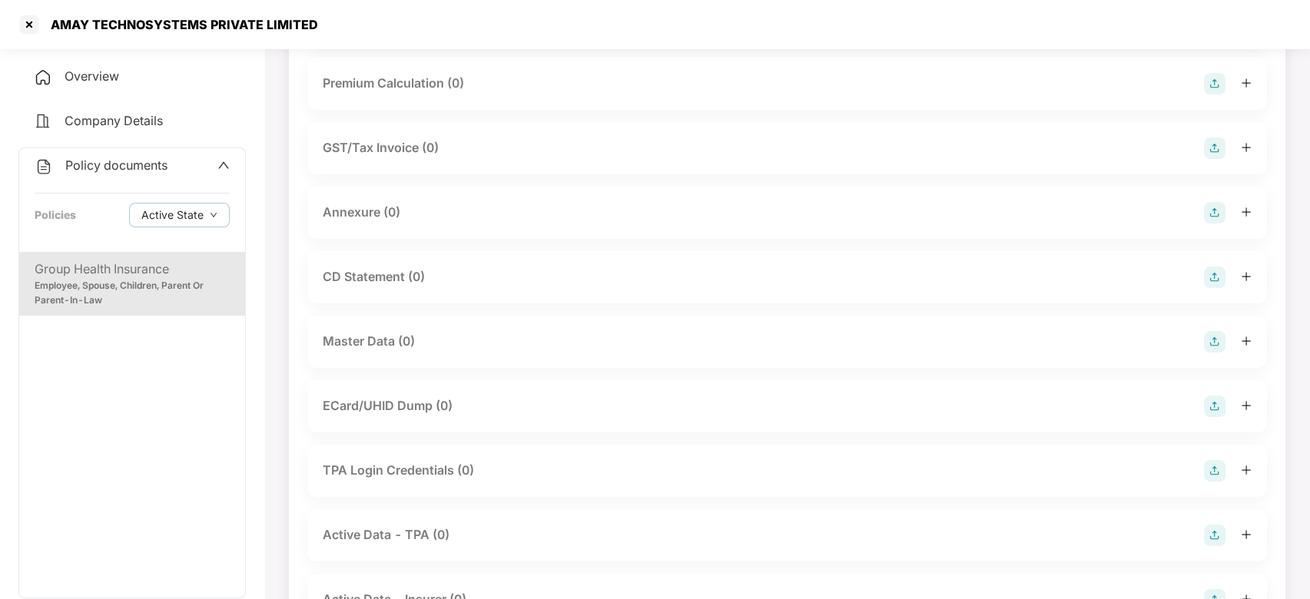
click at [1217, 212] on img at bounding box center [1215, 213] width 22 height 22
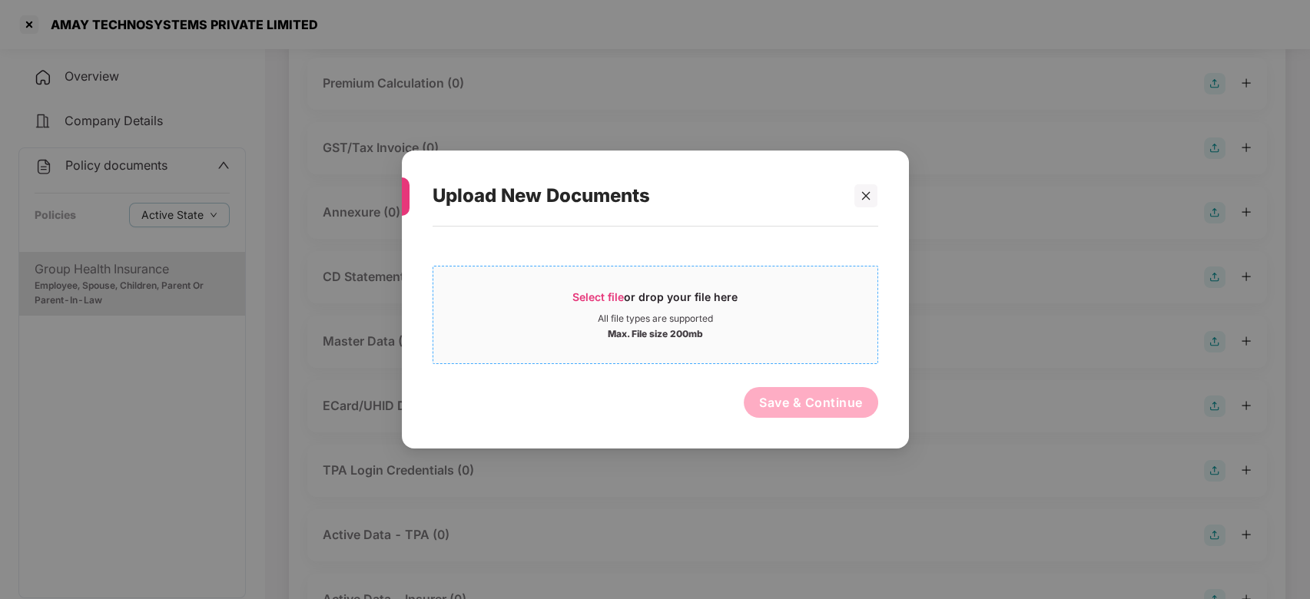
click at [810, 305] on div "Select file or drop your file here" at bounding box center [655, 301] width 444 height 23
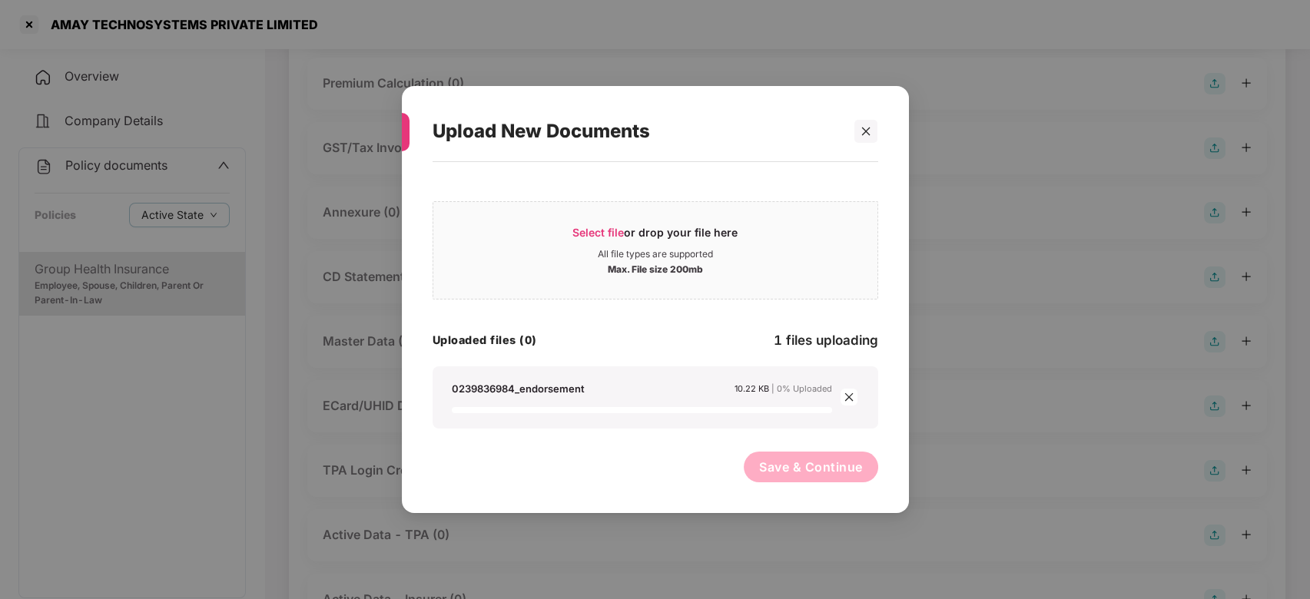
scroll to position [366, 0]
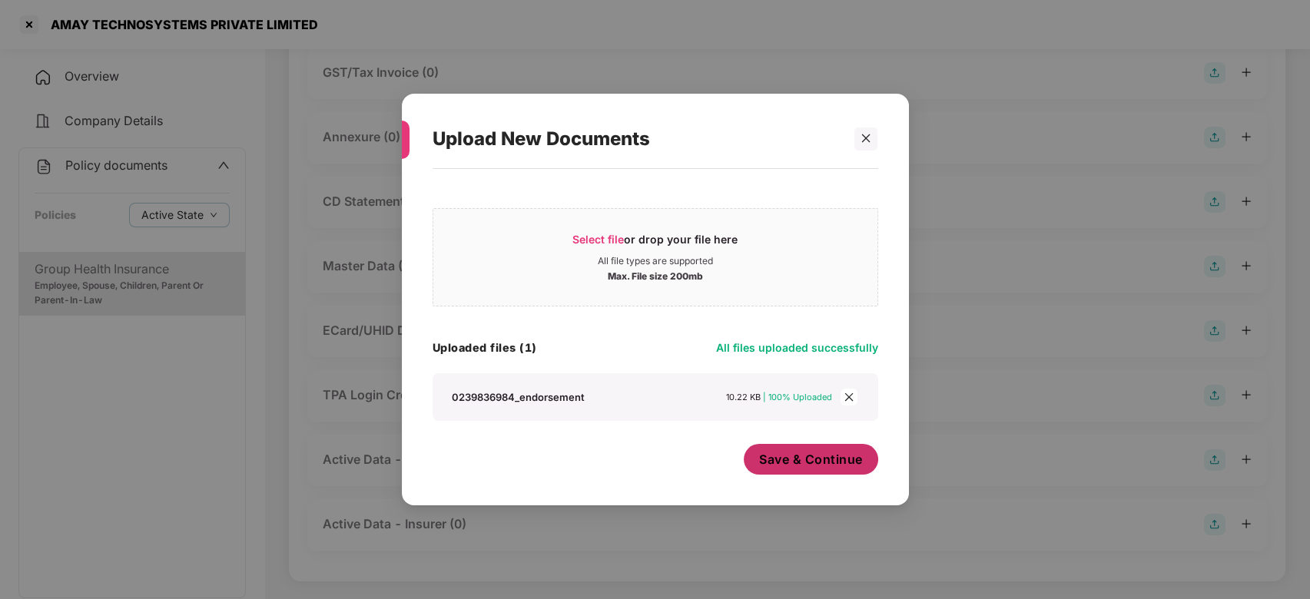
click at [777, 464] on span "Save & Continue" at bounding box center [811, 459] width 104 height 17
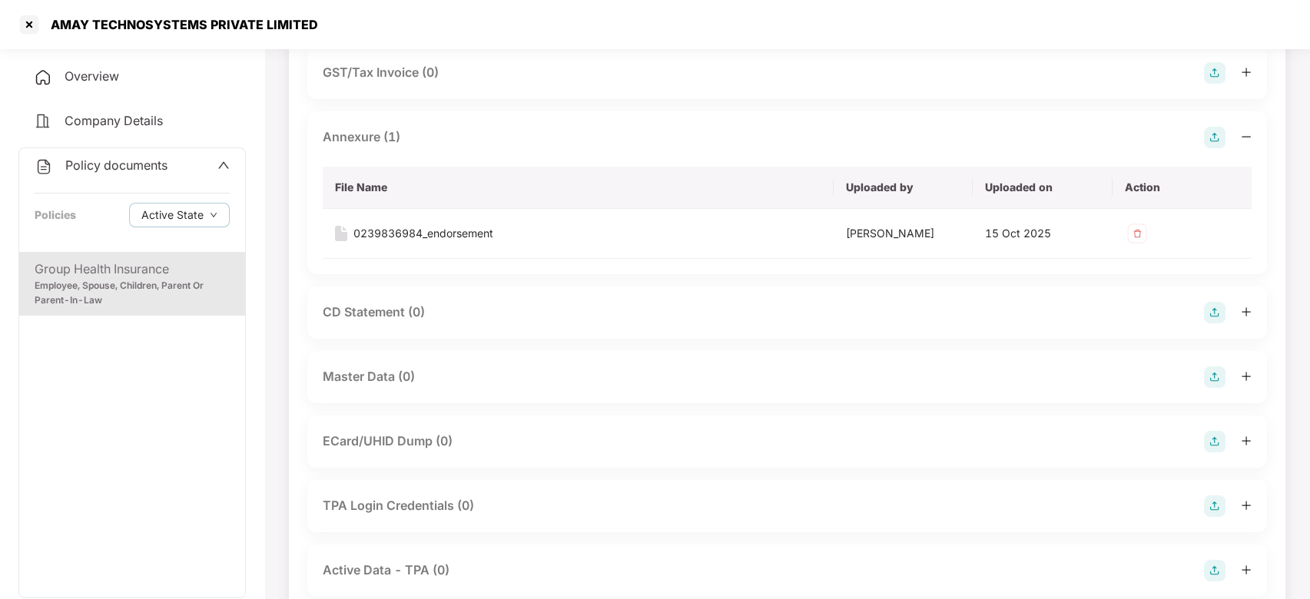
scroll to position [417, 0]
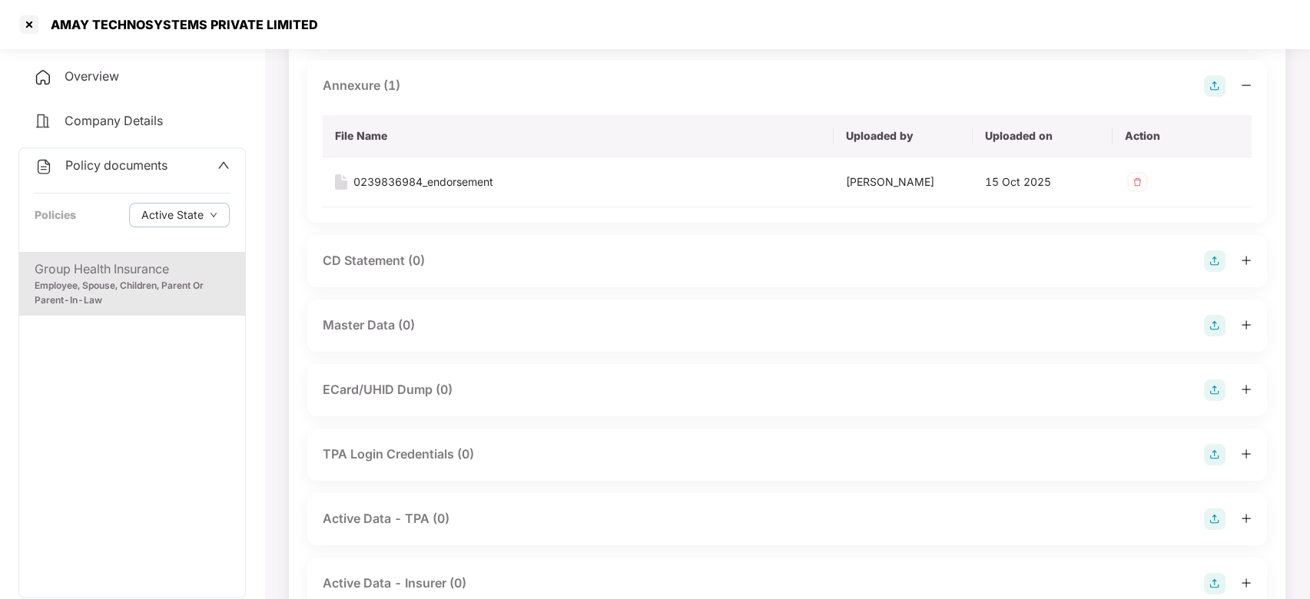
click at [1219, 330] on img at bounding box center [1215, 326] width 22 height 22
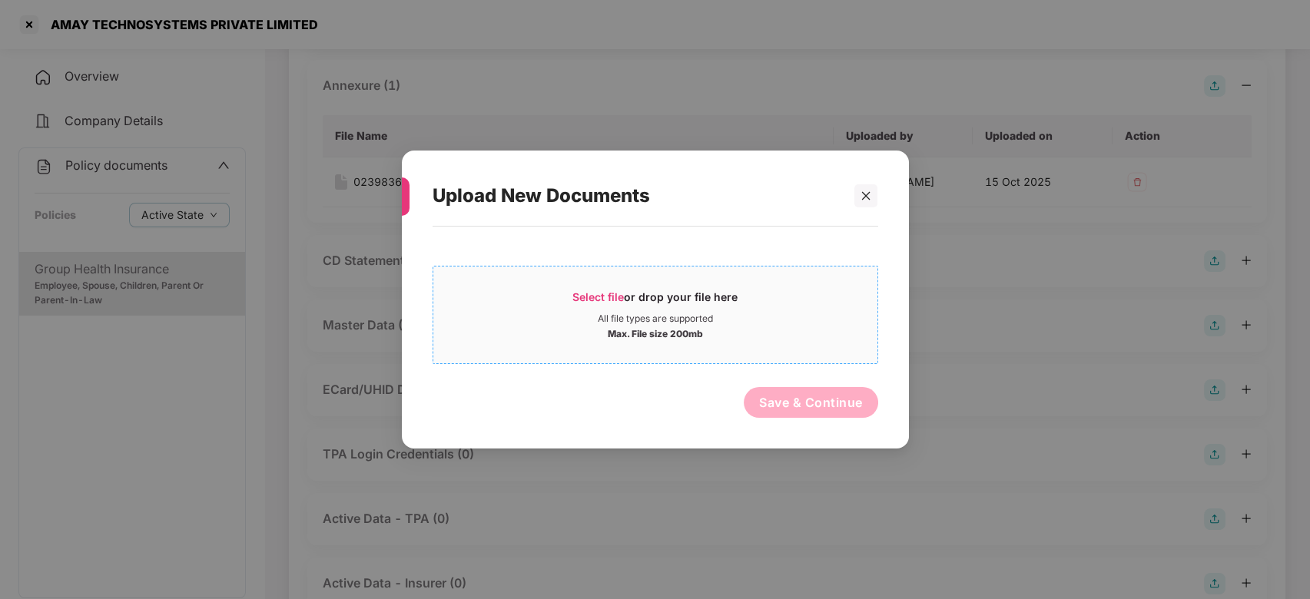
click at [684, 349] on span "Select file or drop your file here All file types are supported Max. File size …" at bounding box center [655, 315] width 444 height 74
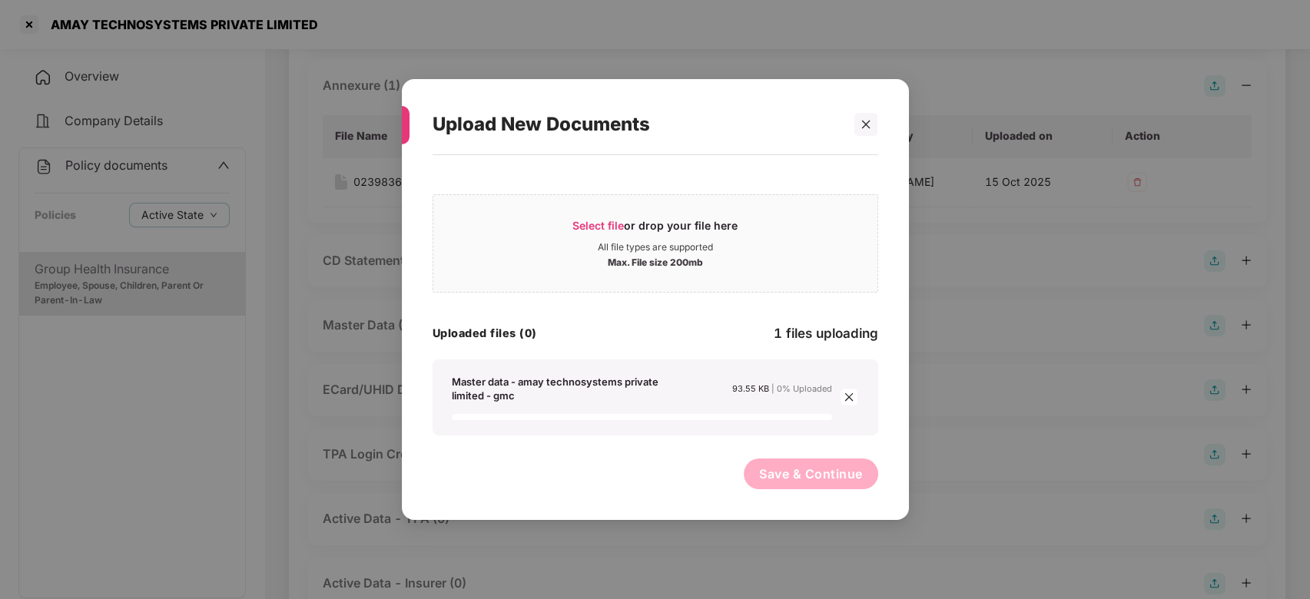
scroll to position [476, 0]
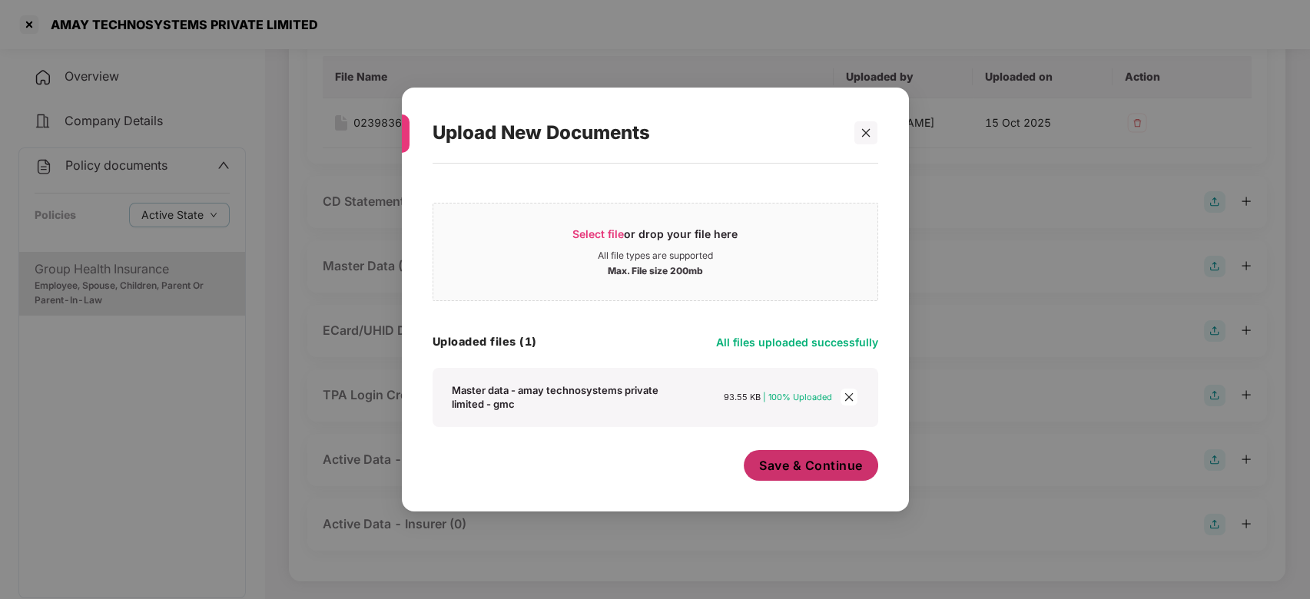
click at [783, 468] on span "Save & Continue" at bounding box center [811, 465] width 104 height 17
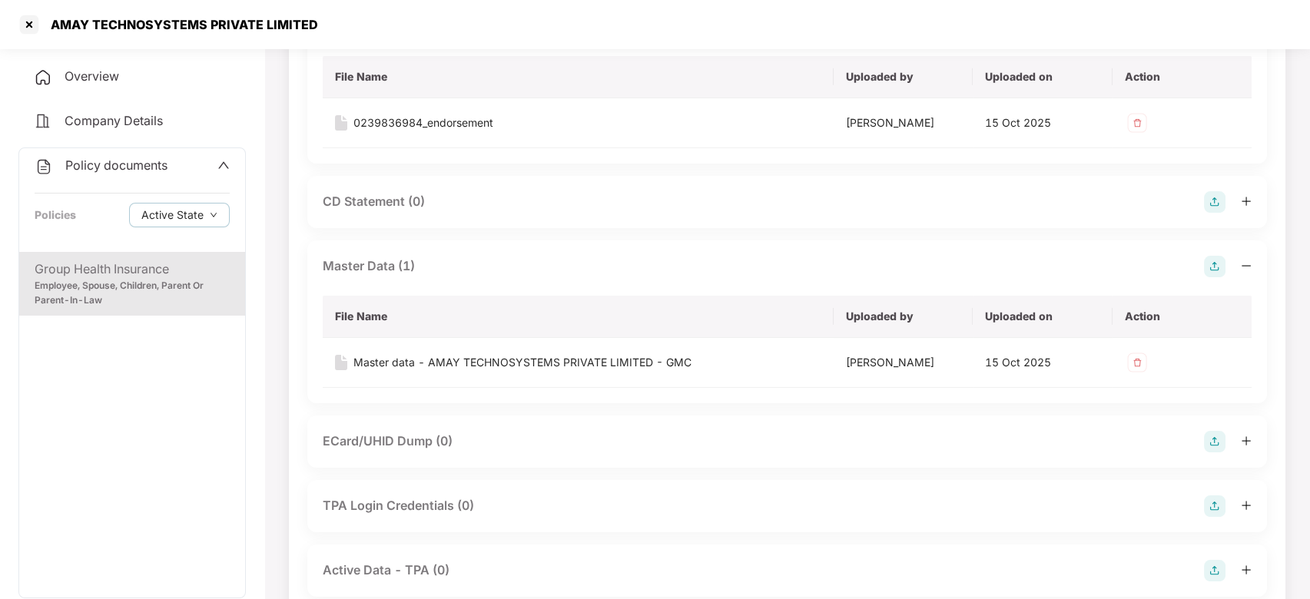
scroll to position [0, 0]
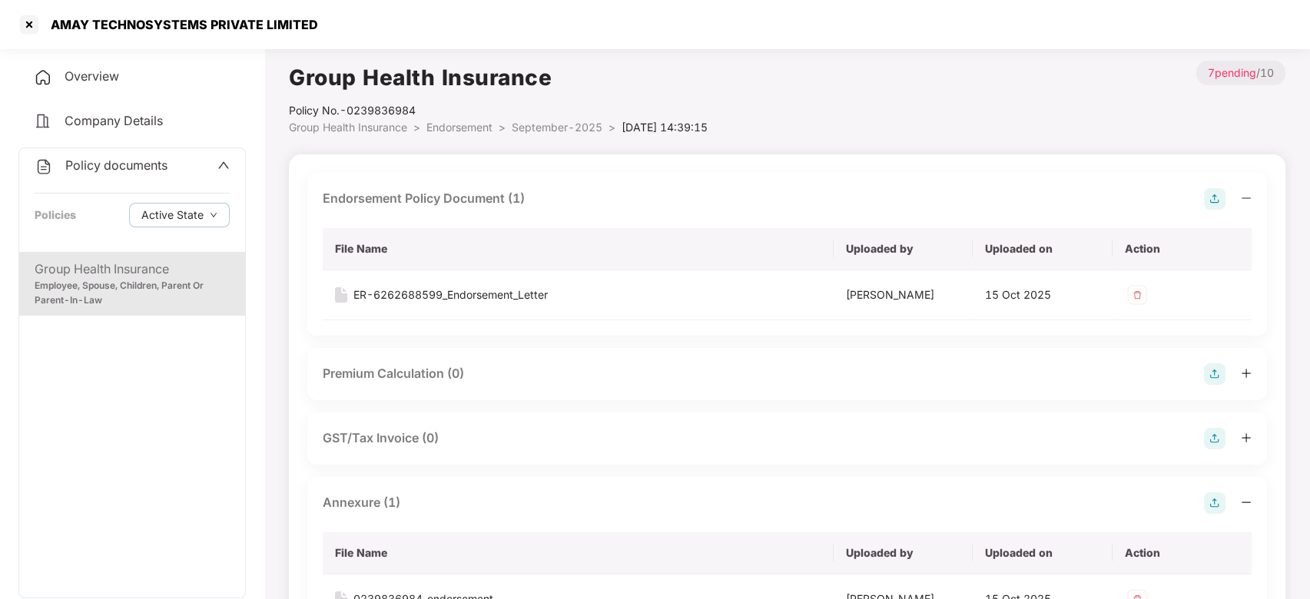
click at [522, 126] on span "September-2025" at bounding box center [557, 127] width 91 height 13
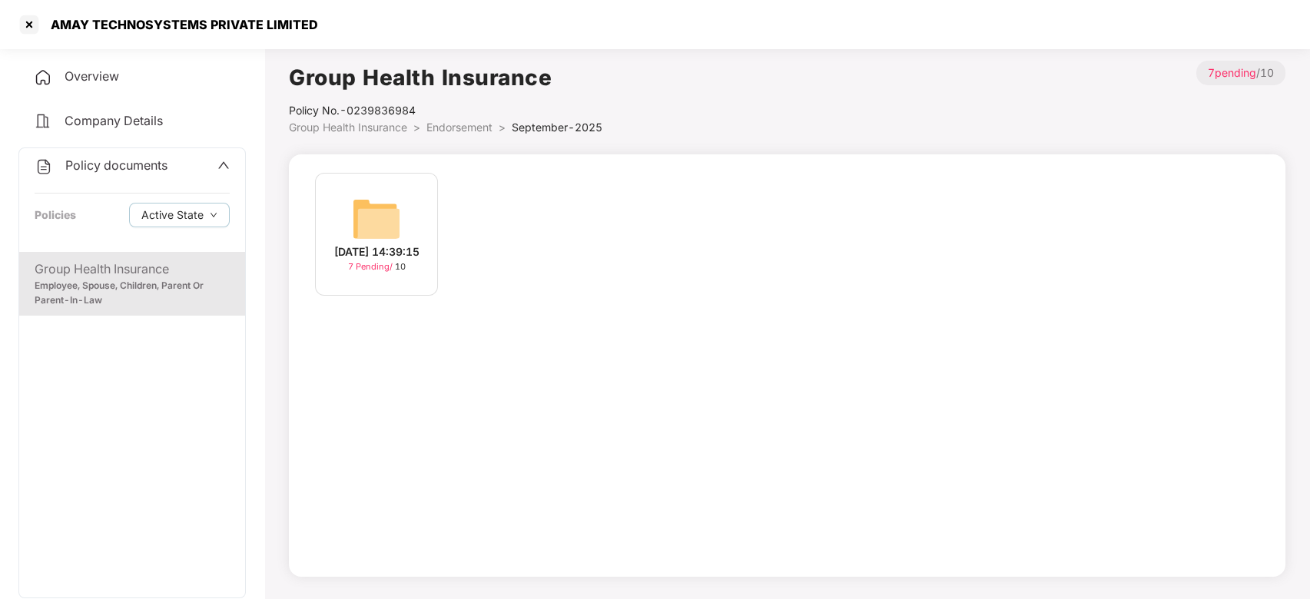
click at [461, 126] on span "Endorsement" at bounding box center [459, 127] width 66 height 13
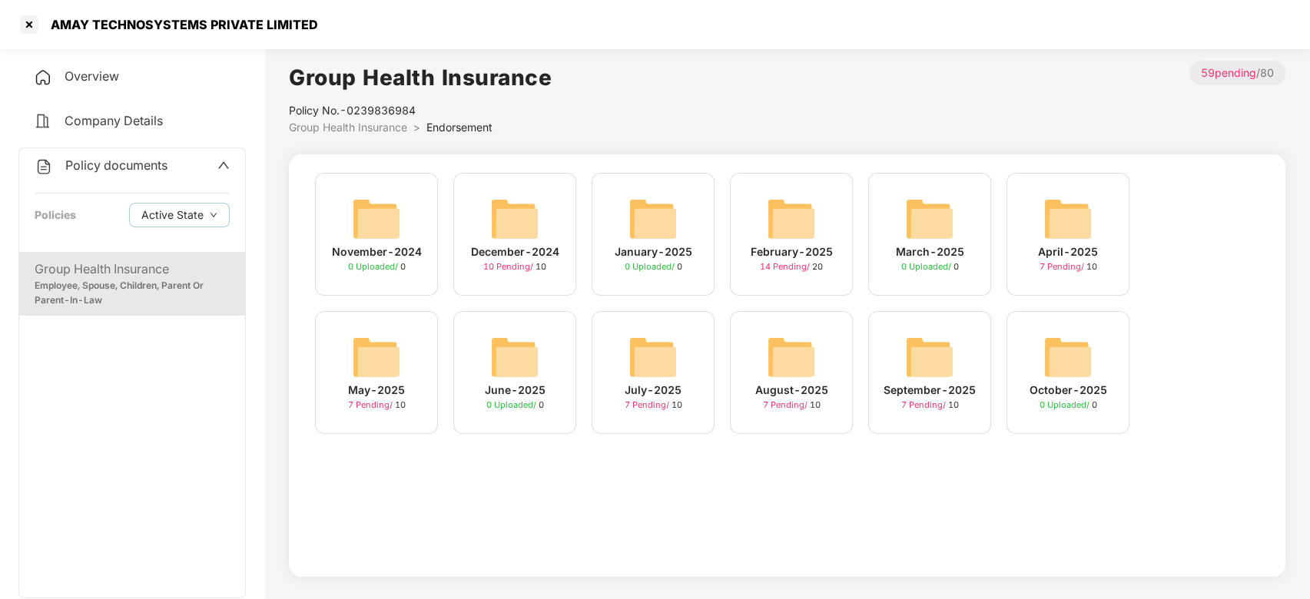
click at [125, 157] on div "Policy documents" at bounding box center [101, 166] width 133 height 20
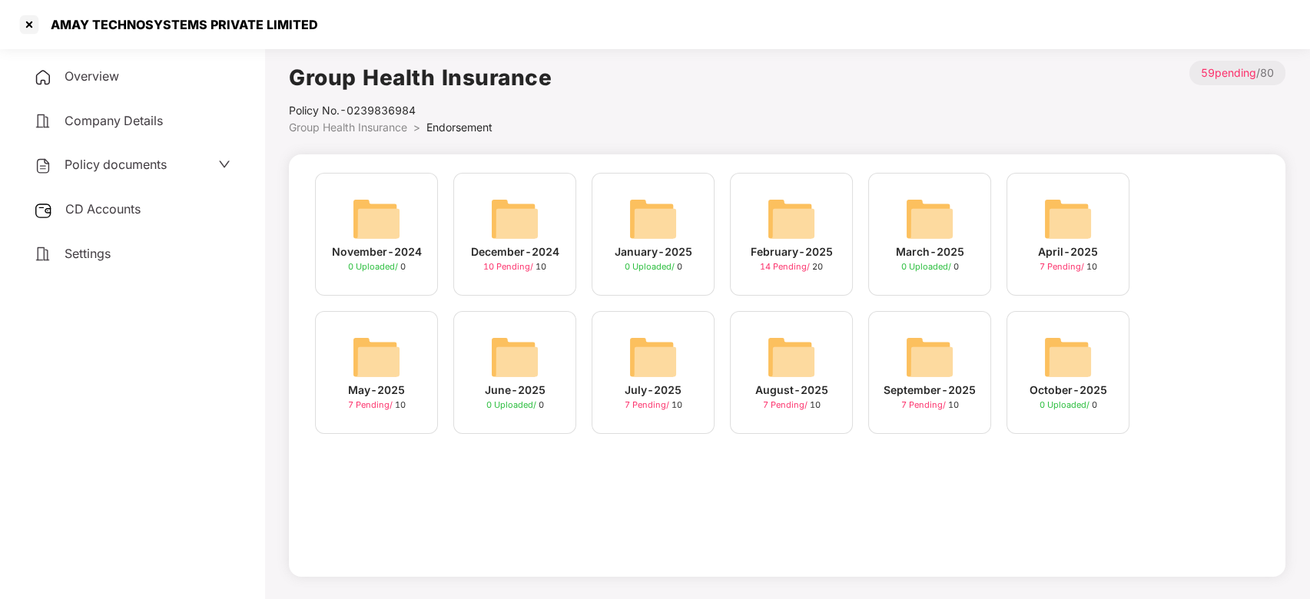
click at [102, 207] on span "CD Accounts" at bounding box center [102, 208] width 75 height 15
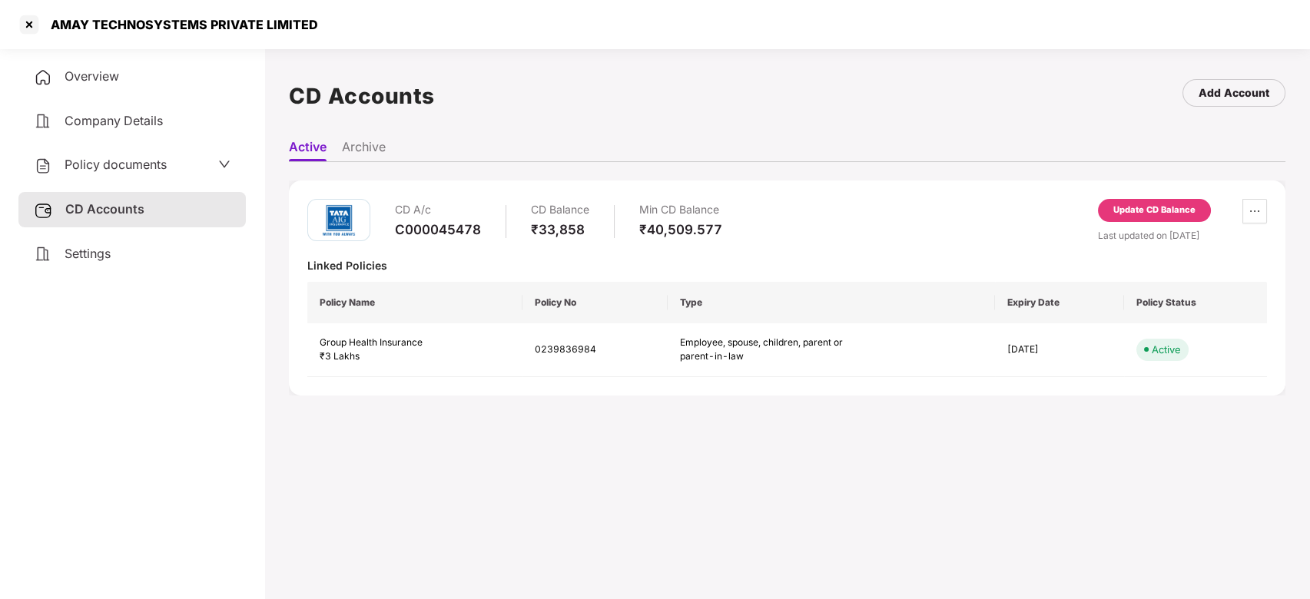
click at [1141, 204] on div "Update CD Balance" at bounding box center [1154, 211] width 82 height 14
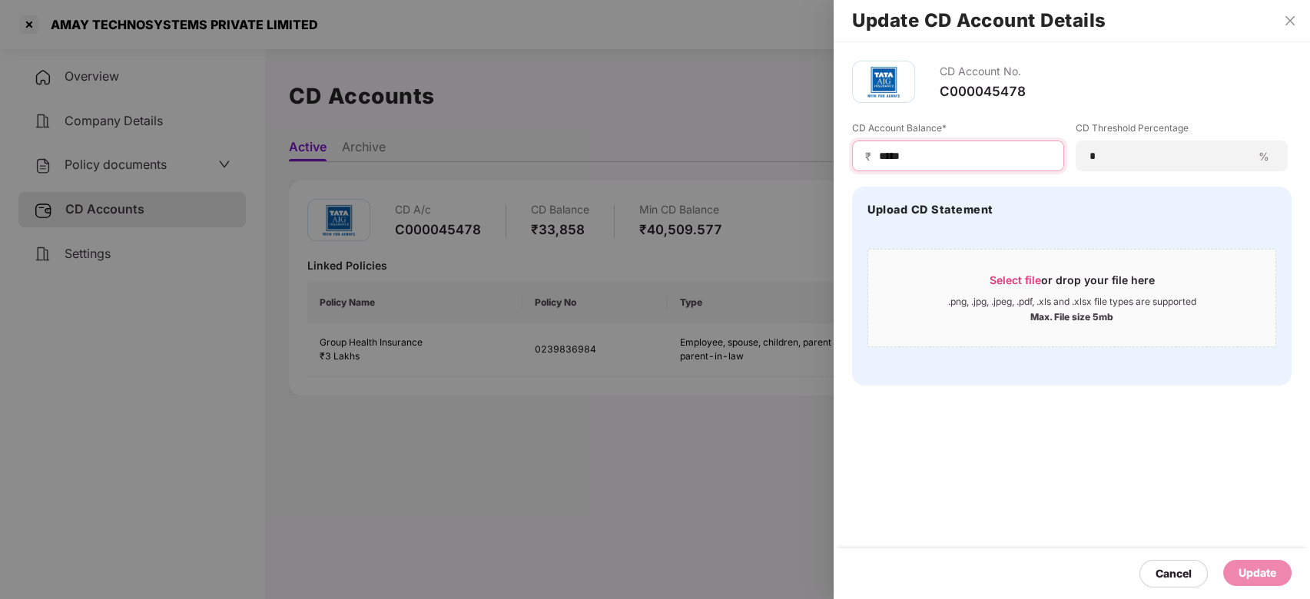
click at [928, 151] on input "*****" at bounding box center [964, 156] width 174 height 16
type input "*"
type input "*****"
click at [1251, 566] on div "Update" at bounding box center [1257, 573] width 38 height 17
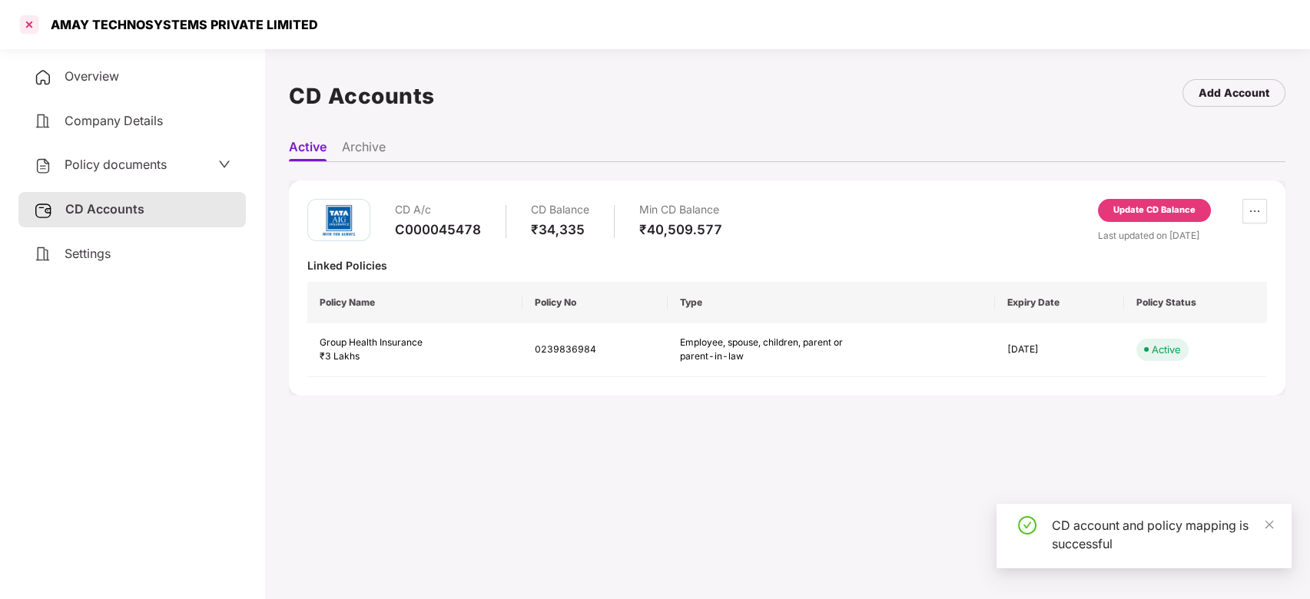
click at [30, 21] on div at bounding box center [29, 24] width 25 height 25
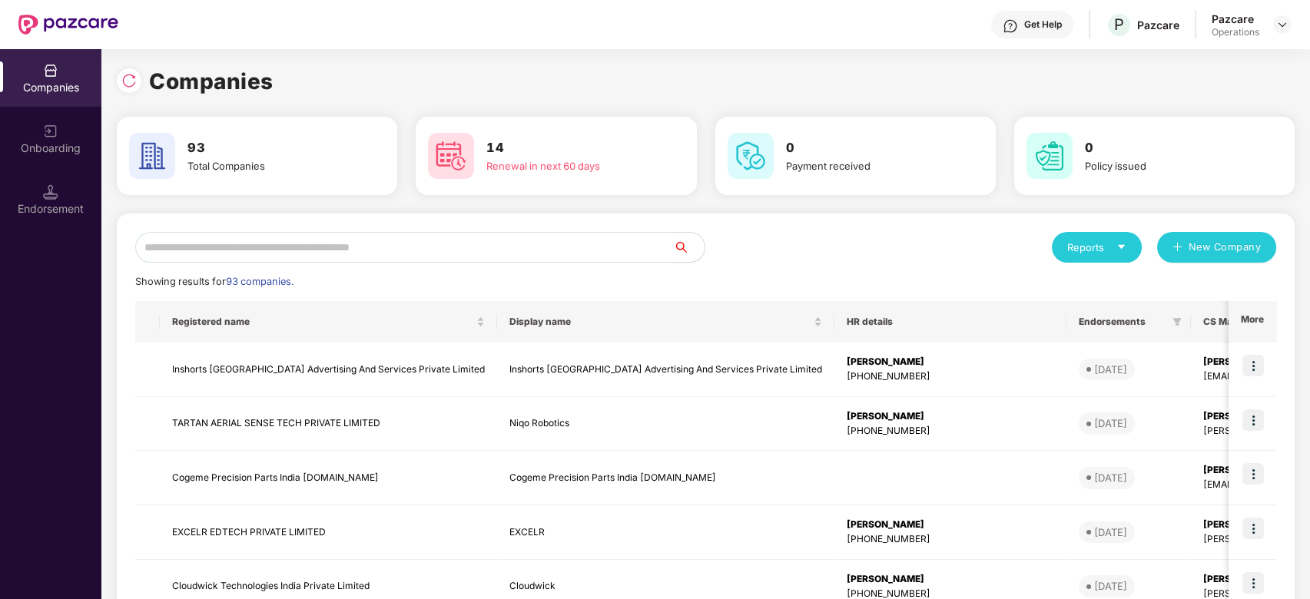
click at [316, 253] on input "text" at bounding box center [404, 247] width 538 height 31
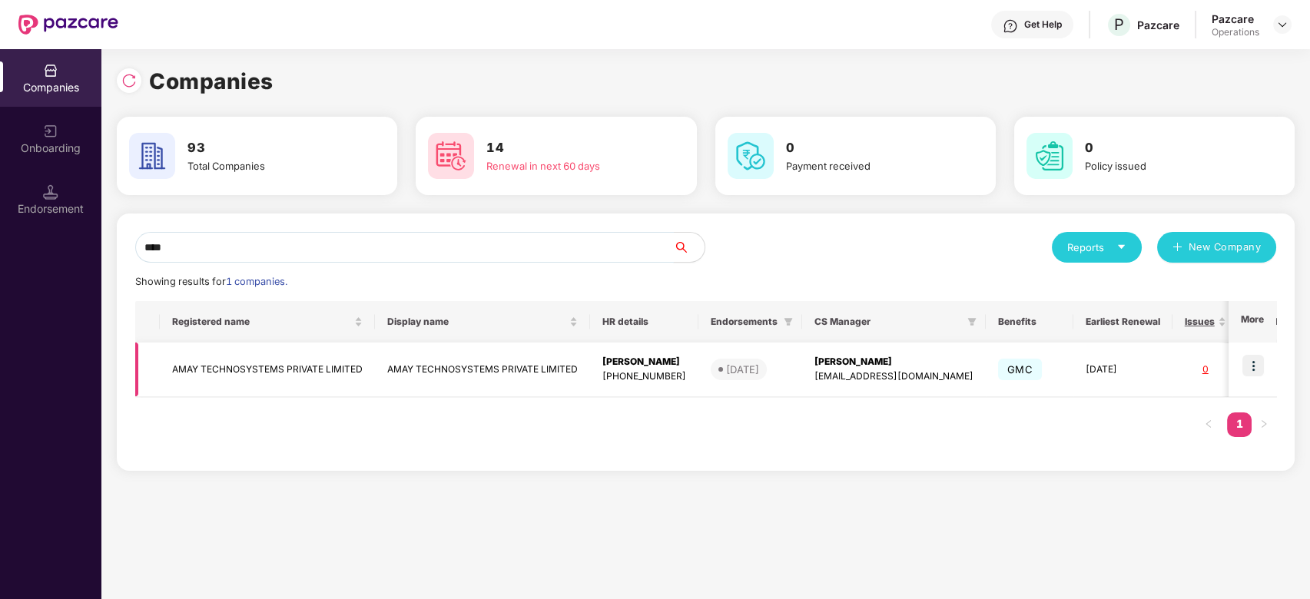
type input "****"
click at [1254, 366] on img at bounding box center [1253, 366] width 22 height 22
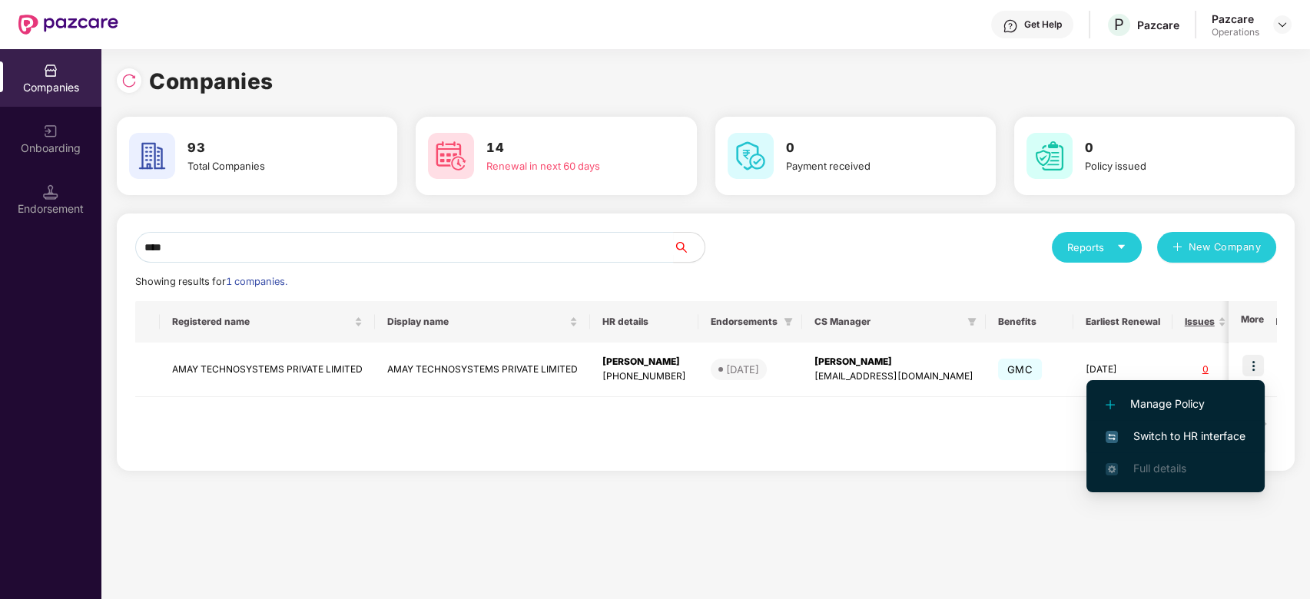
click at [1137, 436] on span "Switch to HR interface" at bounding box center [1175, 436] width 140 height 17
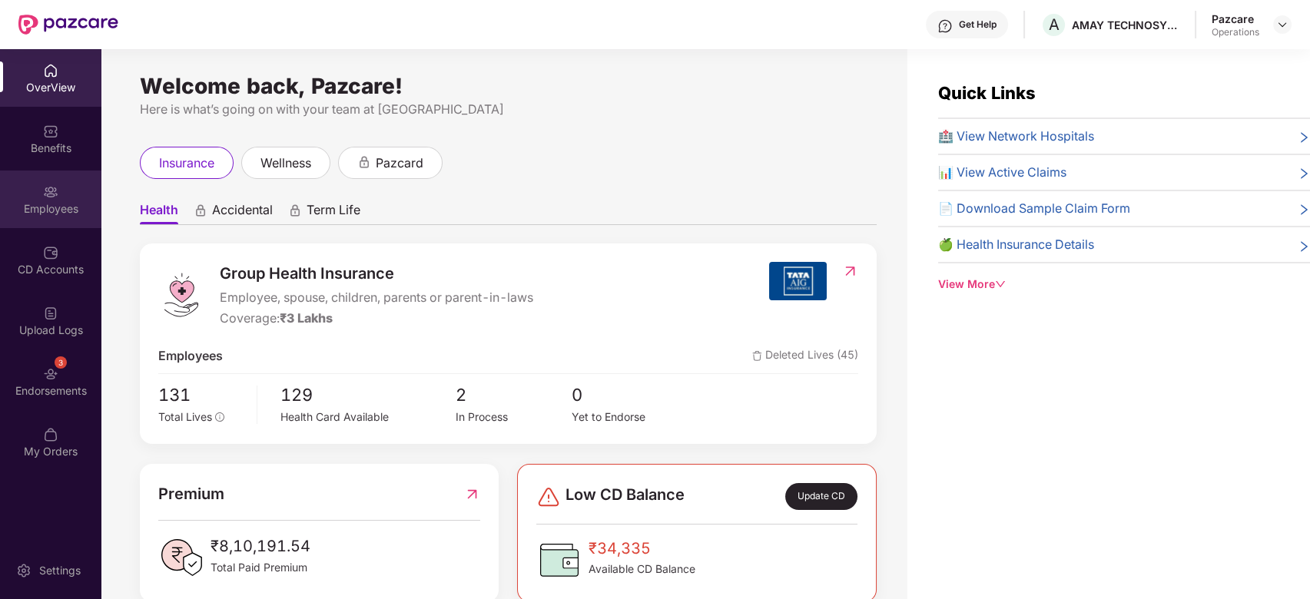
click at [25, 184] on div "Employees" at bounding box center [50, 200] width 101 height 58
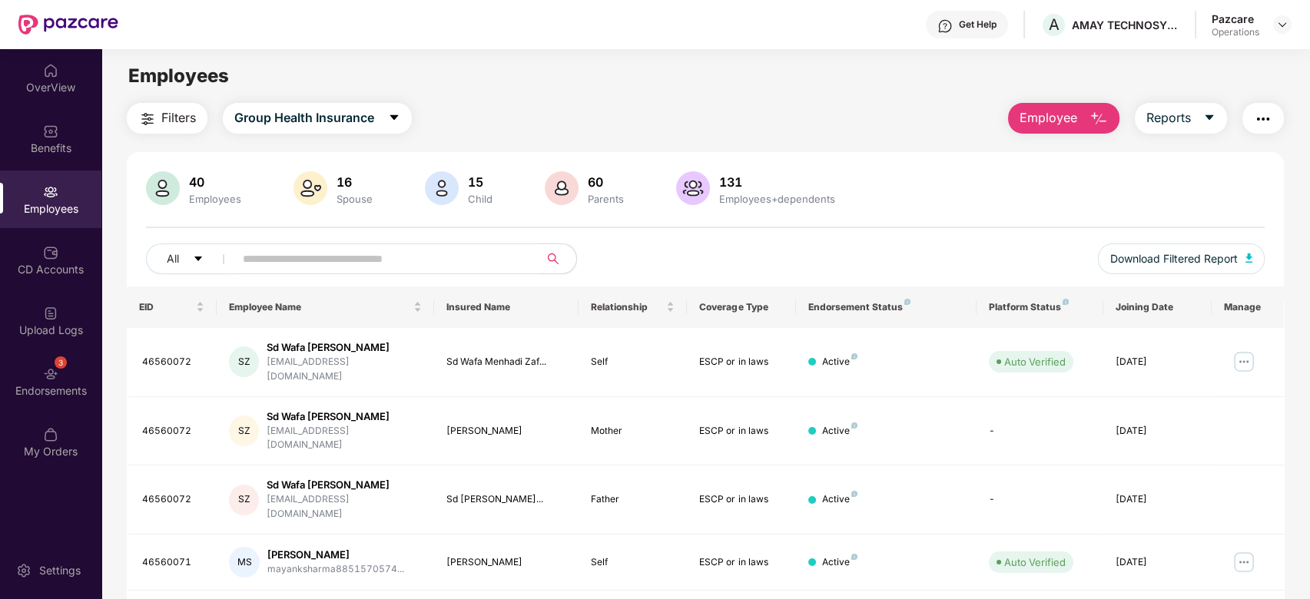
click at [479, 253] on input "text" at bounding box center [381, 258] width 276 height 23
paste input "********"
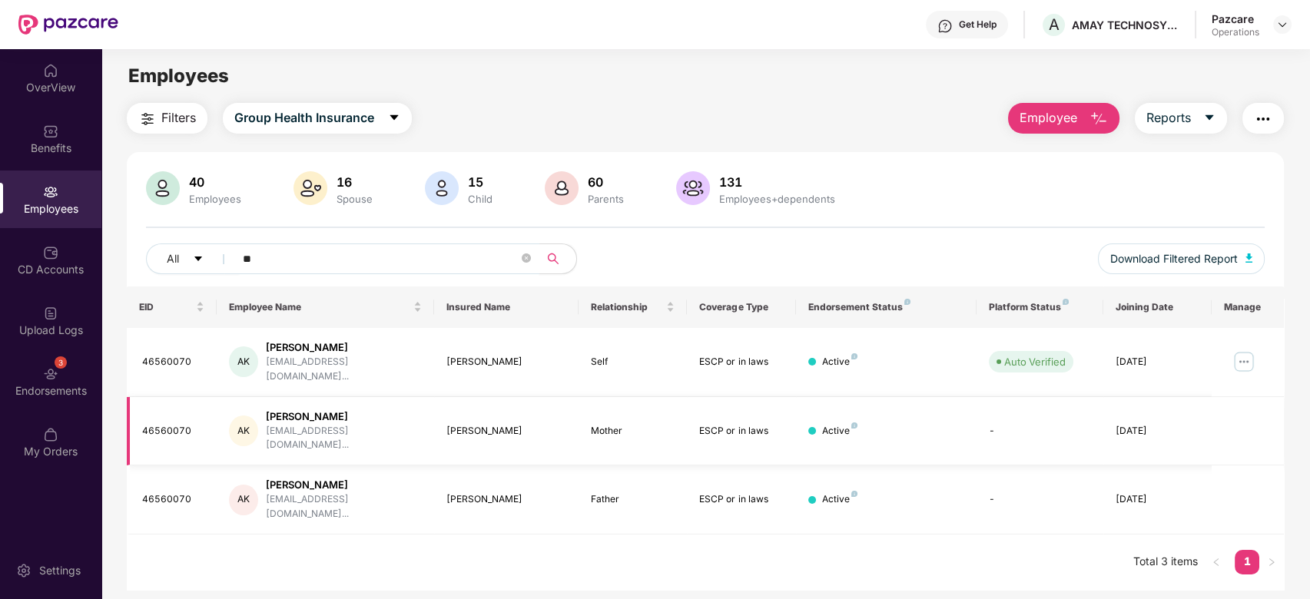
type input "*"
paste input "********"
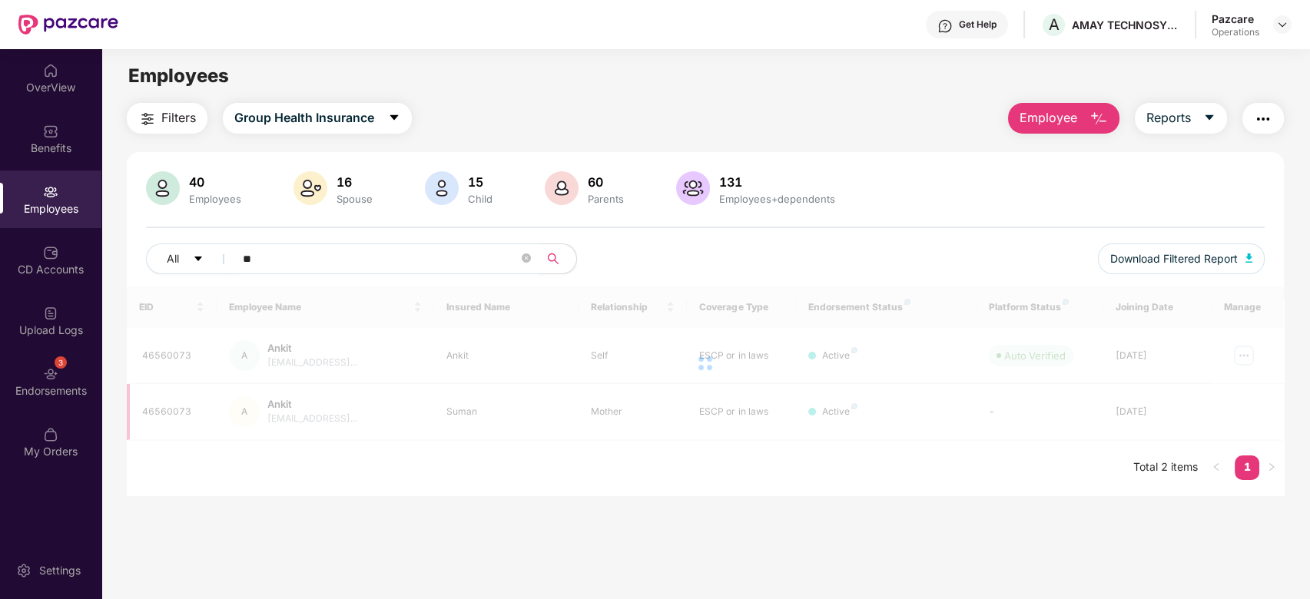
type input "*"
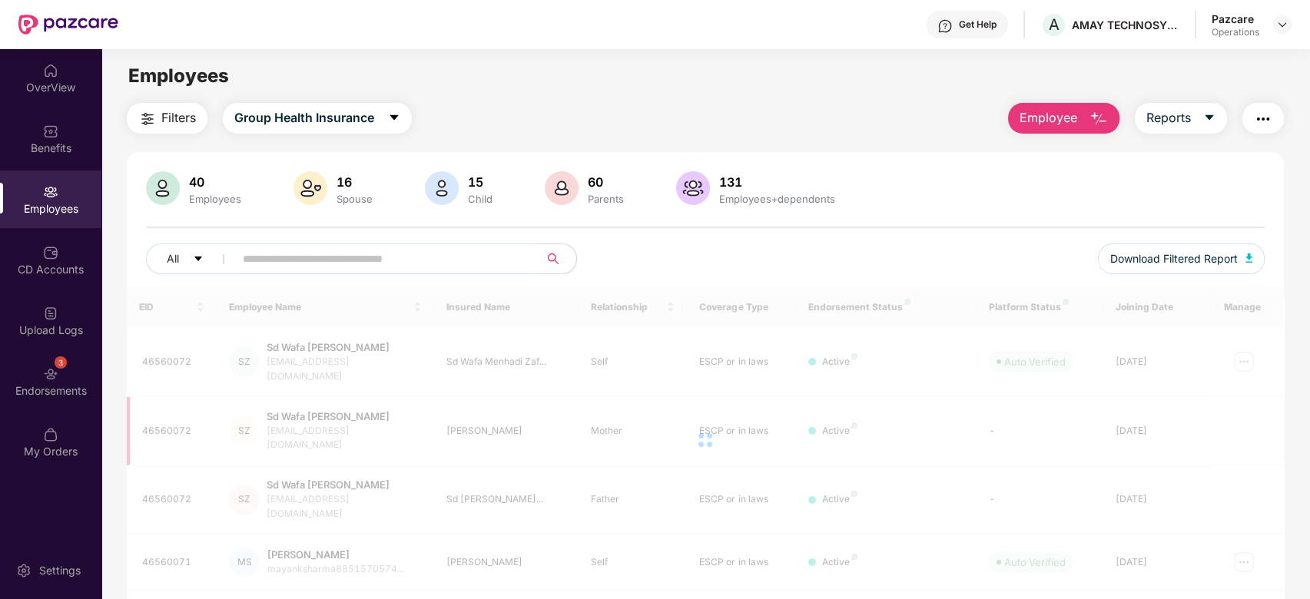
paste input "********"
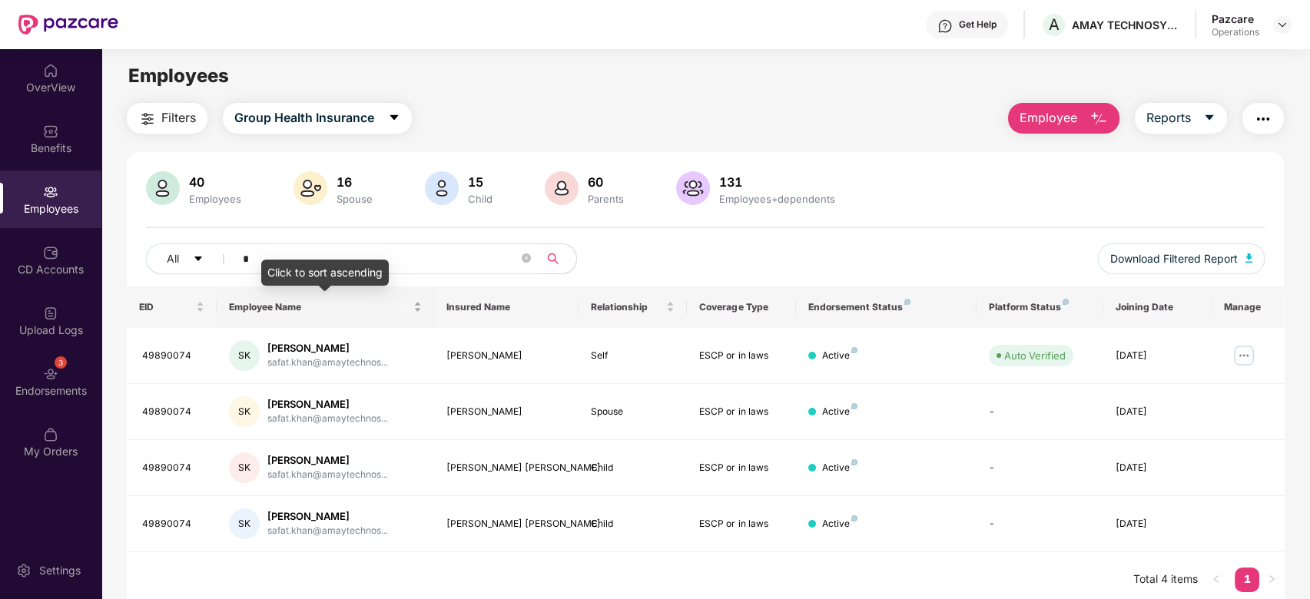
paste input "********"
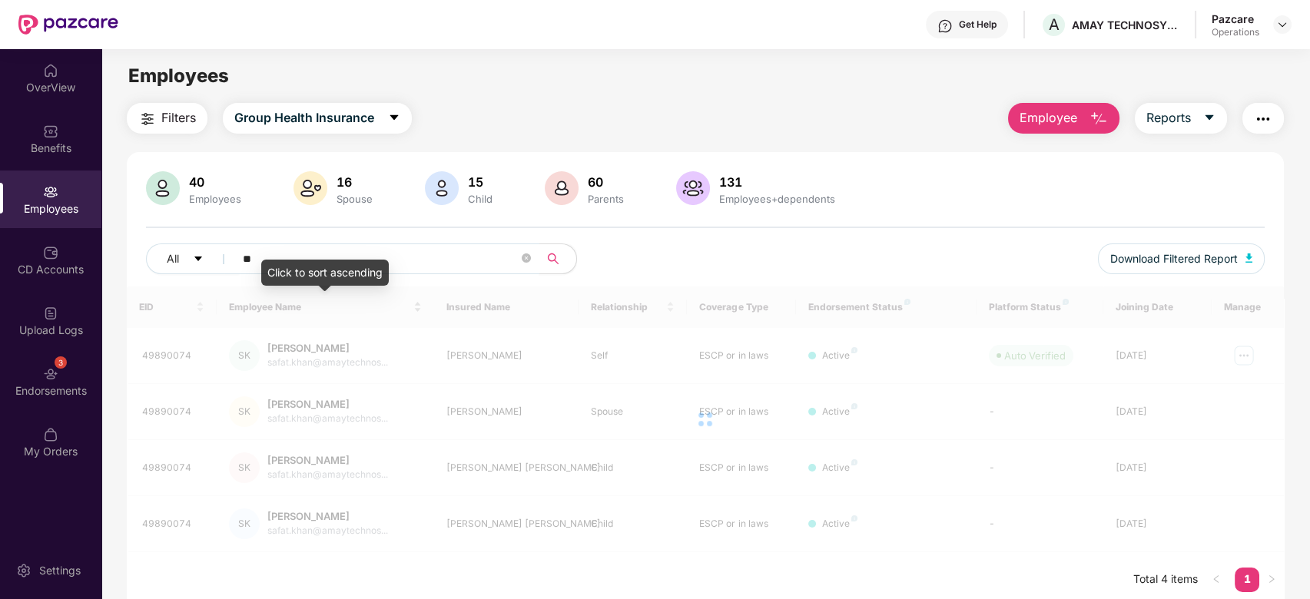
type input "*"
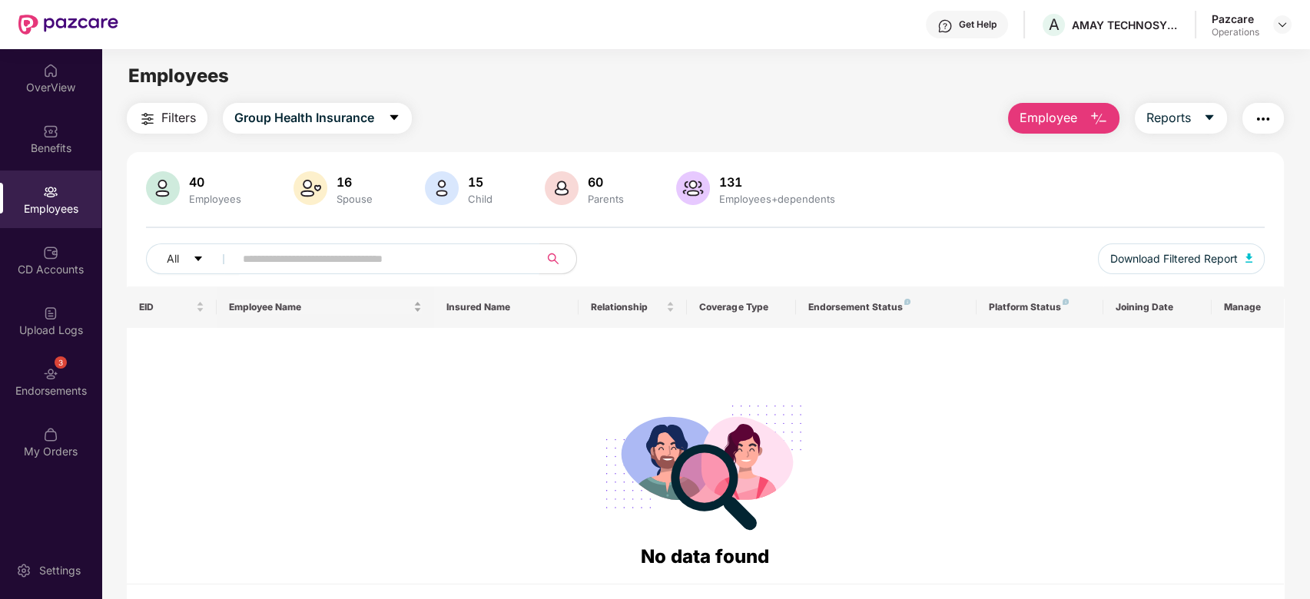
paste input "********"
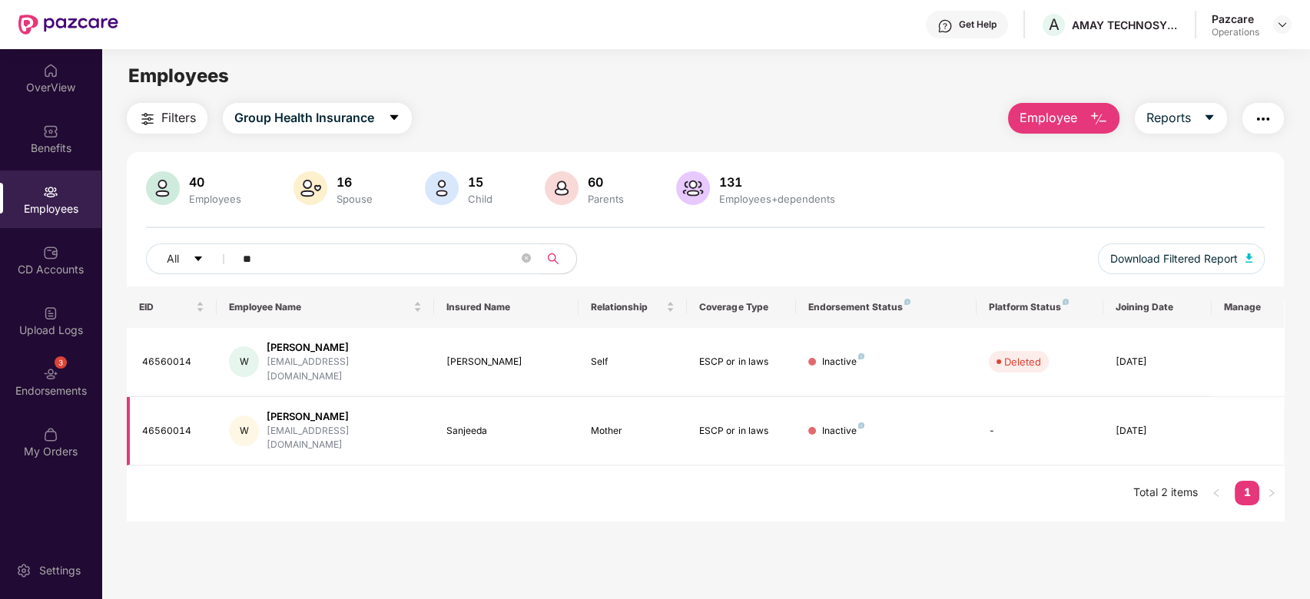
type input "*"
paste input "********"
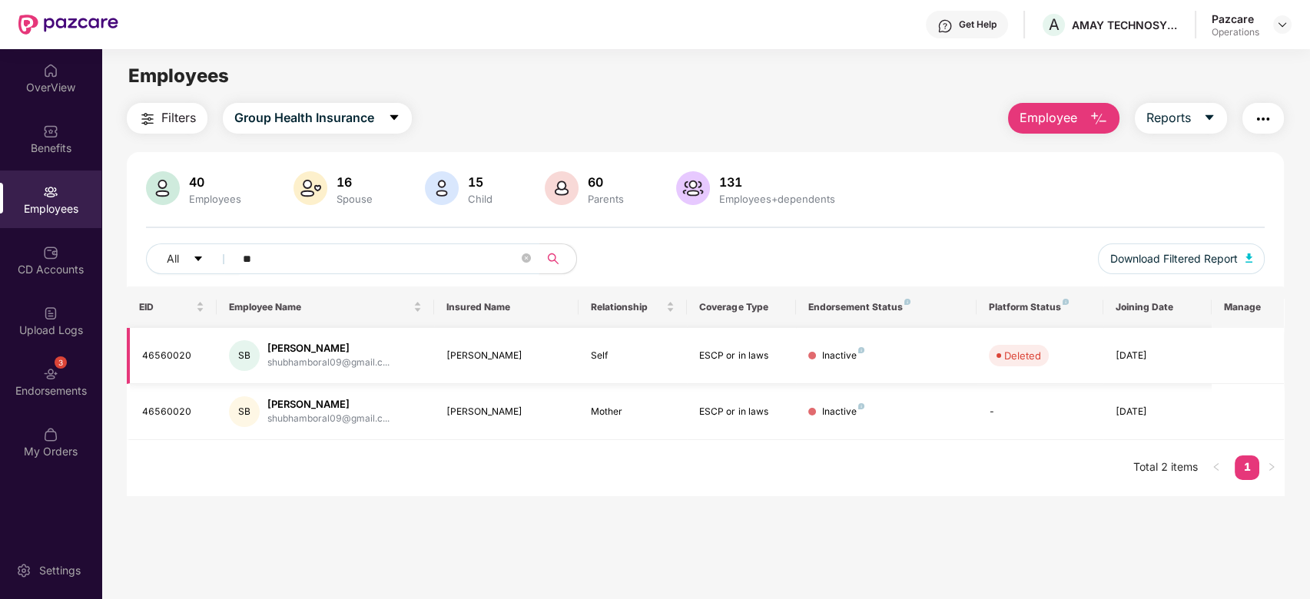
type input "*"
paste input "********"
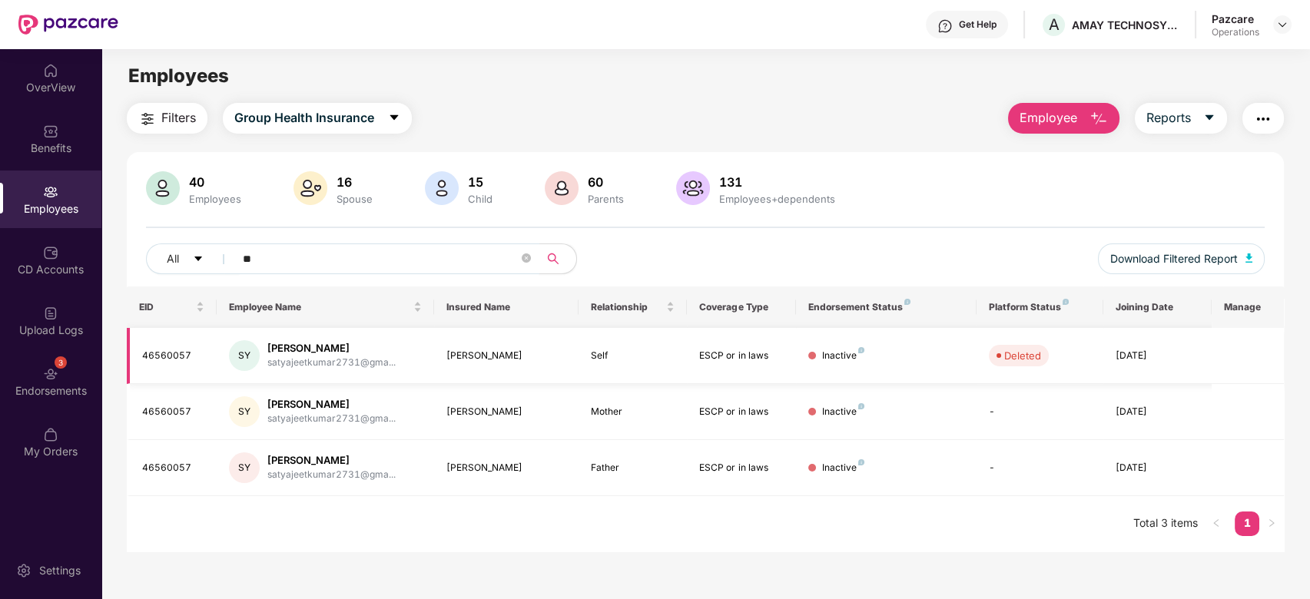
type input "*"
paste input "********"
type input "********"
click at [1278, 25] on img at bounding box center [1282, 24] width 12 height 12
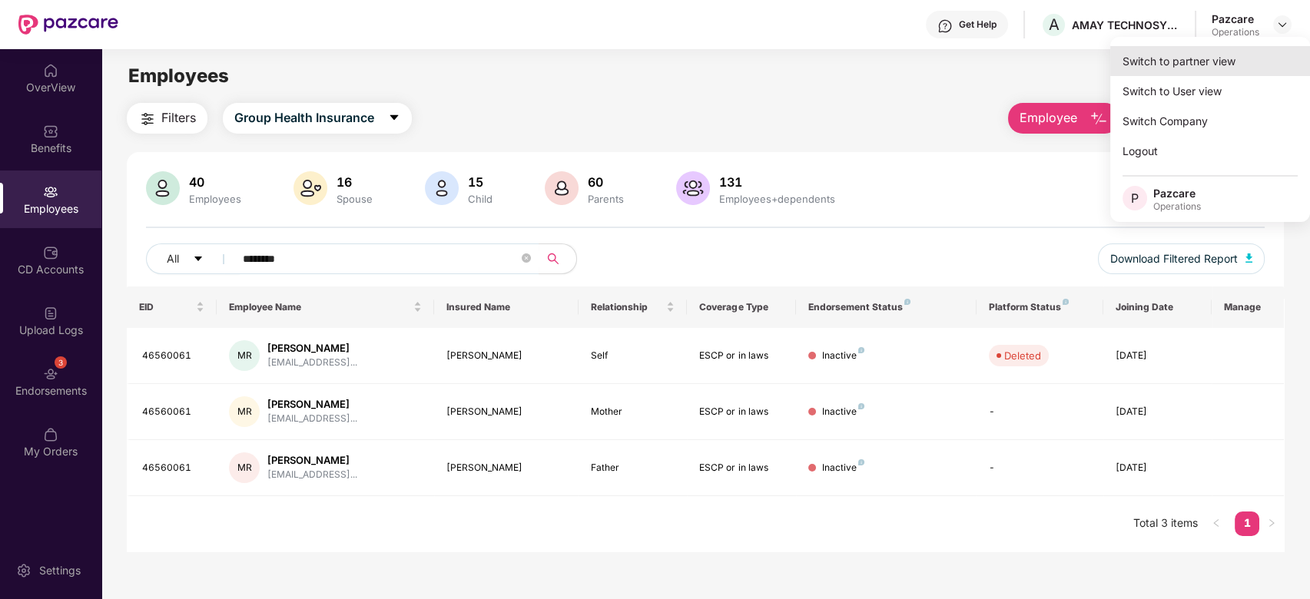
click at [1196, 56] on div "Switch to partner view" at bounding box center [1210, 61] width 200 height 30
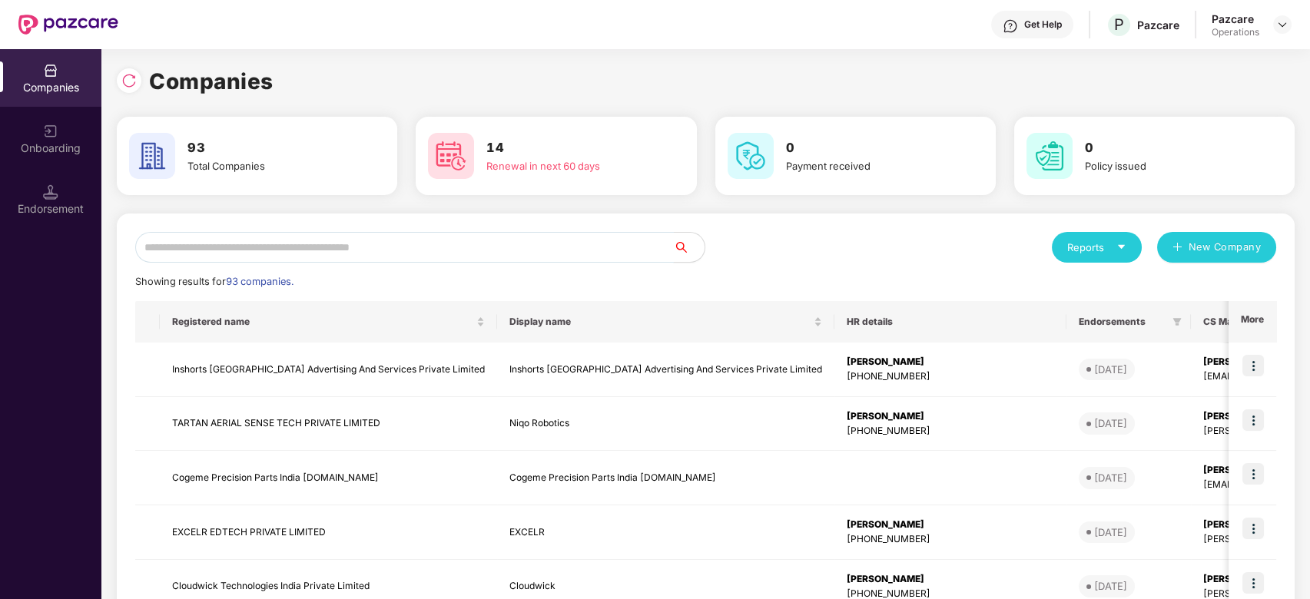
click at [439, 255] on input "text" at bounding box center [404, 247] width 538 height 31
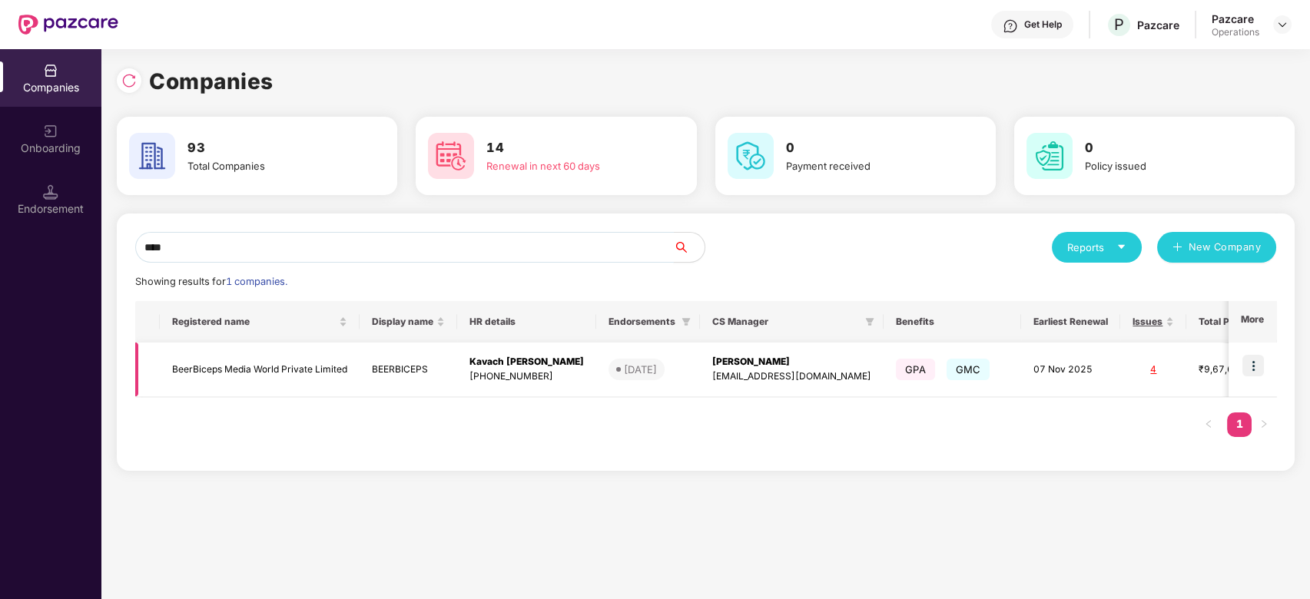
type input "****"
click at [277, 366] on td "BeerBiceps Media World Private Limited" at bounding box center [260, 370] width 200 height 55
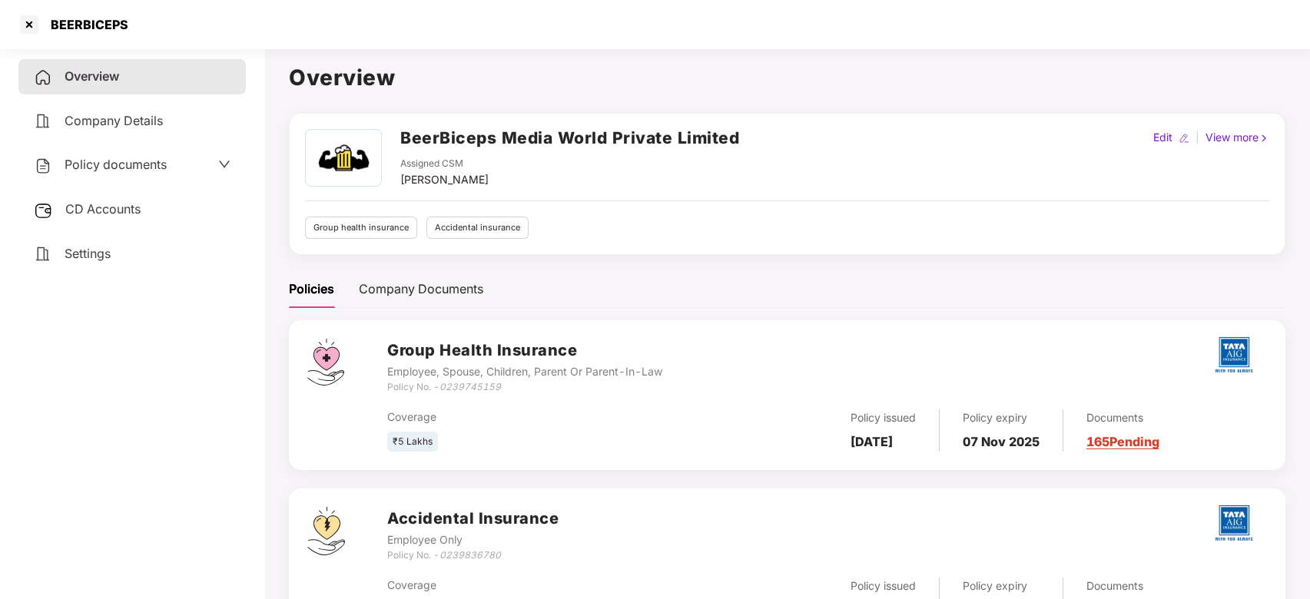
click at [137, 155] on div "Policy documents" at bounding box center [100, 165] width 133 height 20
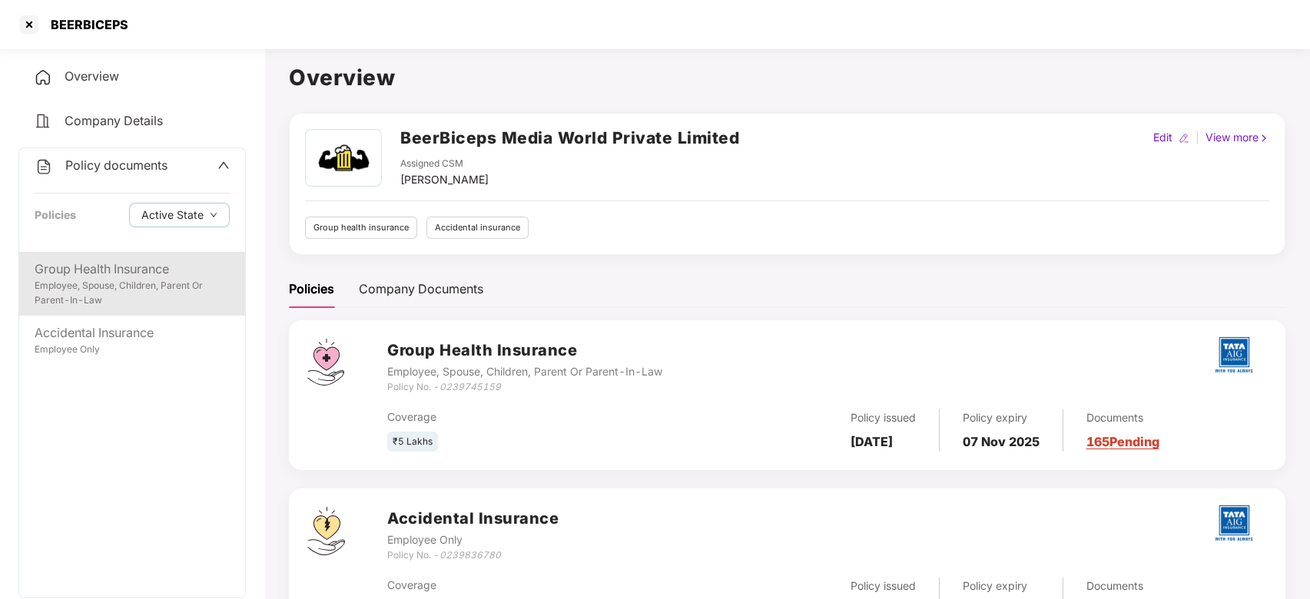
click at [121, 274] on div "Group Health Insurance" at bounding box center [132, 269] width 195 height 19
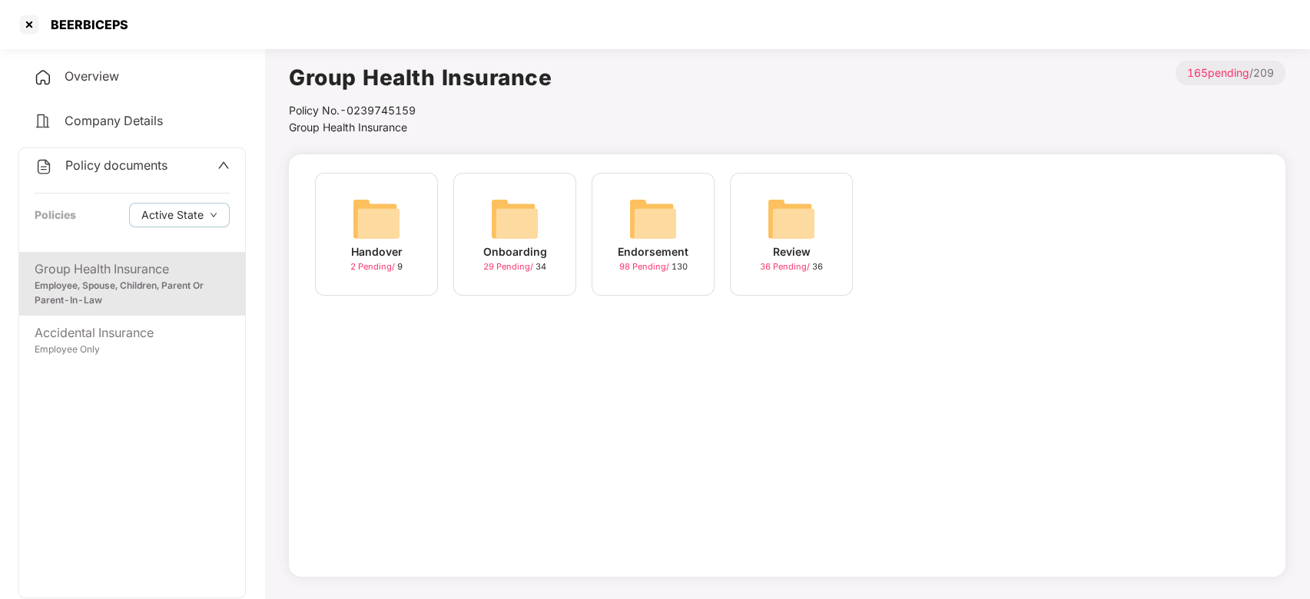
click at [641, 235] on img at bounding box center [652, 218] width 49 height 49
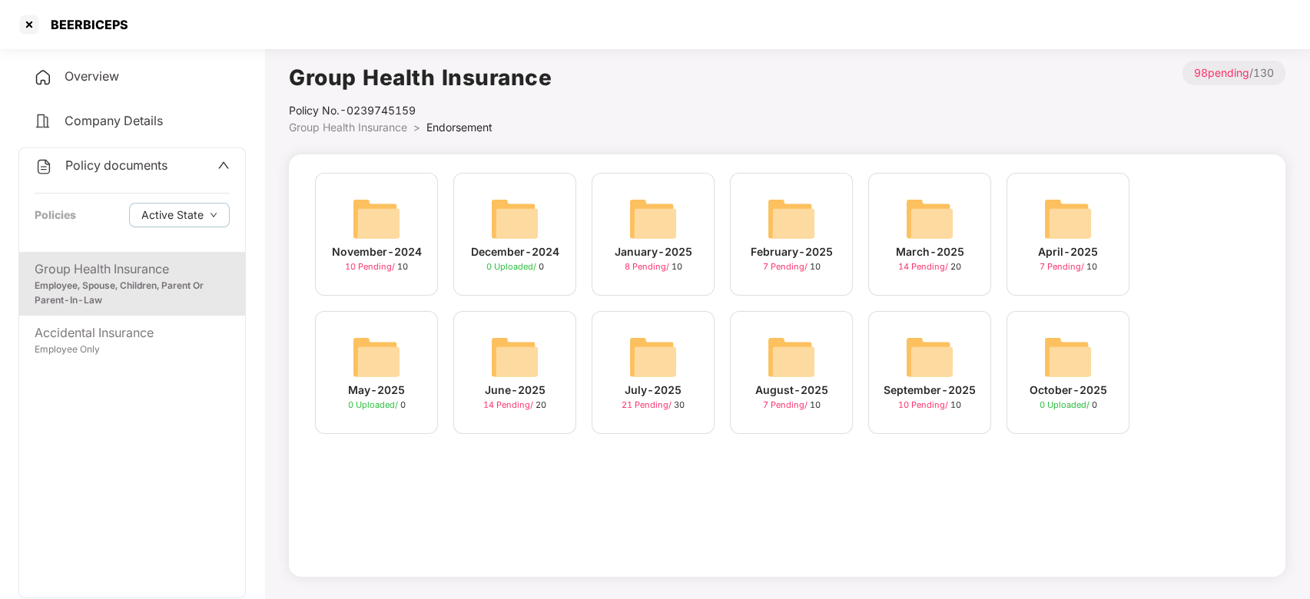
click at [942, 356] on img at bounding box center [929, 357] width 49 height 49
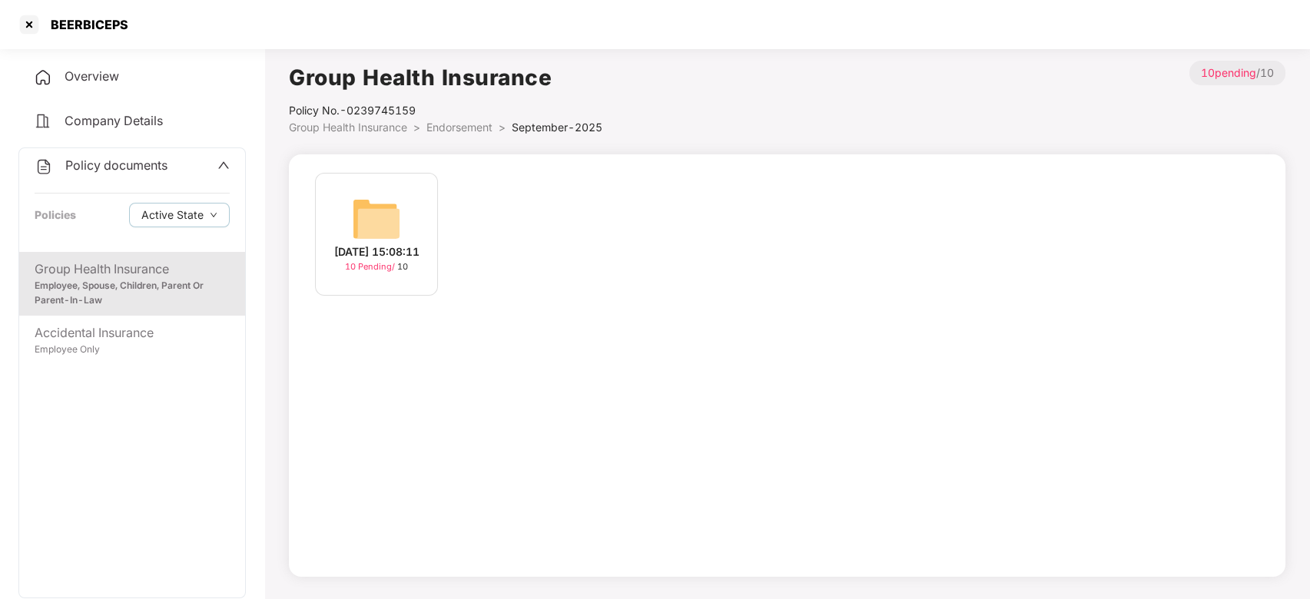
click at [373, 207] on img at bounding box center [376, 218] width 49 height 49
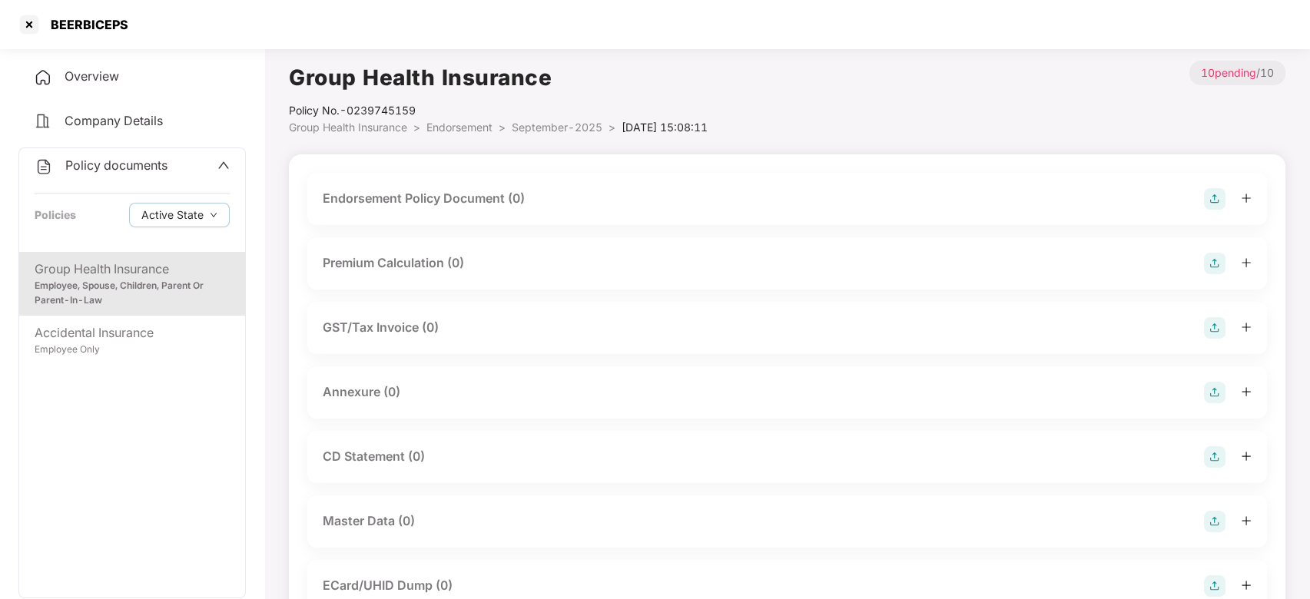
click at [1210, 195] on img at bounding box center [1215, 199] width 22 height 22
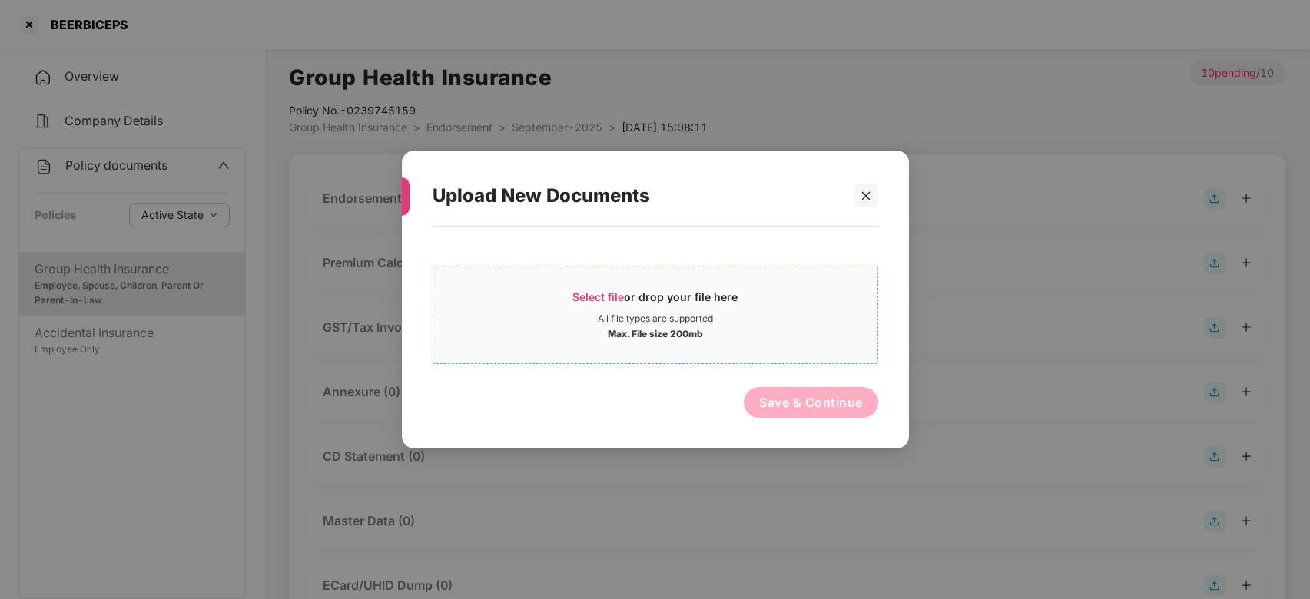
click at [782, 323] on div "All file types are supported" at bounding box center [655, 319] width 444 height 12
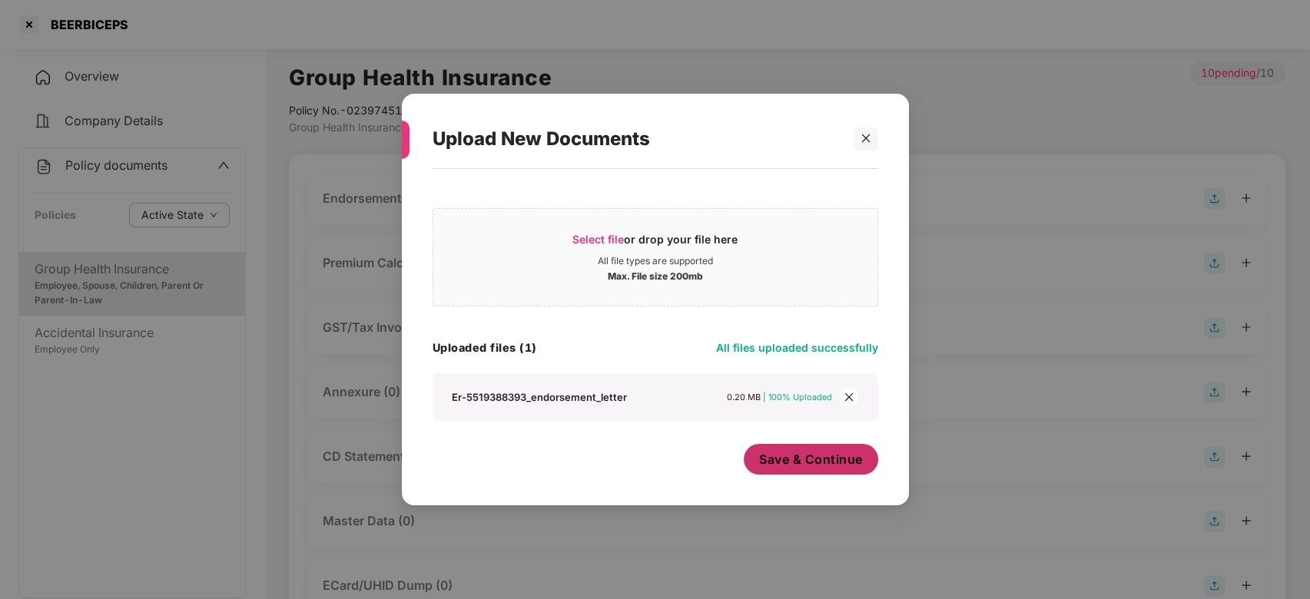
click at [784, 470] on button "Save & Continue" at bounding box center [811, 459] width 134 height 31
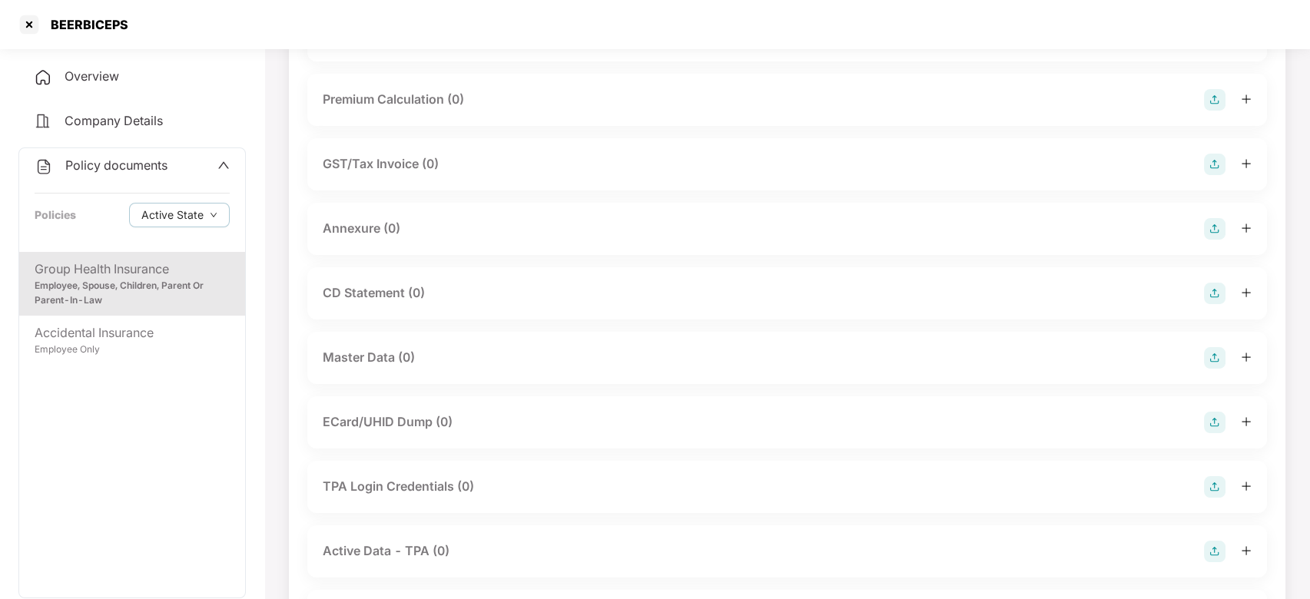
scroll to position [278, 0]
click at [1208, 221] on img at bounding box center [1215, 225] width 22 height 22
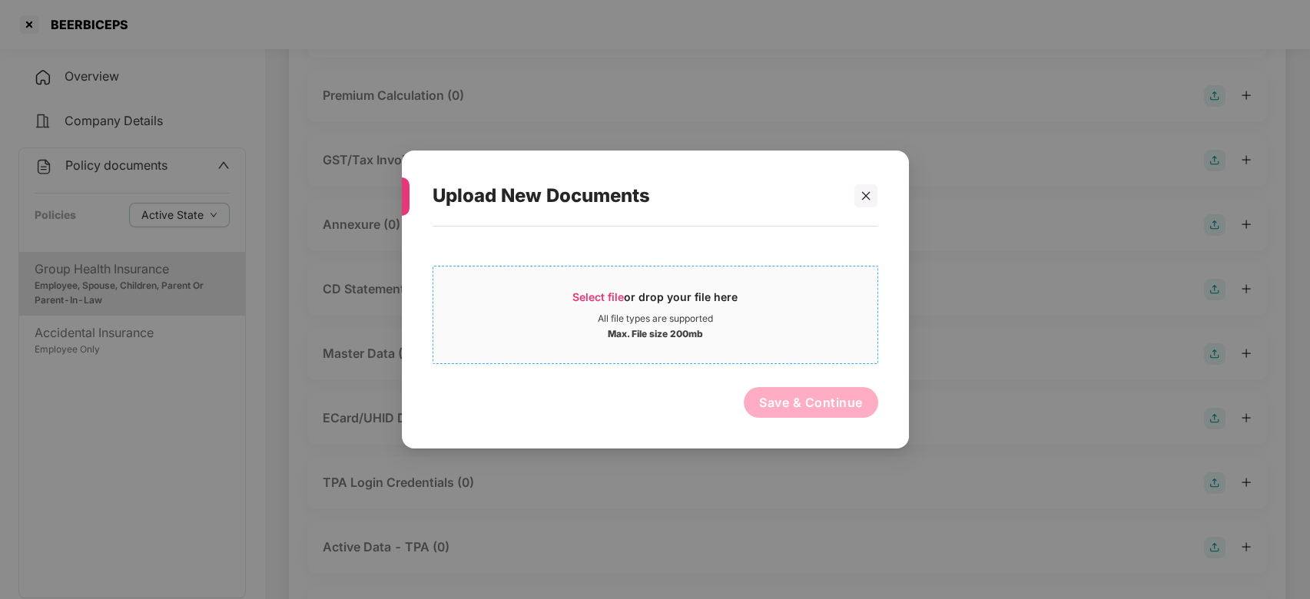
click at [783, 304] on div "Select file or drop your file here" at bounding box center [655, 301] width 444 height 23
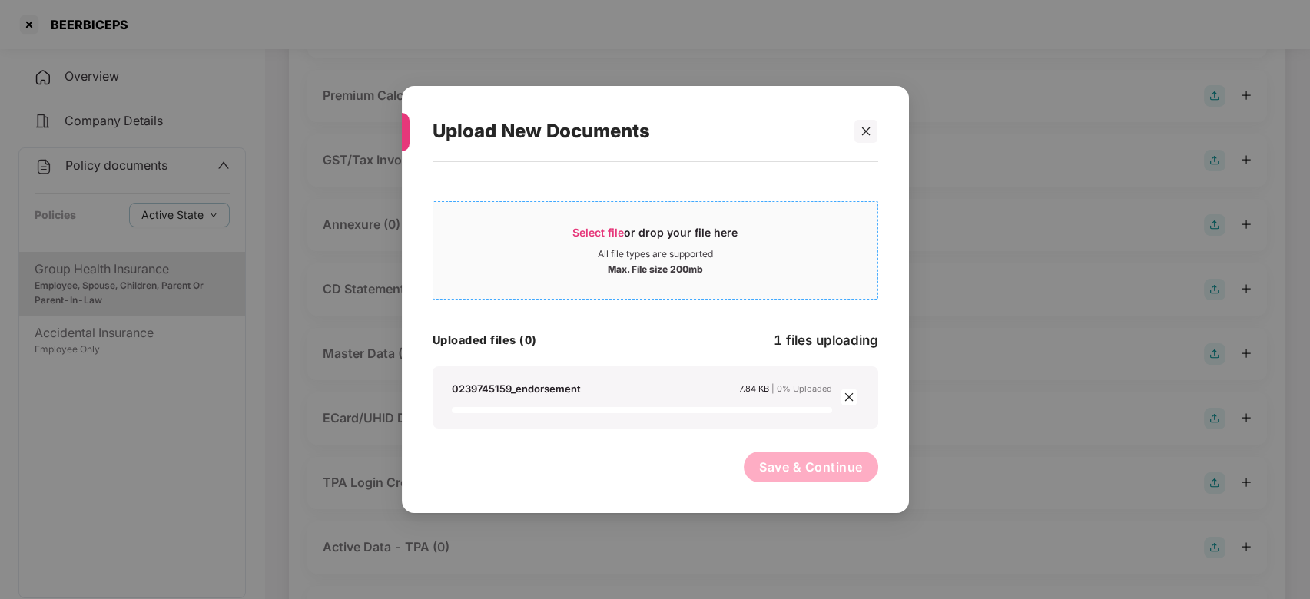
scroll to position [366, 0]
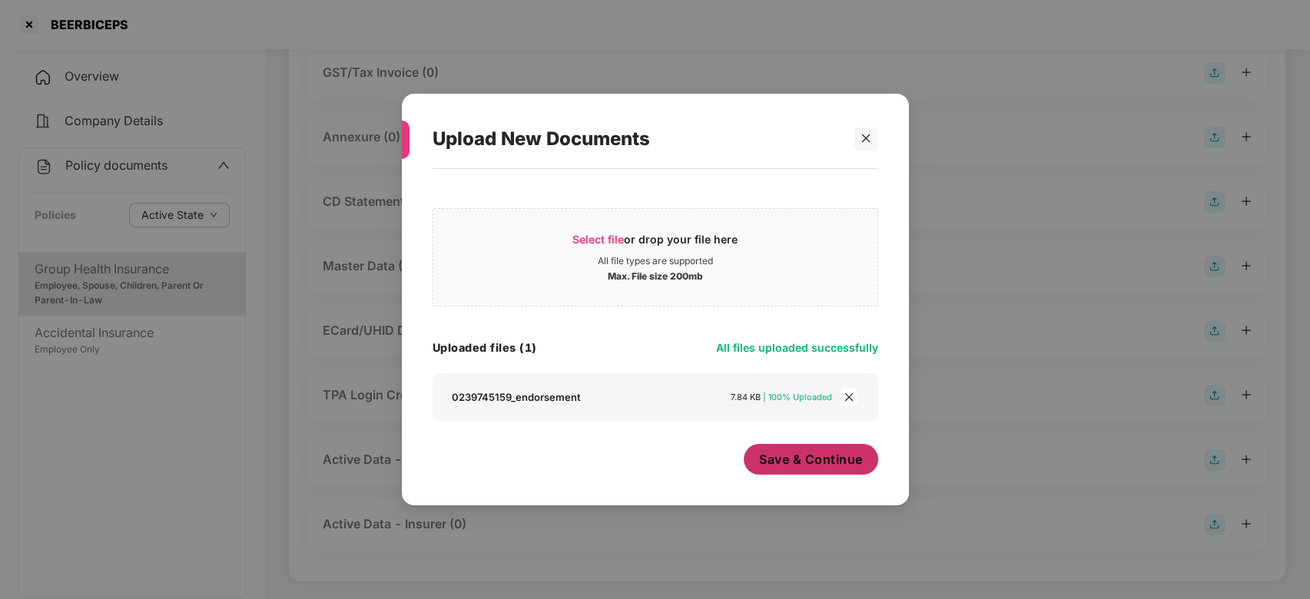
click at [794, 445] on button "Save & Continue" at bounding box center [811, 459] width 134 height 31
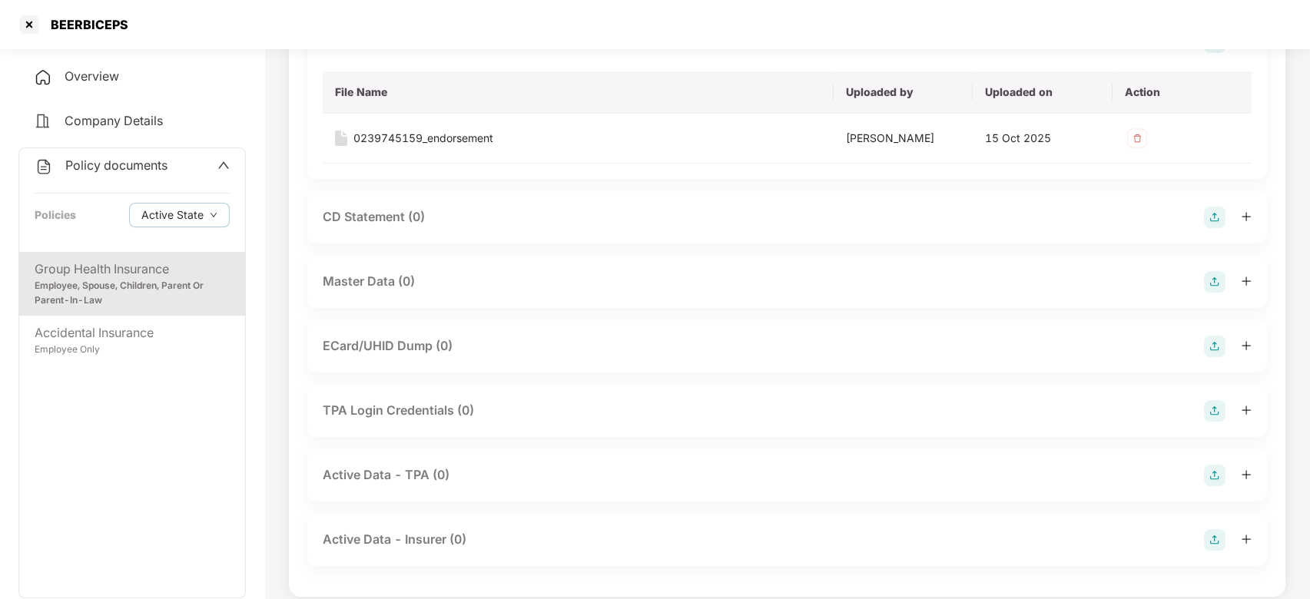
scroll to position [476, 0]
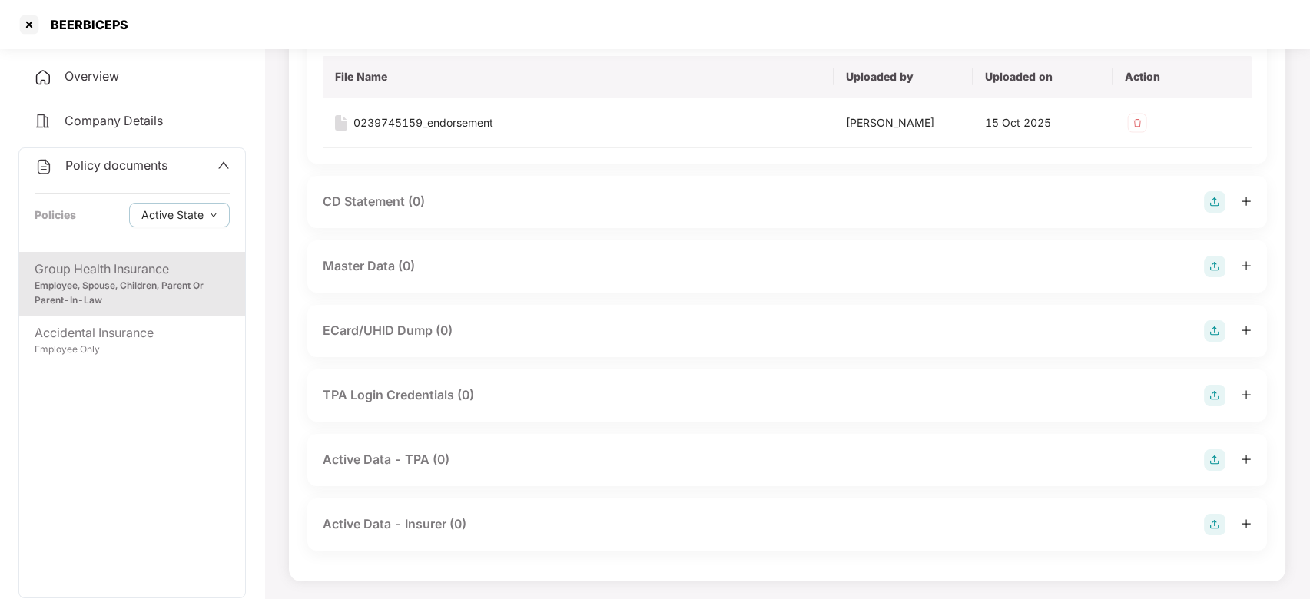
click at [1219, 261] on img at bounding box center [1215, 267] width 22 height 22
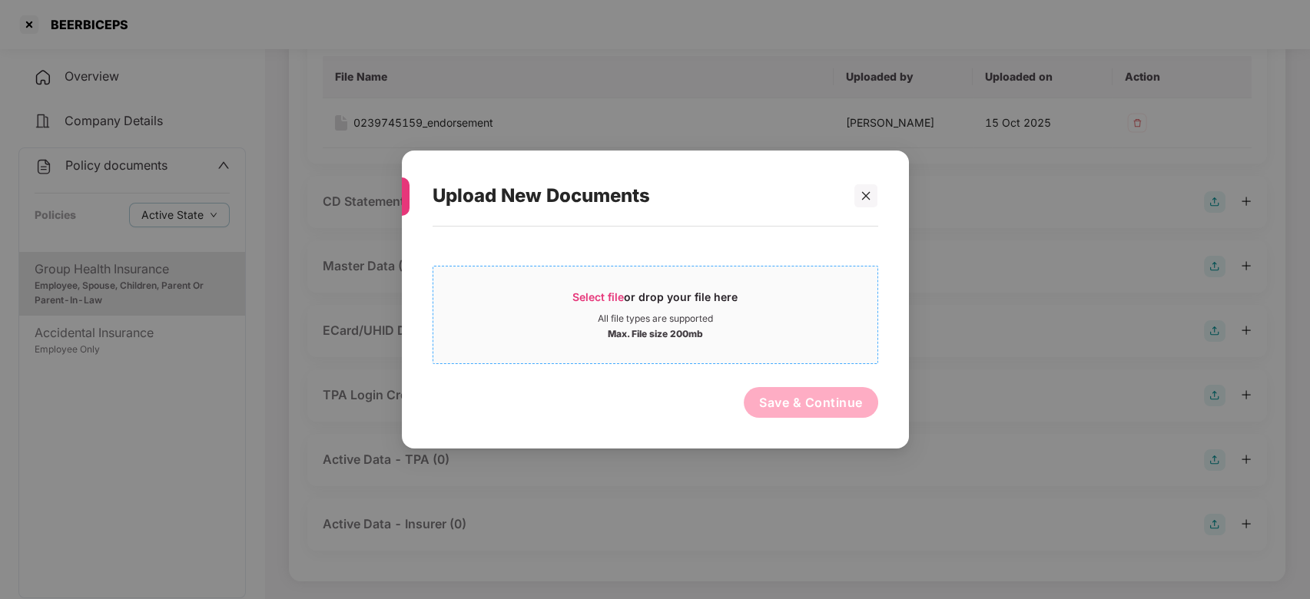
click at [772, 333] on div "Max. File size 200mb" at bounding box center [655, 332] width 444 height 15
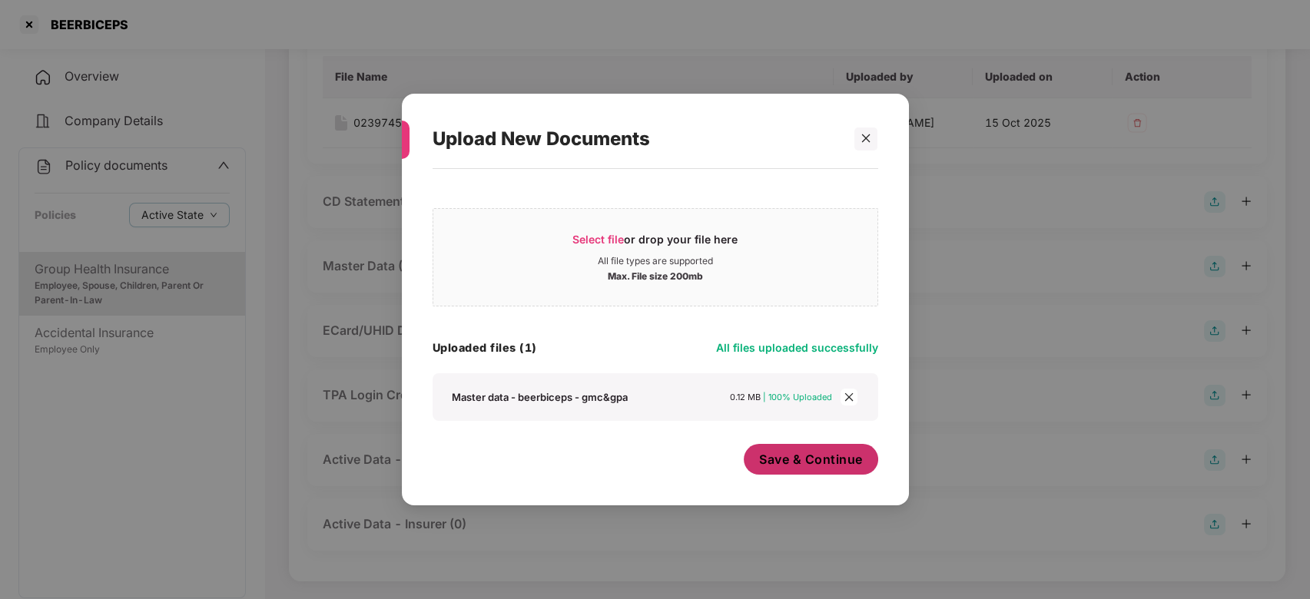
click at [779, 462] on span "Save & Continue" at bounding box center [811, 459] width 104 height 17
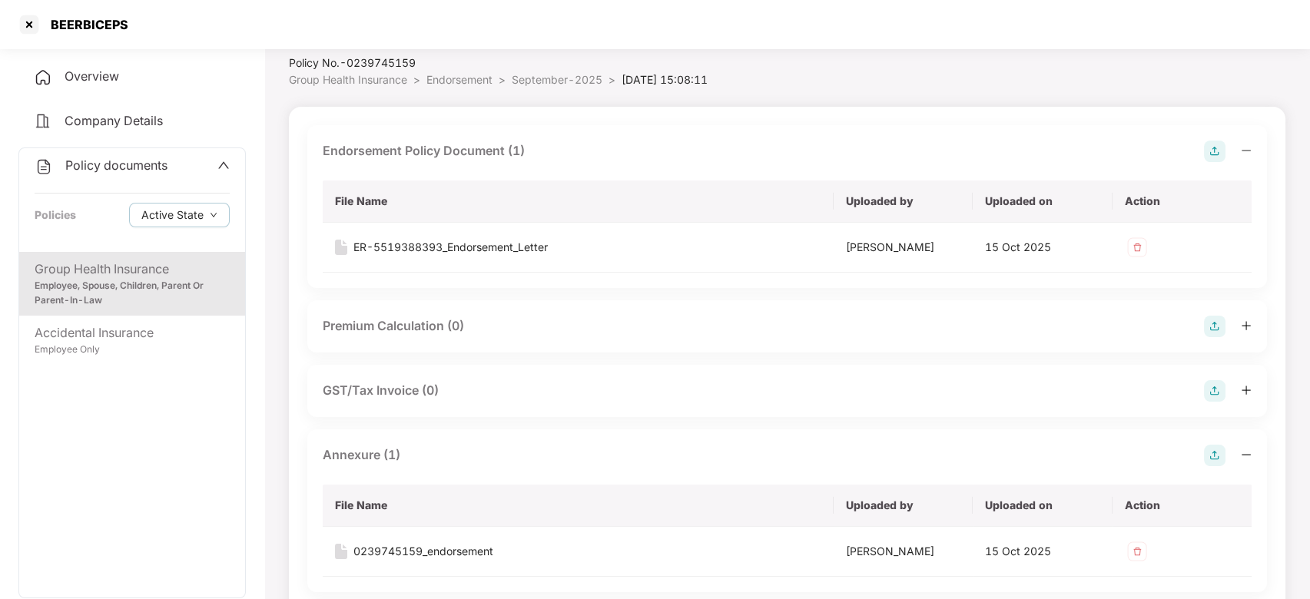
scroll to position [0, 0]
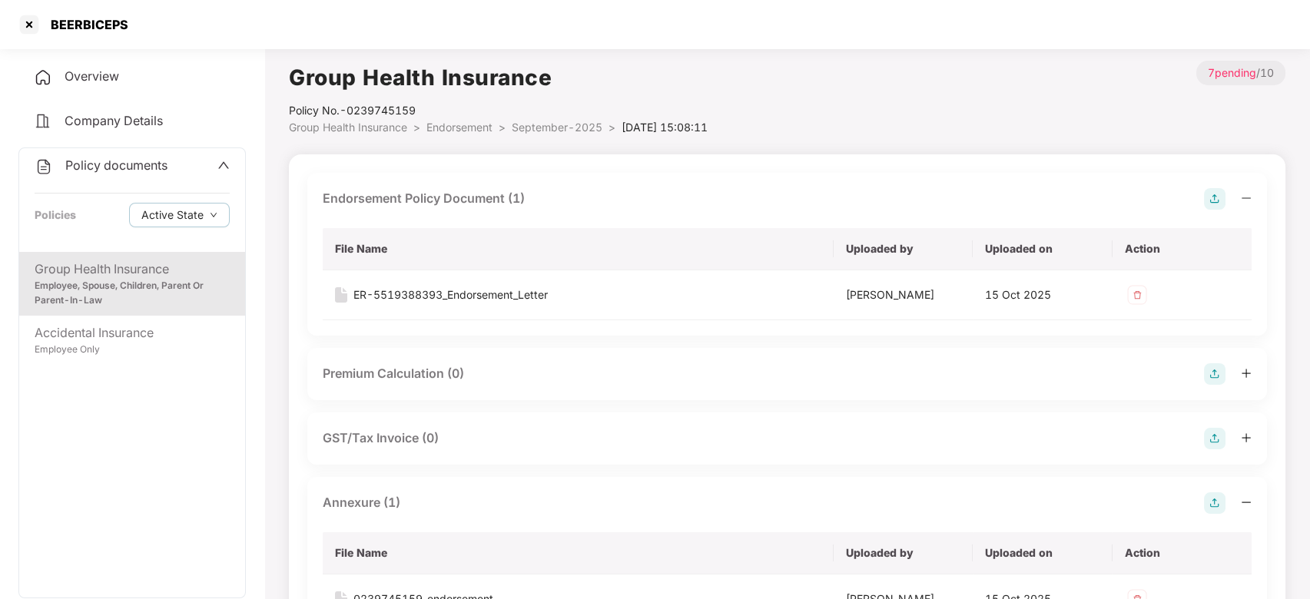
click at [541, 127] on span "September-2025" at bounding box center [557, 127] width 91 height 13
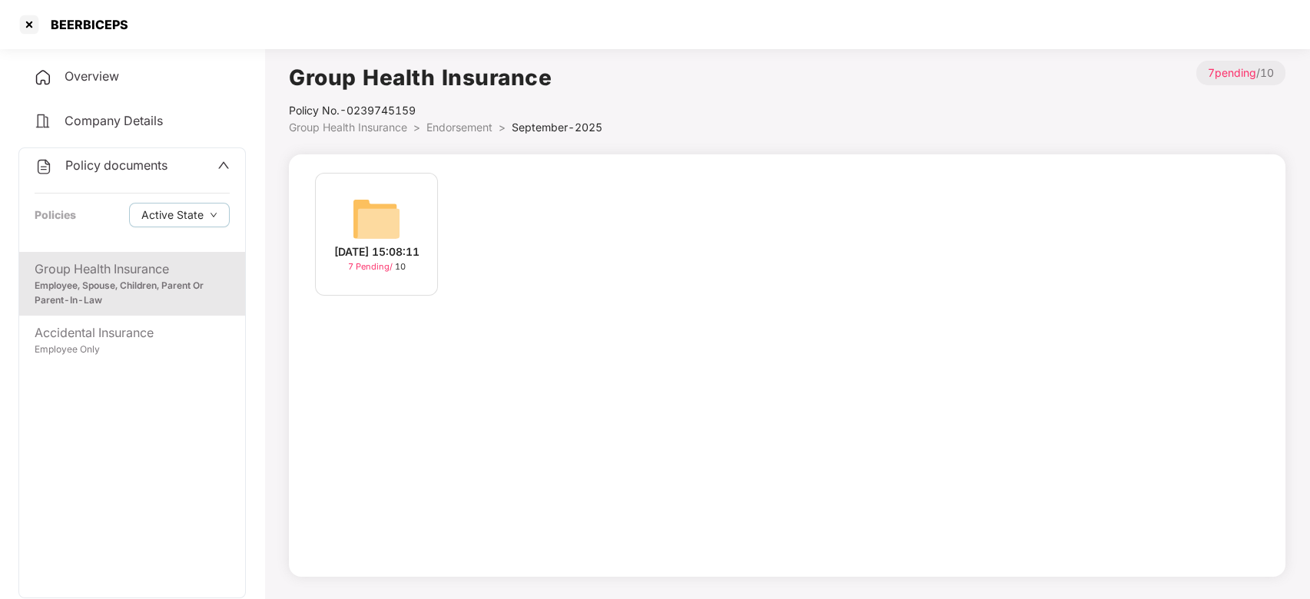
drag, startPoint x: 108, startPoint y: 147, endPoint x: 109, endPoint y: 157, distance: 10.0
click at [109, 157] on div "Policy documents Policies Active State" at bounding box center [132, 200] width 226 height 104
click at [109, 157] on span "Policy documents" at bounding box center [116, 164] width 102 height 15
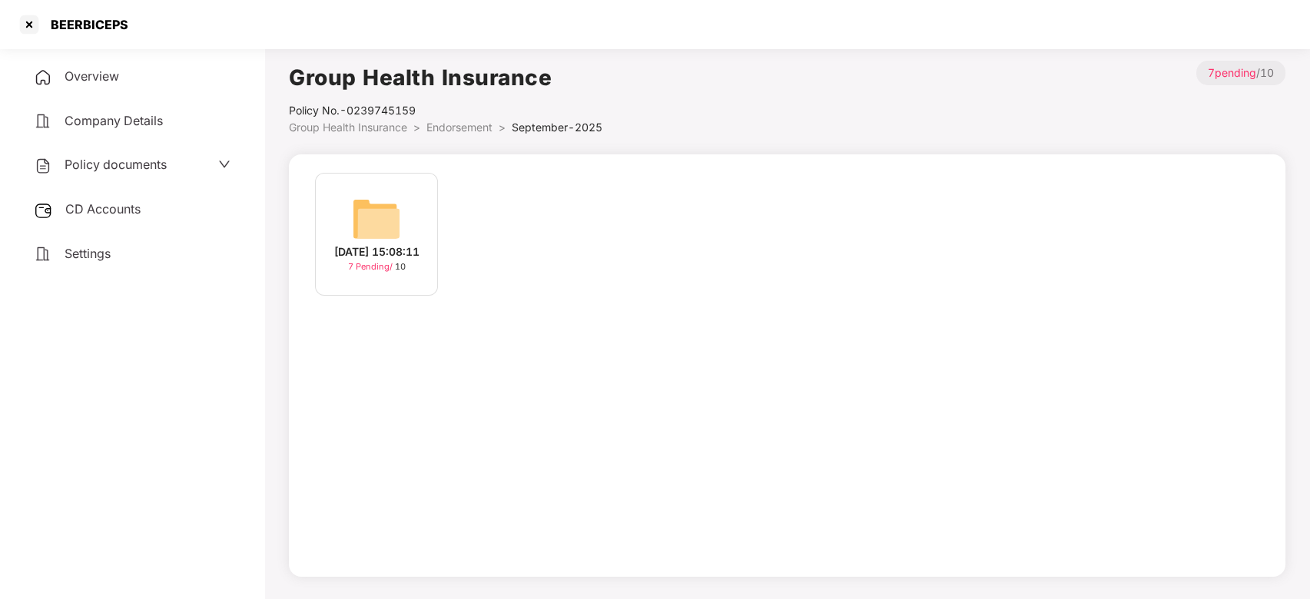
click at [111, 205] on span "CD Accounts" at bounding box center [102, 208] width 75 height 15
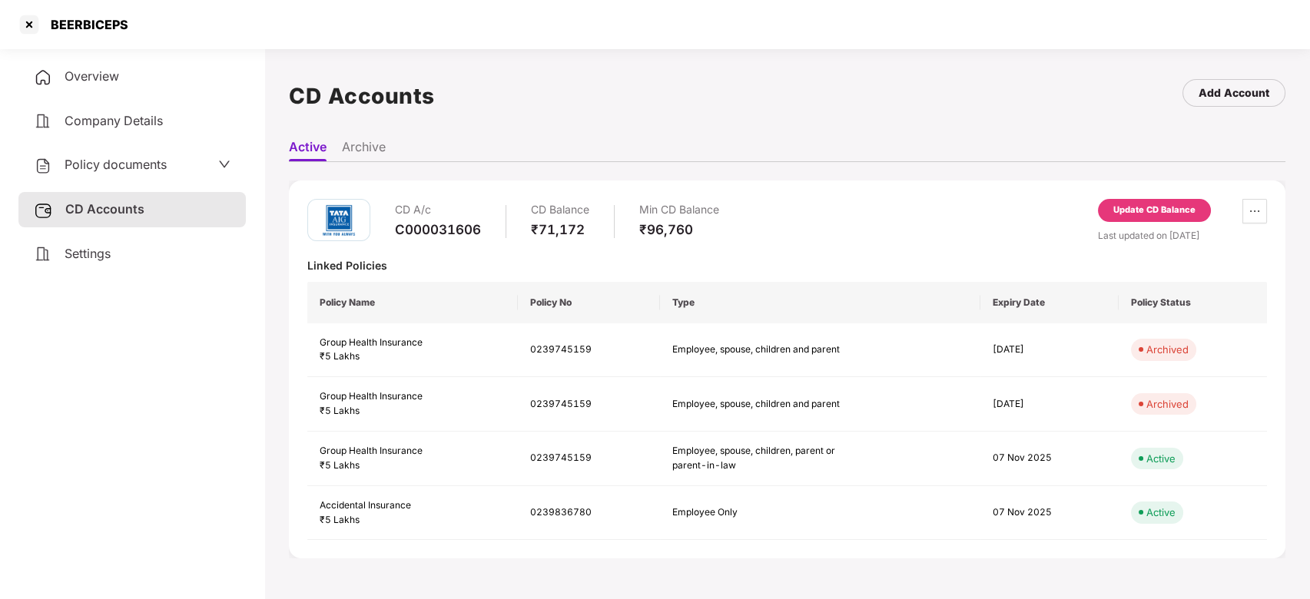
click at [1122, 207] on div "Update CD Balance" at bounding box center [1154, 211] width 82 height 14
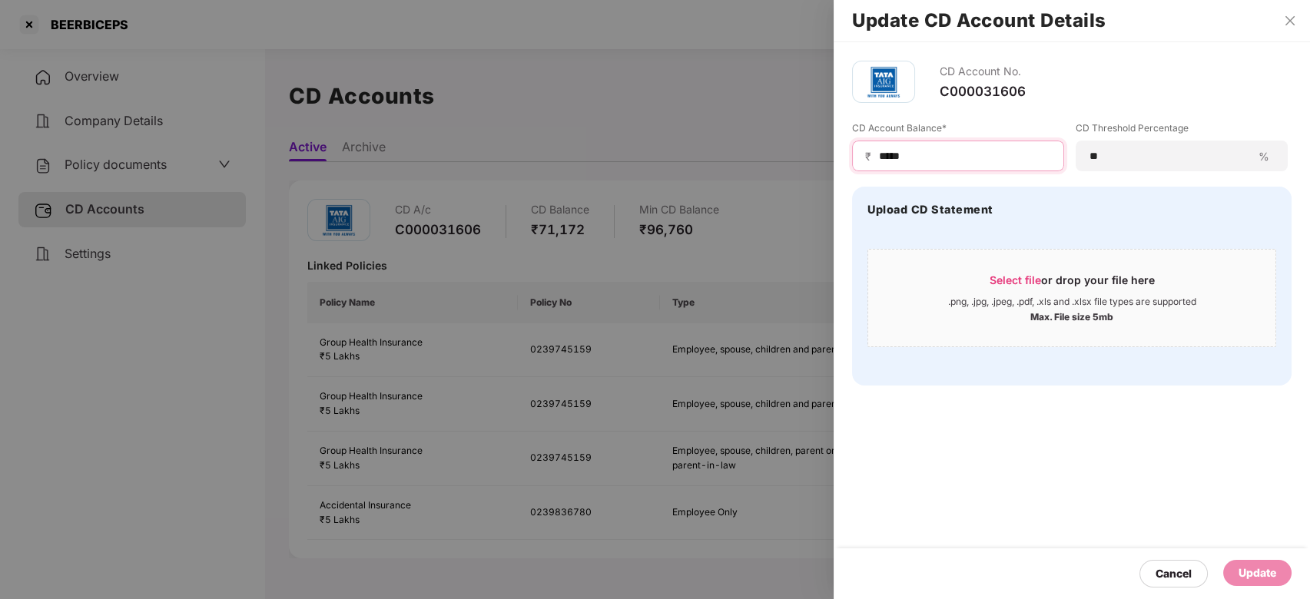
click at [937, 151] on input "*****" at bounding box center [964, 156] width 174 height 16
type input "*"
type input "*****"
click at [1256, 578] on div "Update" at bounding box center [1257, 573] width 38 height 17
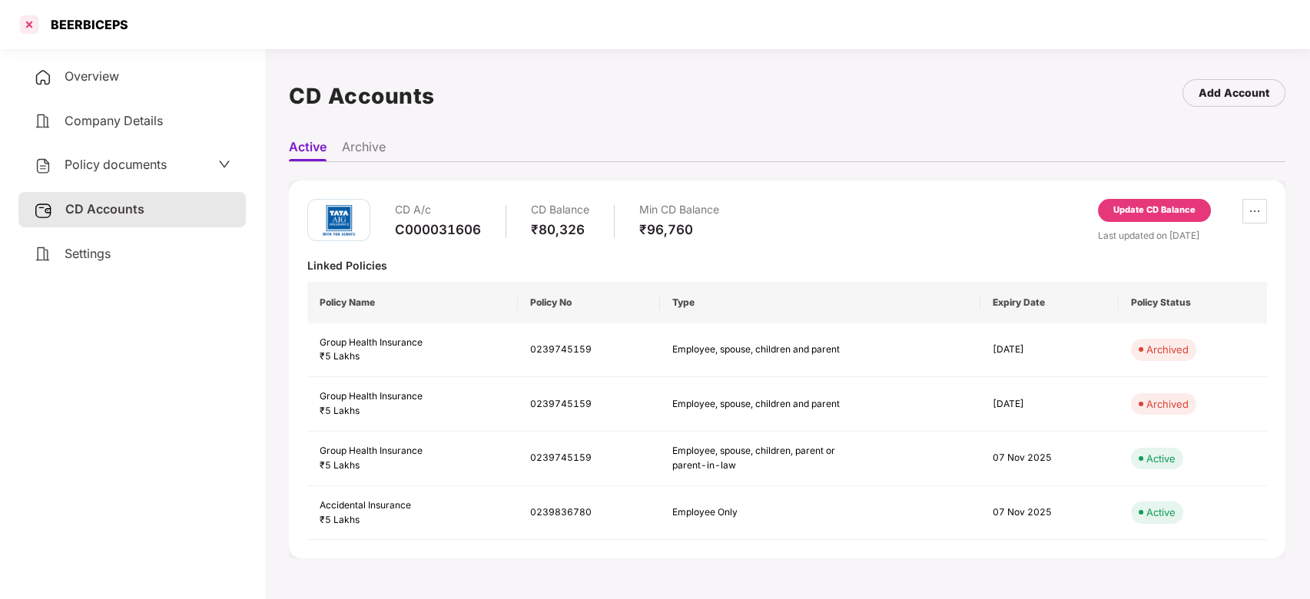
click at [28, 31] on div at bounding box center [29, 24] width 25 height 25
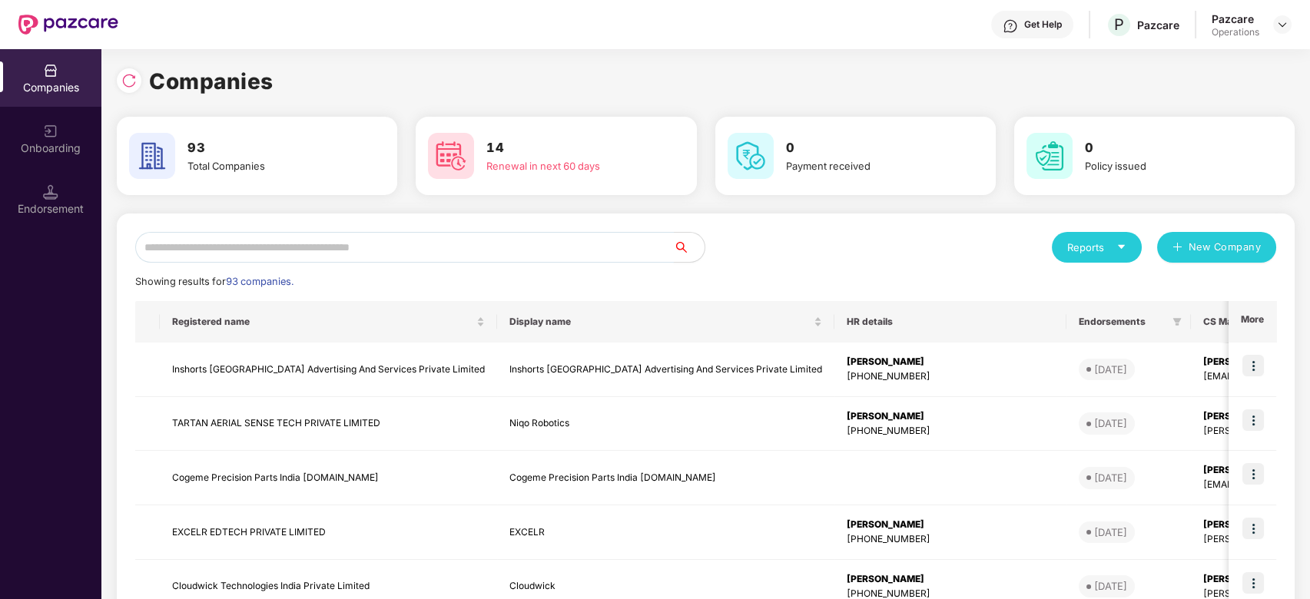
click at [384, 251] on input "text" at bounding box center [404, 247] width 538 height 31
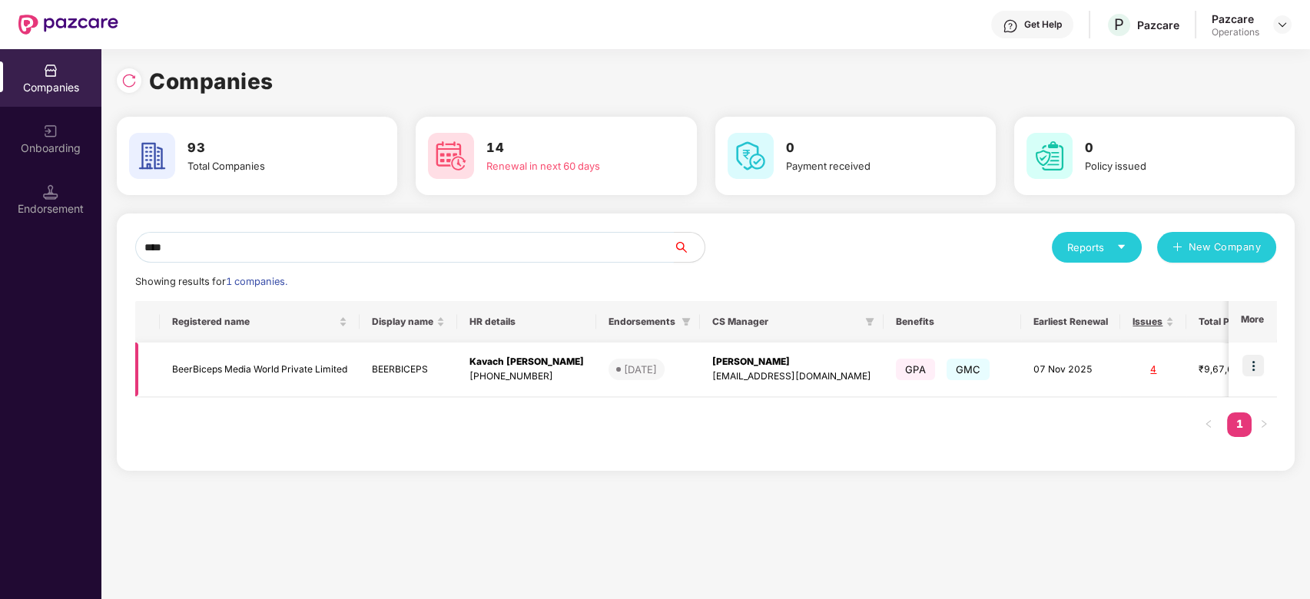
type input "****"
click at [1250, 361] on img at bounding box center [1253, 366] width 22 height 22
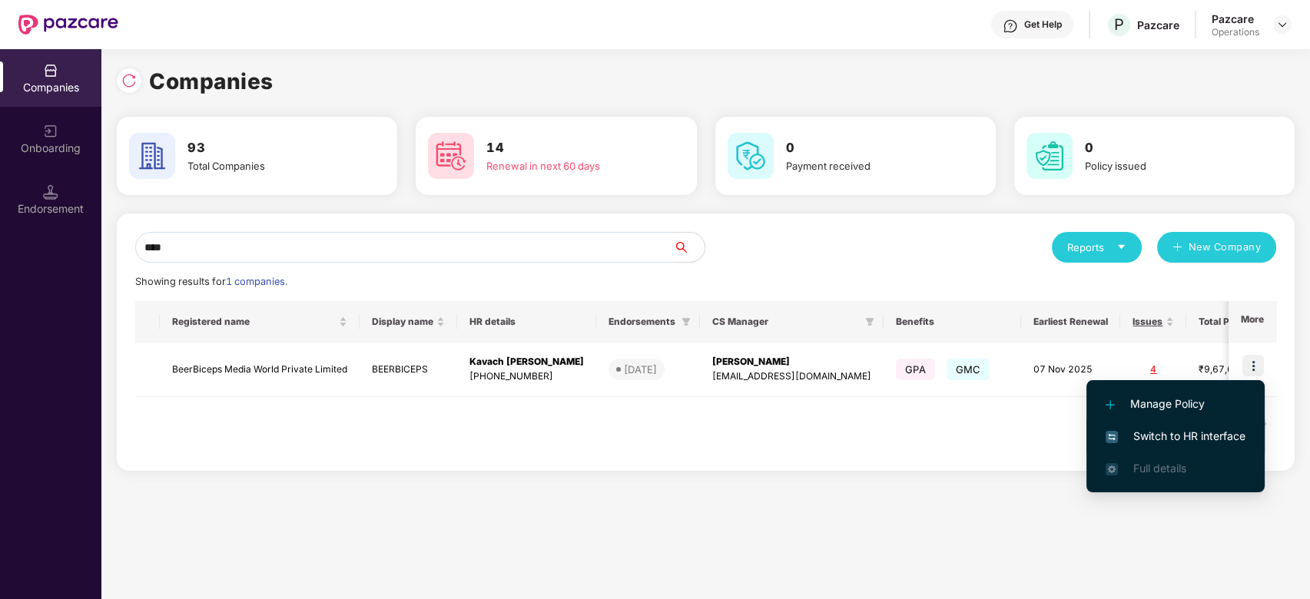
click at [1156, 433] on span "Switch to HR interface" at bounding box center [1175, 436] width 140 height 17
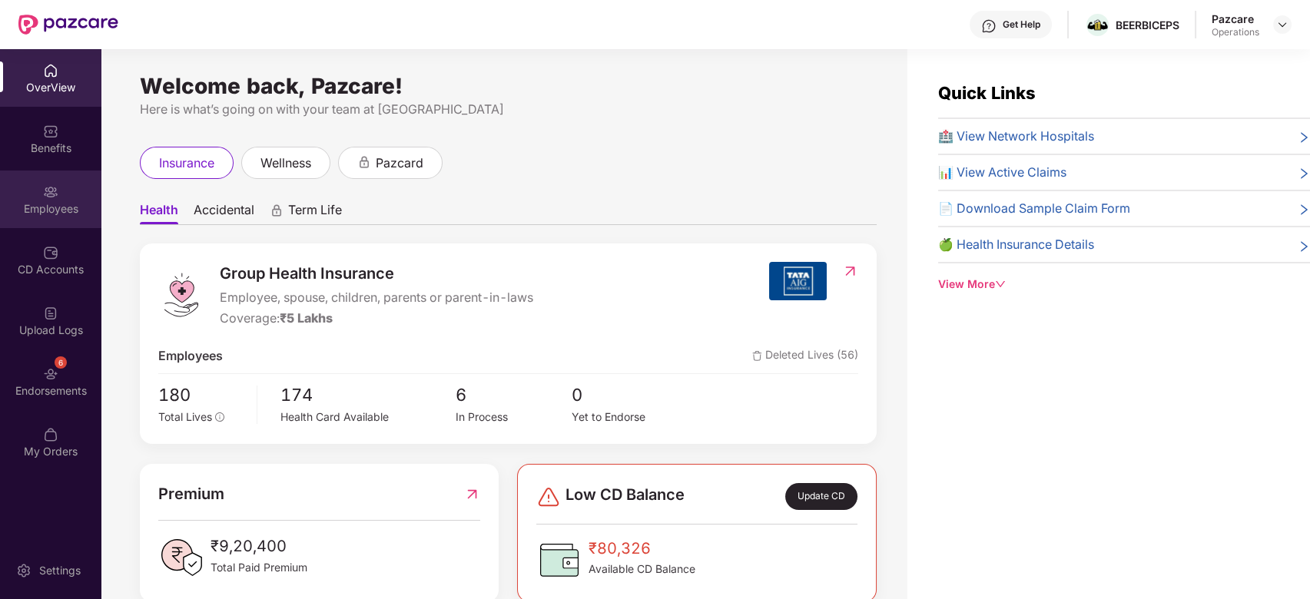
click at [32, 182] on div "Employees" at bounding box center [50, 200] width 101 height 58
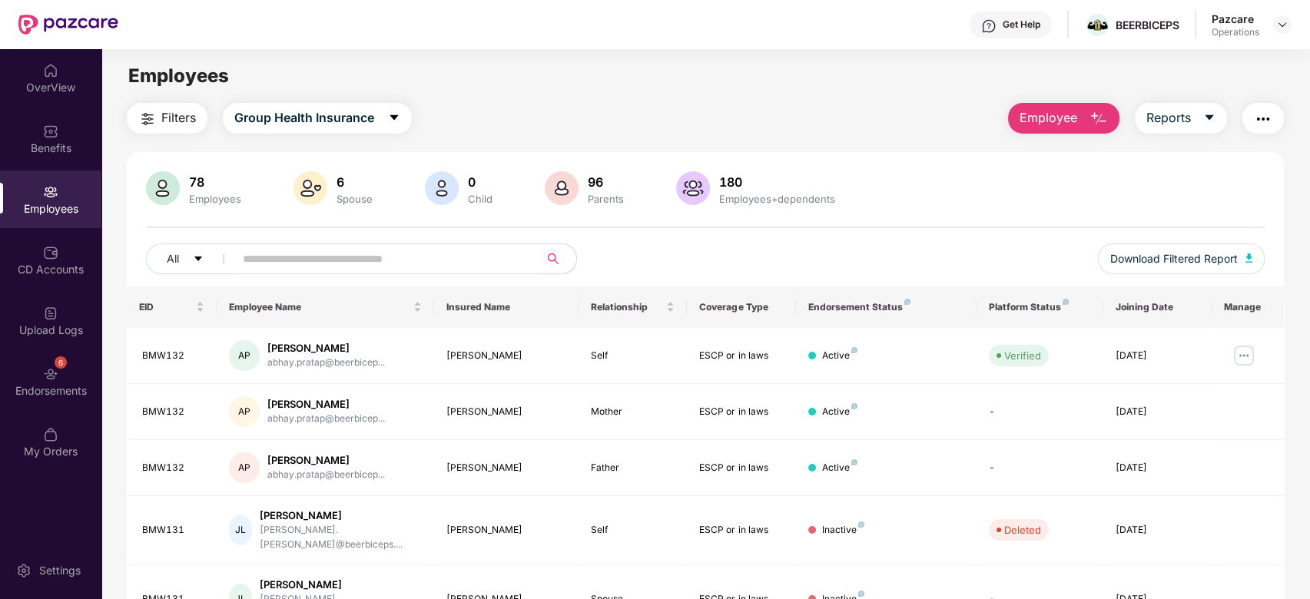
click at [422, 260] on input "text" at bounding box center [381, 258] width 276 height 23
paste input "******"
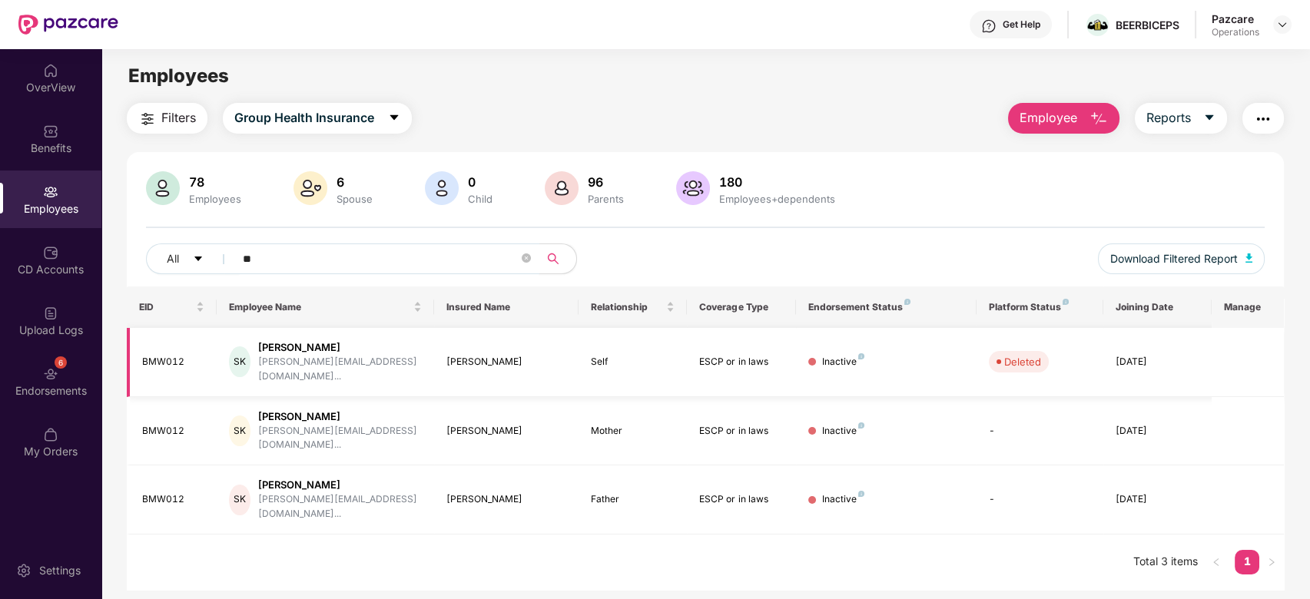
type input "*"
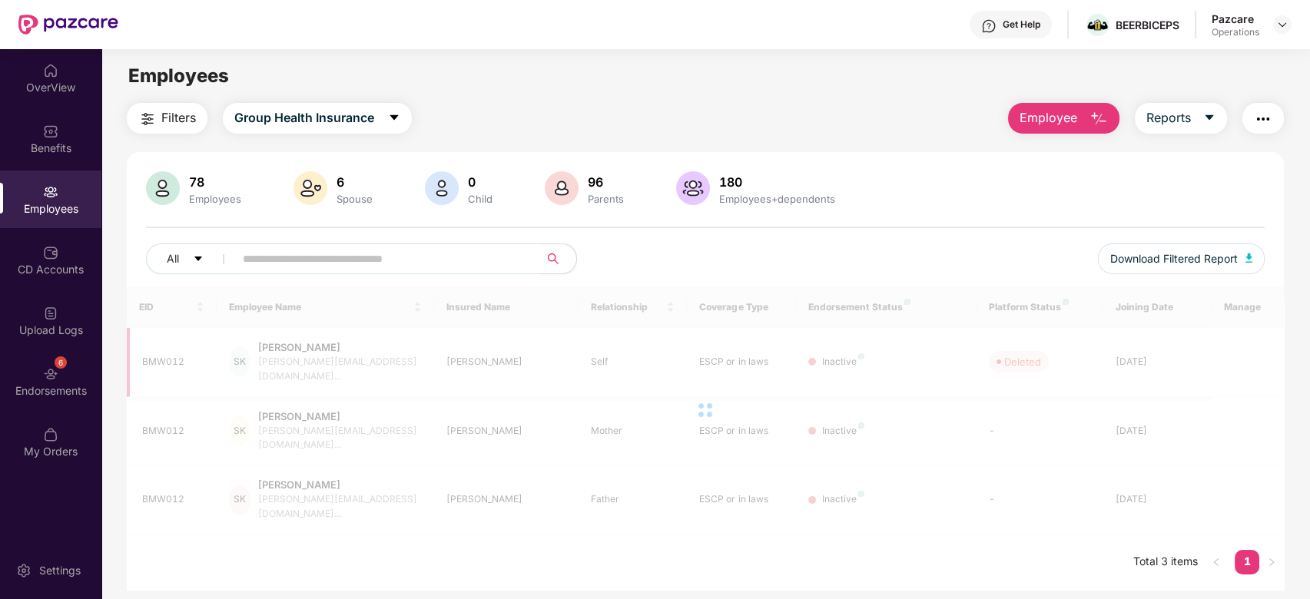
paste input "******"
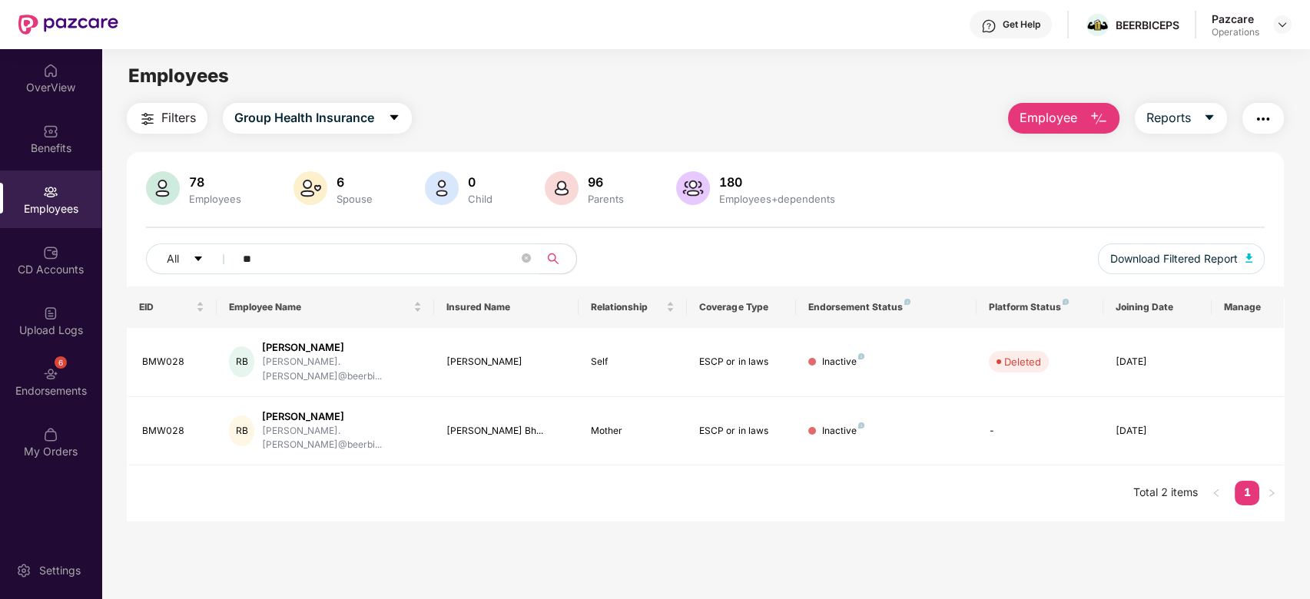
type input "*"
paste input "******"
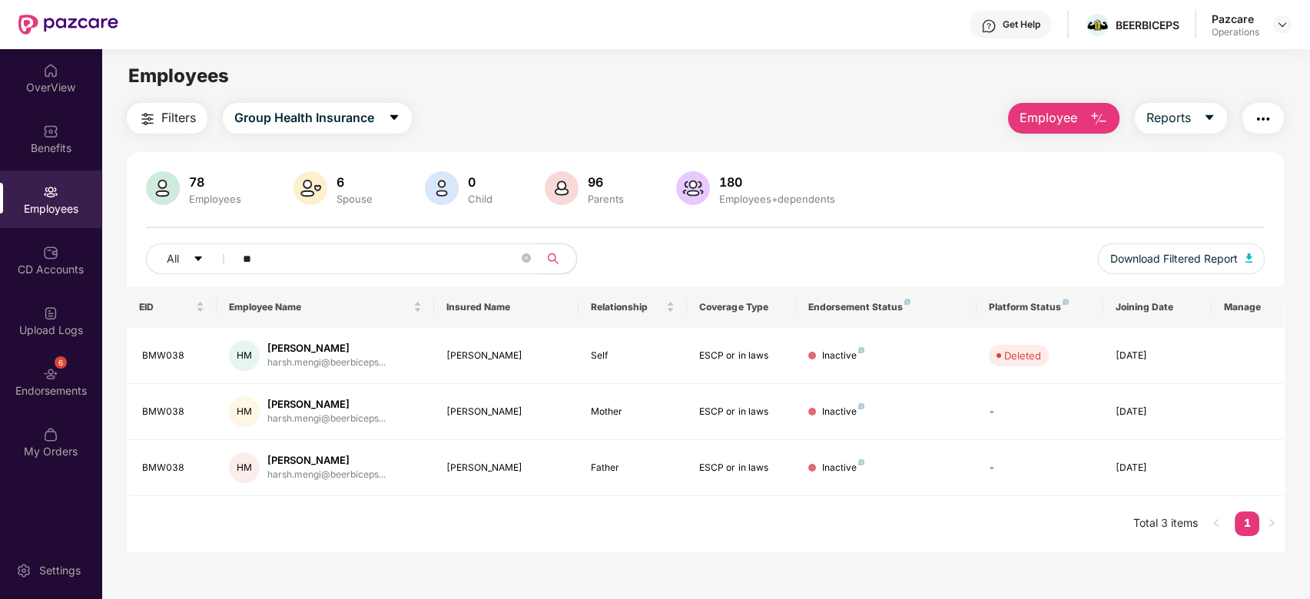
type input "*"
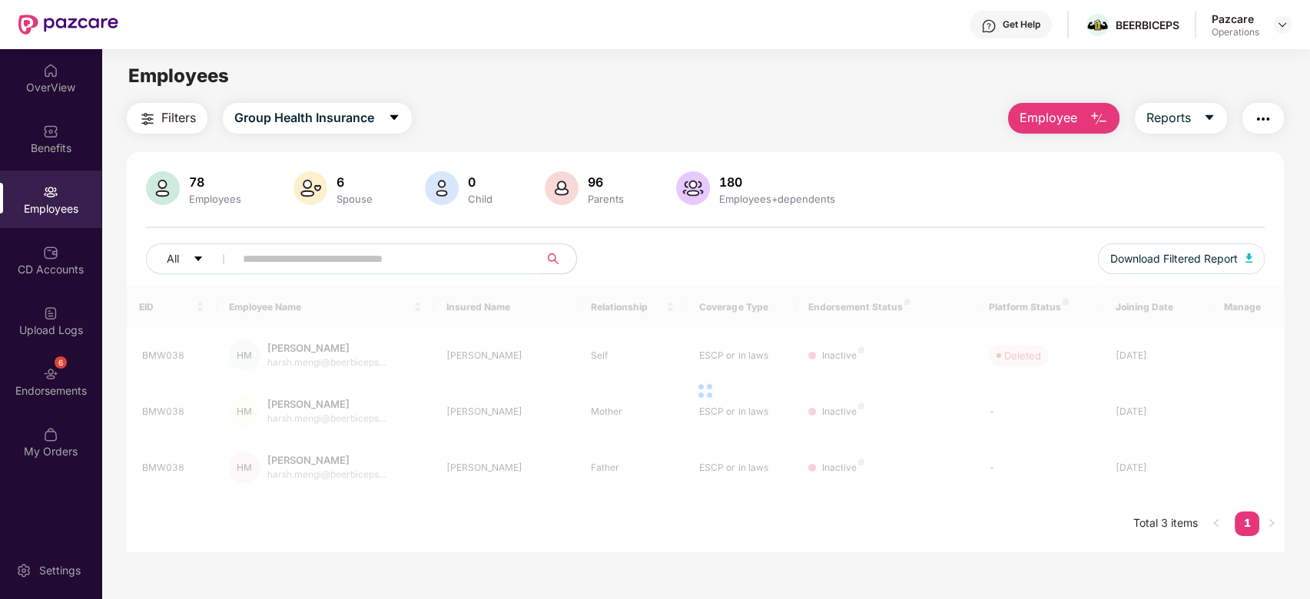
paste input "******"
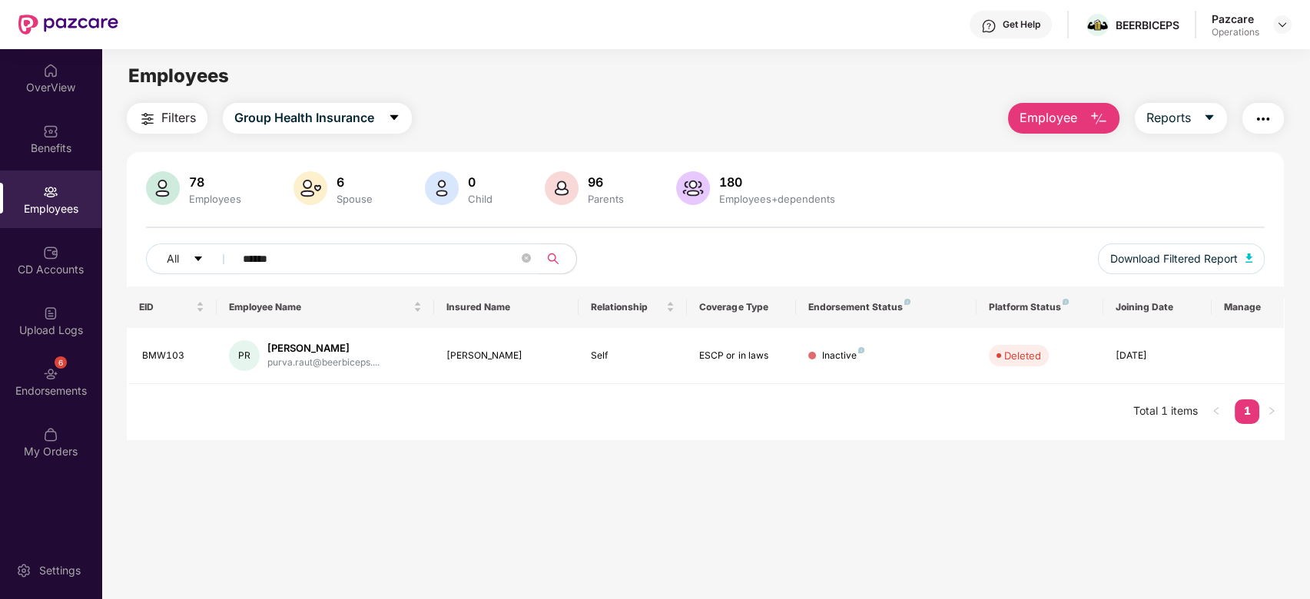
type input "******"
